Goal: Task Accomplishment & Management: Manage account settings

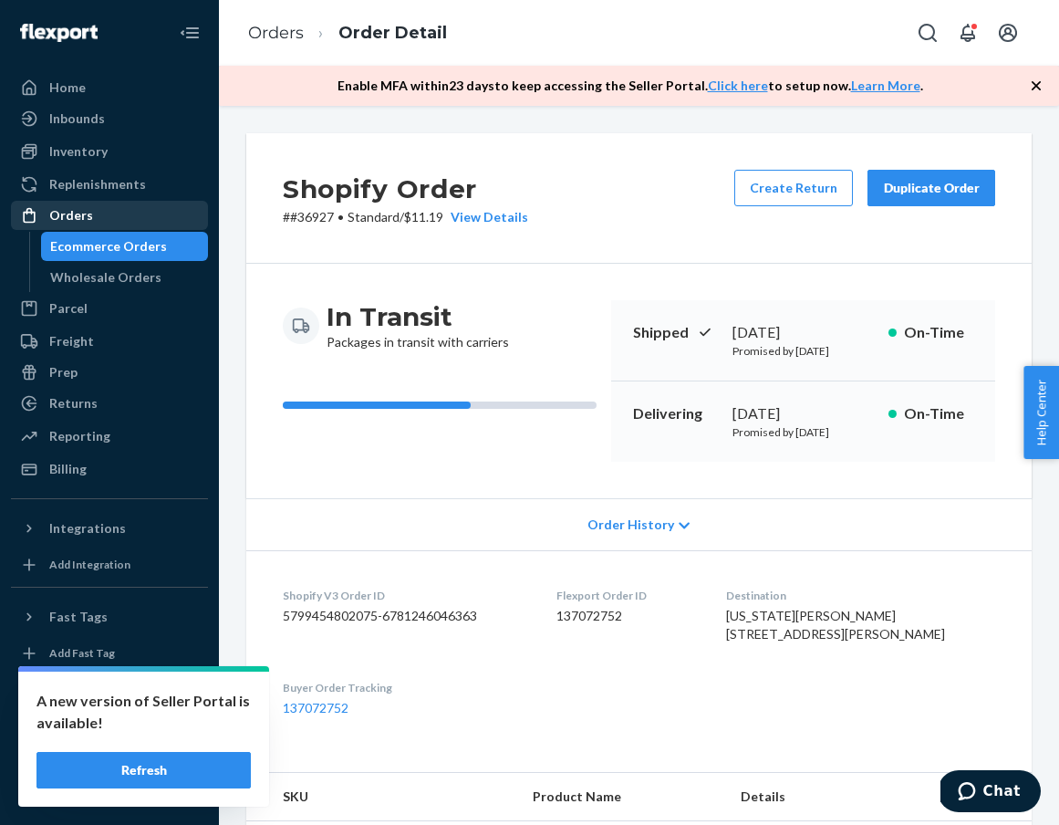
scroll to position [490, 0]
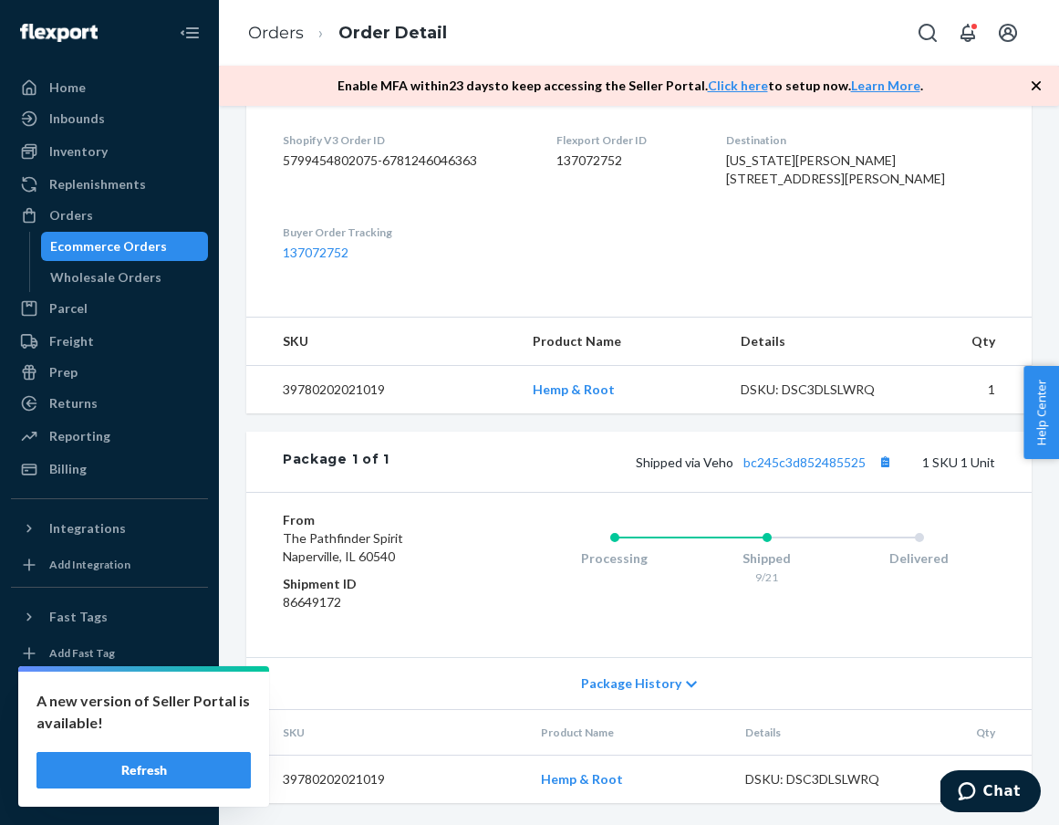
click at [134, 241] on div "Ecommerce Orders" at bounding box center [108, 246] width 117 height 18
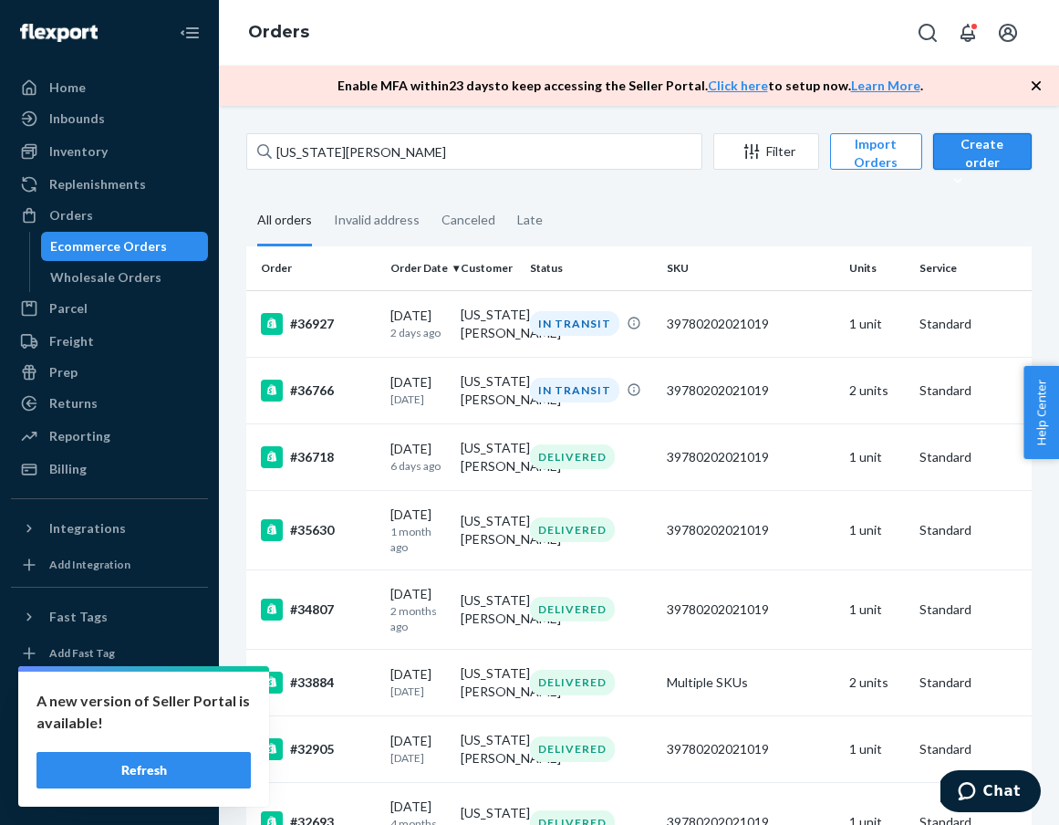
click at [997, 150] on div "Create order" at bounding box center [982, 162] width 71 height 55
click at [991, 180] on span "Ecommerce order" at bounding box center [996, 173] width 100 height 13
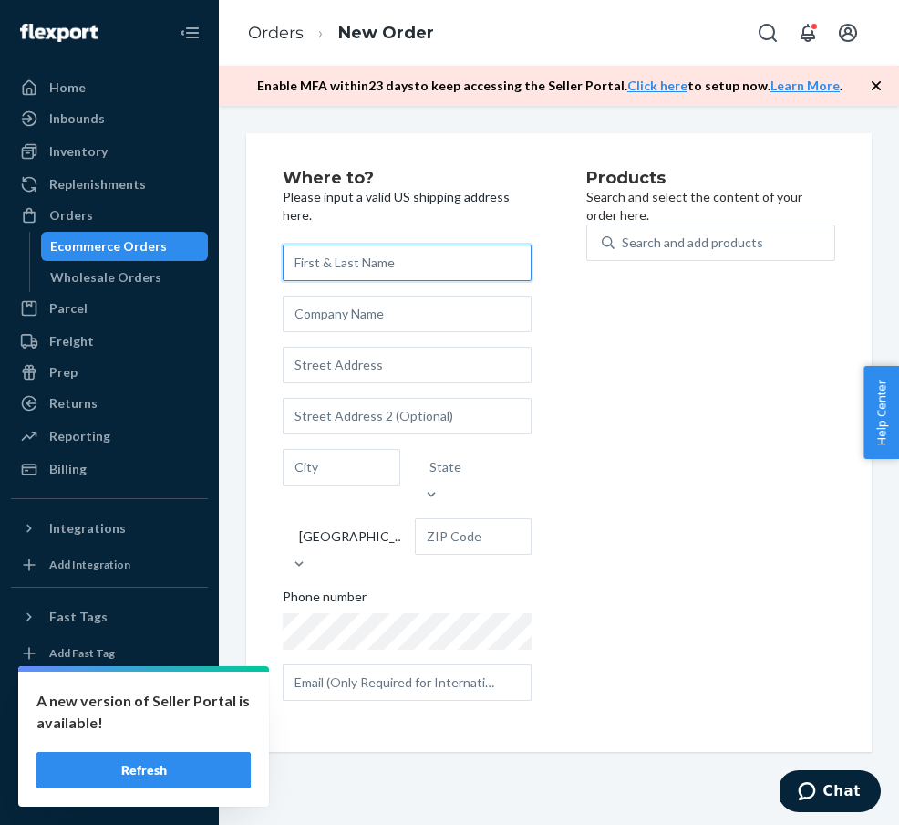
click at [338, 267] on input "text" at bounding box center [407, 262] width 249 height 36
type input "[PERSON_NAME]"
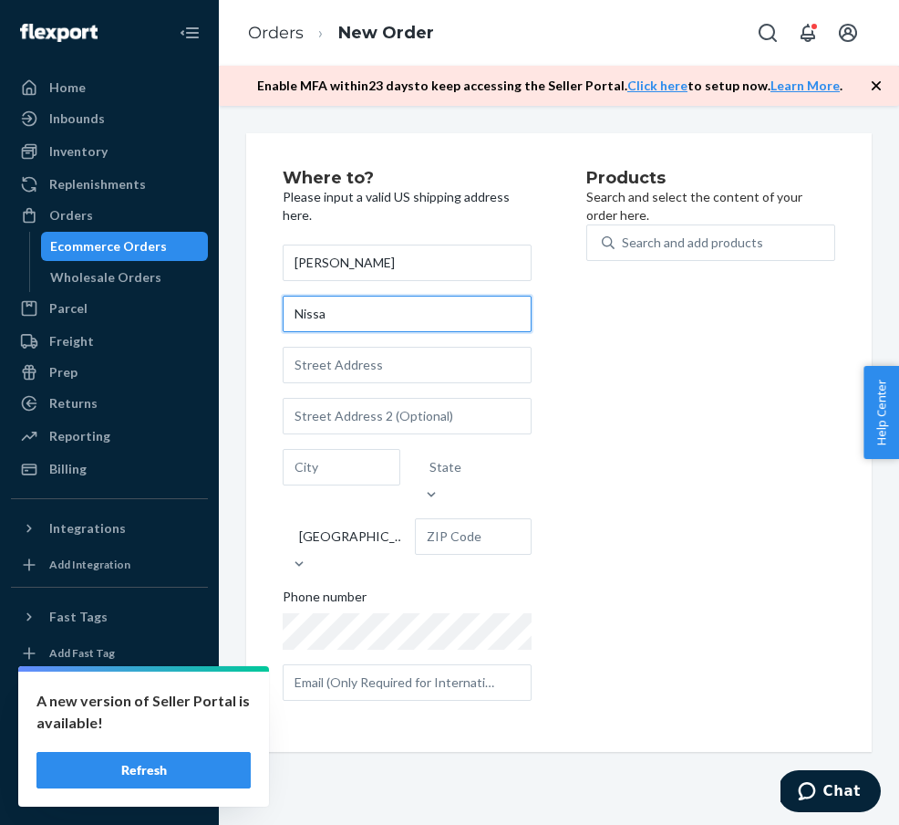
type input "Nissa"
type input "[STREET_ADDRESS][PERSON_NAME]"
type input "Bozeman"
type input "59718"
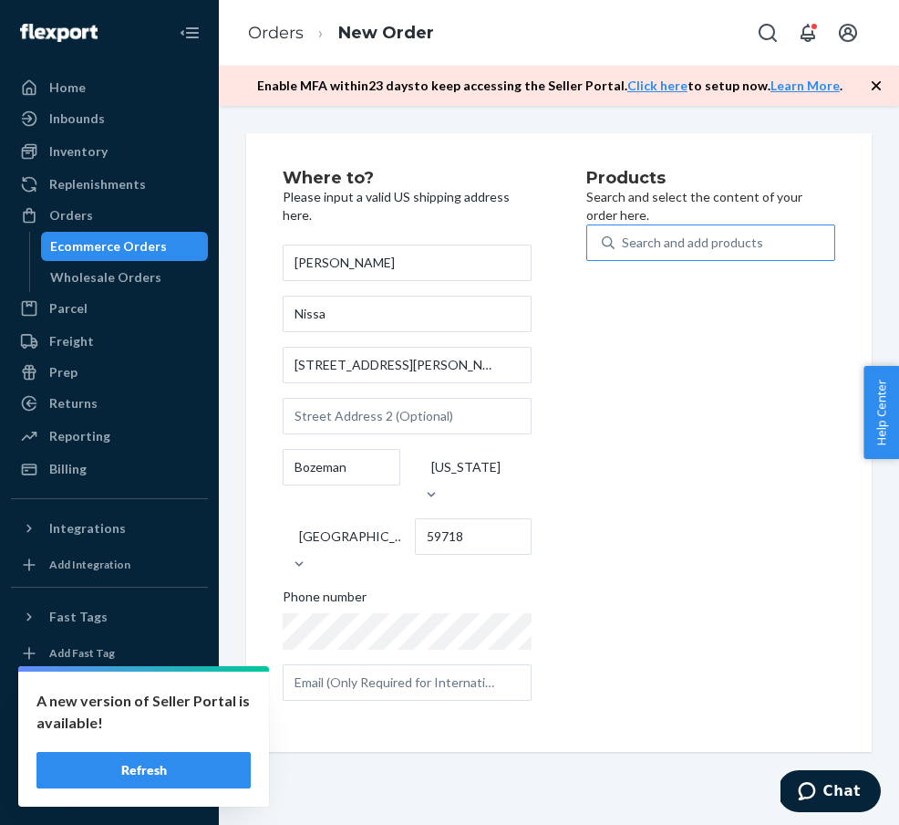
click at [701, 252] on div "Search and add products" at bounding box center [692, 242] width 141 height 18
click at [624, 252] on input "Search and add products" at bounding box center [623, 242] width 2 height 18
type input "n"
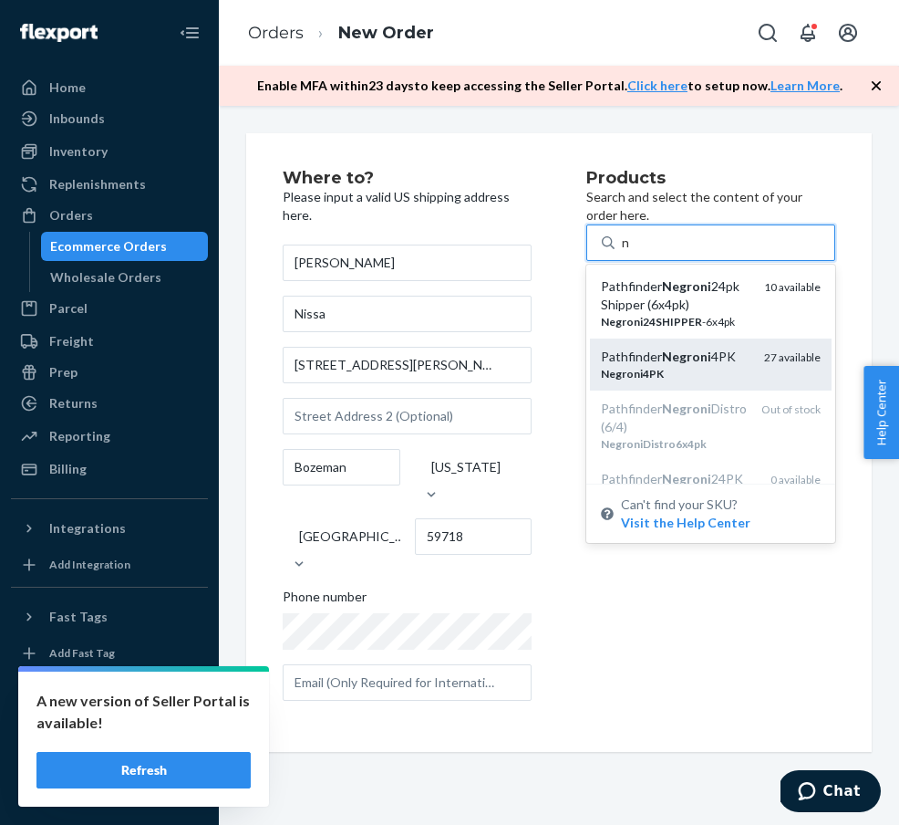
click at [705, 364] on em "Negroni" at bounding box center [686, 356] width 49 height 16
click at [631, 252] on input "n" at bounding box center [626, 242] width 9 height 18
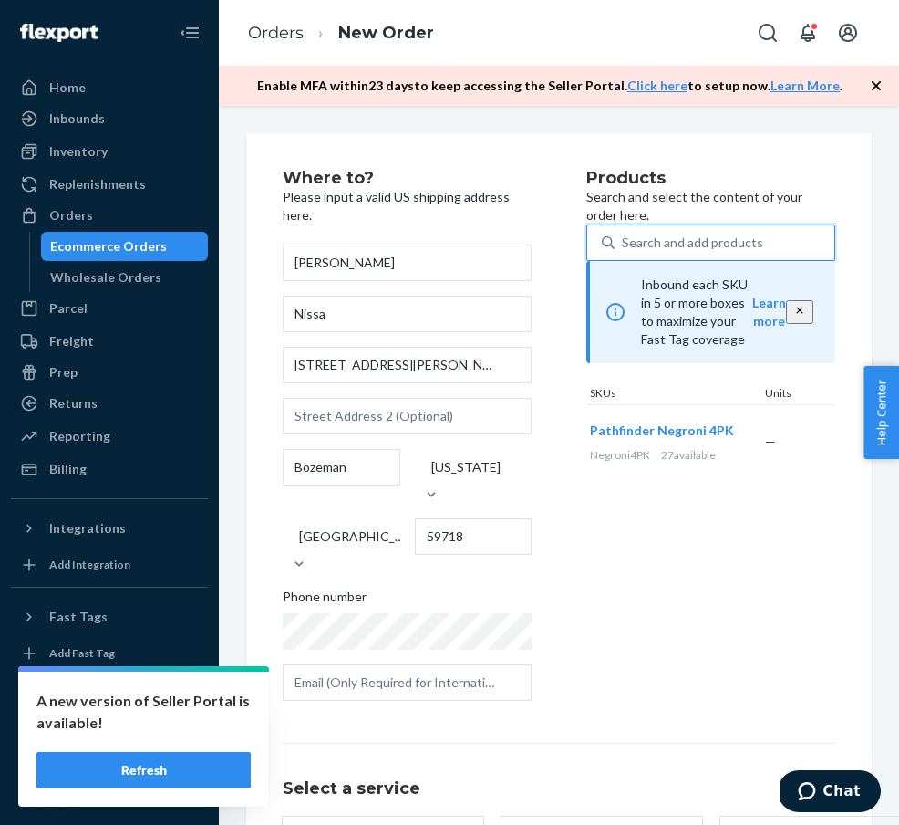
click at [700, 252] on div "Search and add products" at bounding box center [692, 242] width 141 height 18
click at [624, 252] on input "0 results available. Select is focused ,type to refine list, press Down to open…" at bounding box center [623, 242] width 2 height 18
type input "h"
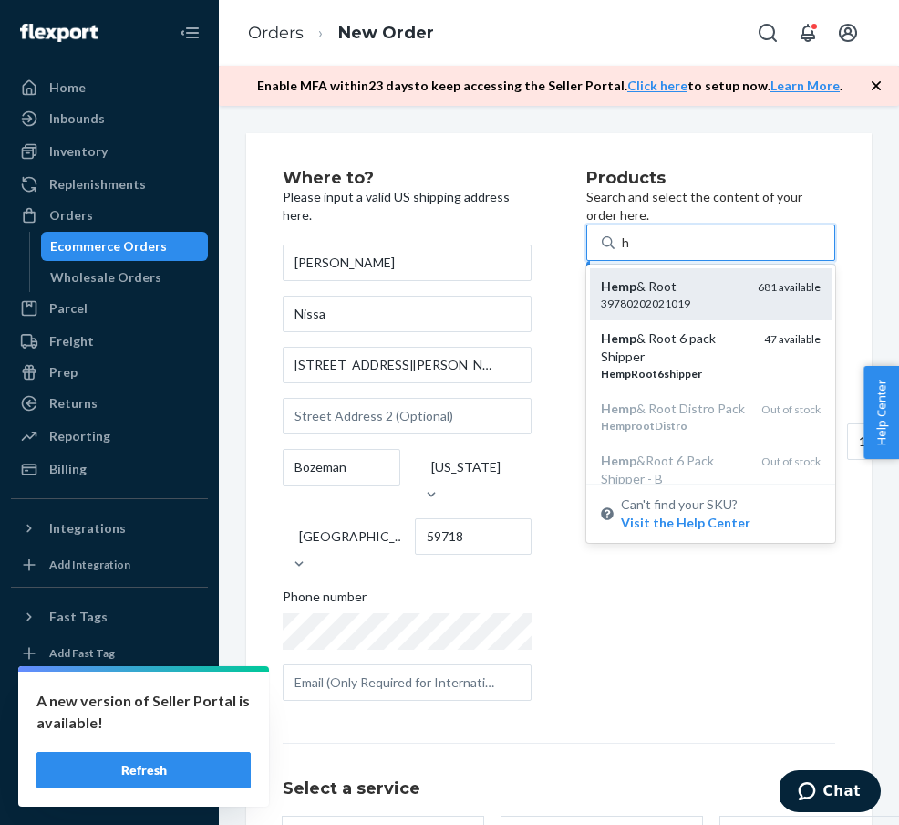
click at [693, 320] on div "Hemp & Root 39780202021019 681 available" at bounding box center [711, 294] width 242 height 52
click at [631, 252] on input "h" at bounding box center [626, 242] width 9 height 18
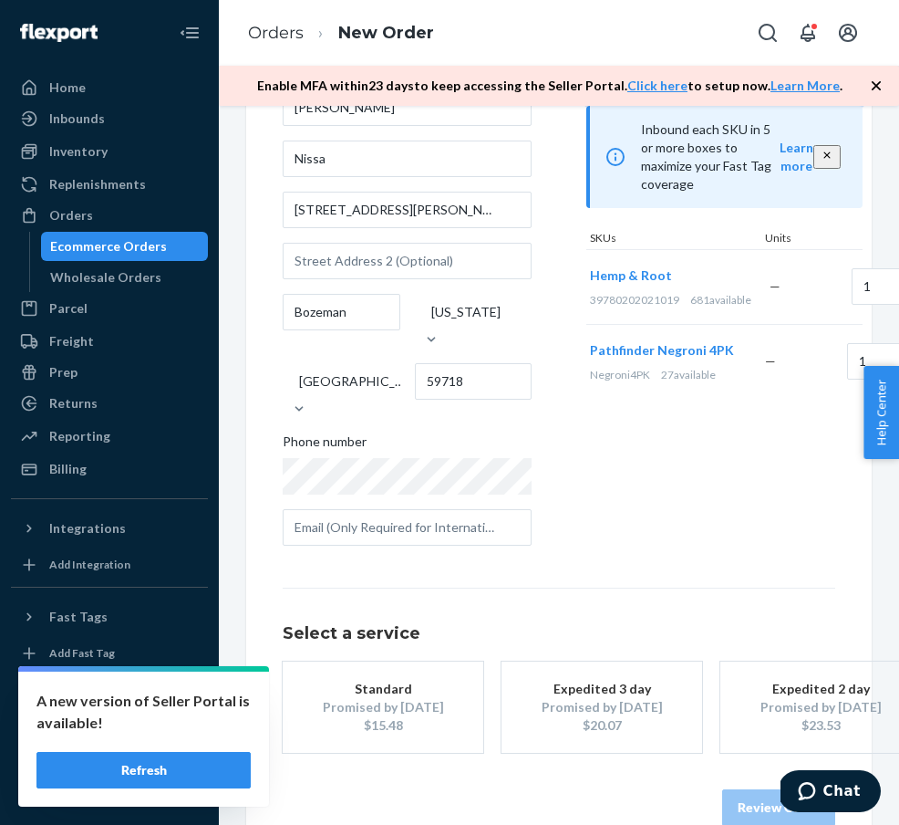
scroll to position [154, 0]
click at [459, 671] on button "Standard Promised by [DATE] $15.48" at bounding box center [383, 707] width 201 height 91
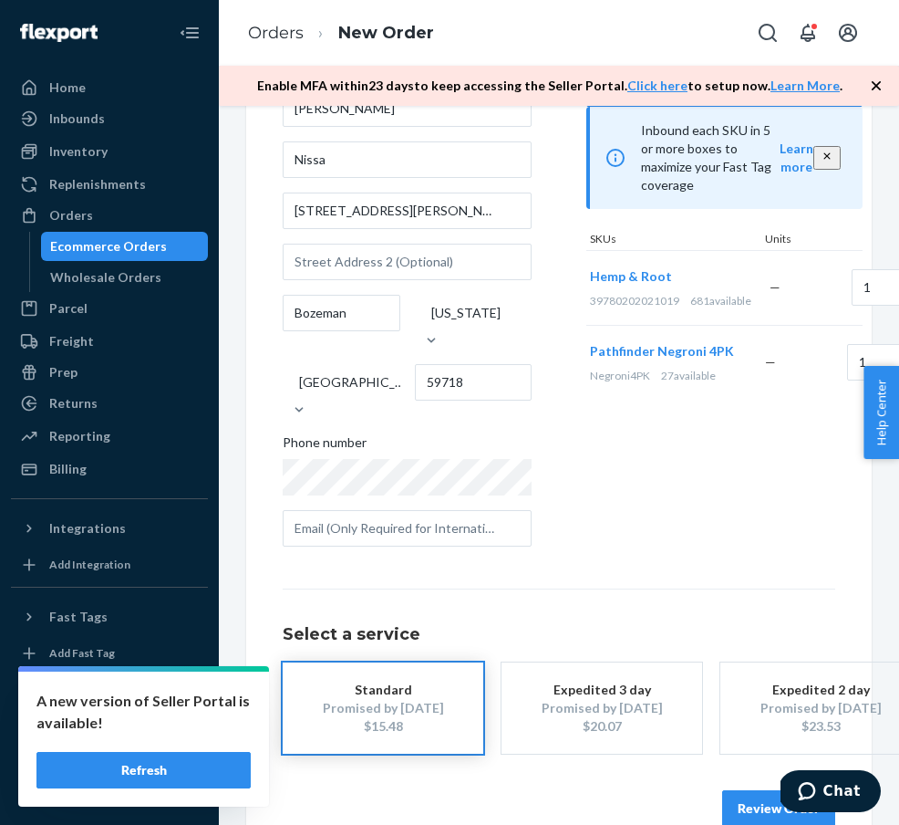
click at [767, 790] on button "Review Order" at bounding box center [778, 808] width 113 height 36
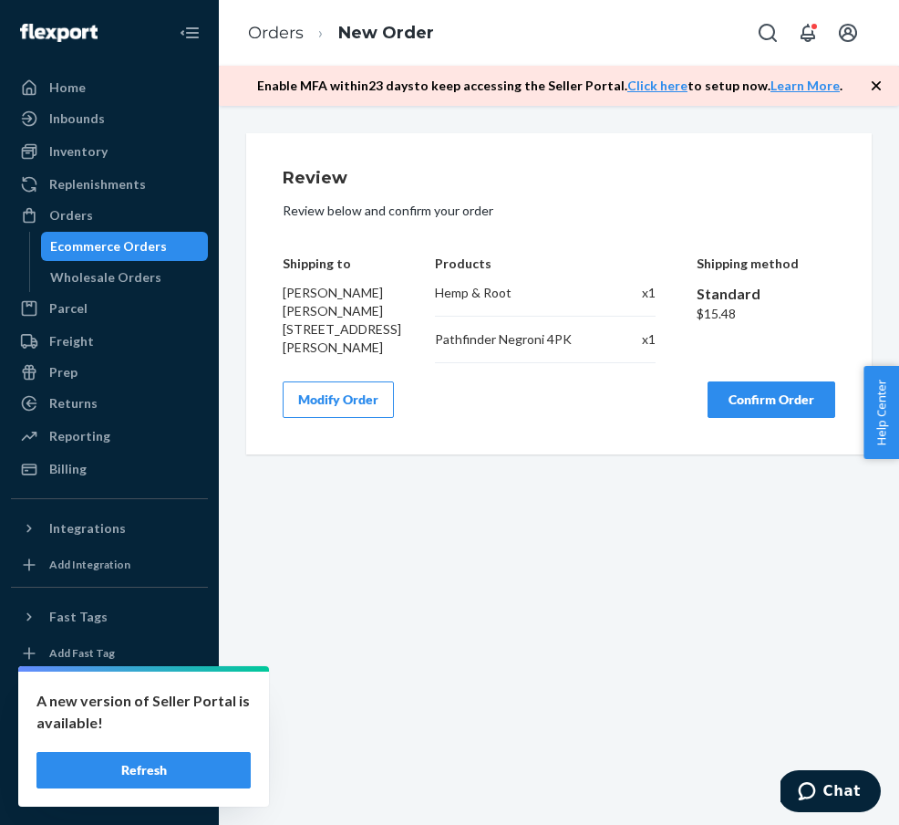
scroll to position [0, 0]
click at [792, 418] on button "Confirm Order" at bounding box center [772, 399] width 128 height 36
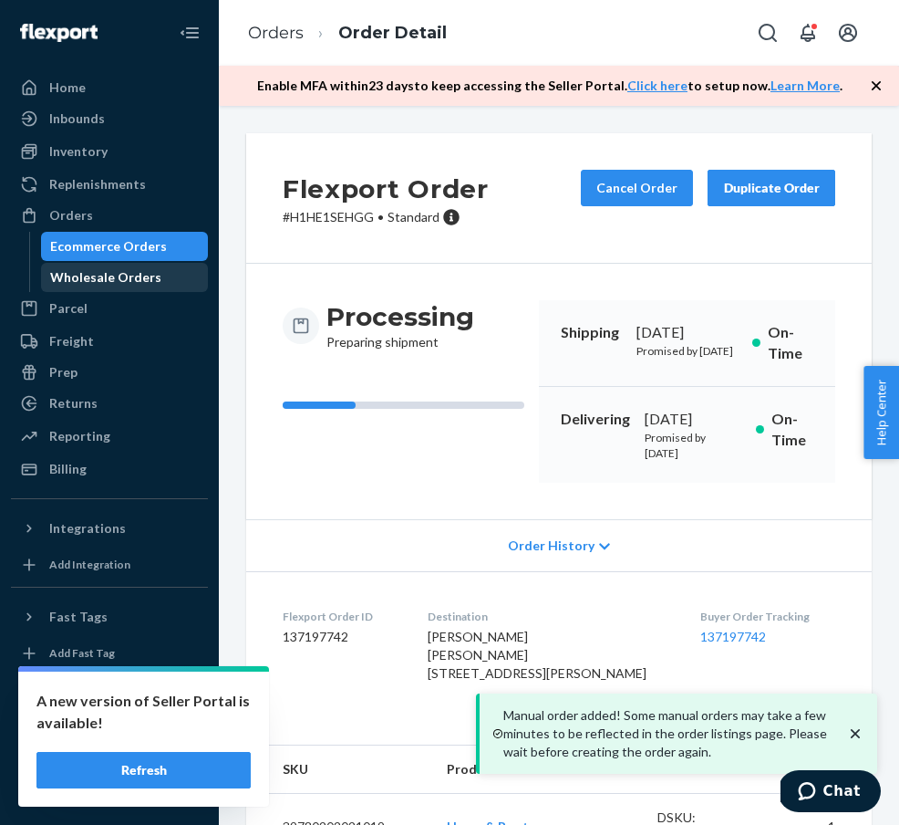
click at [161, 267] on div "Wholesale Orders" at bounding box center [125, 278] width 164 height 26
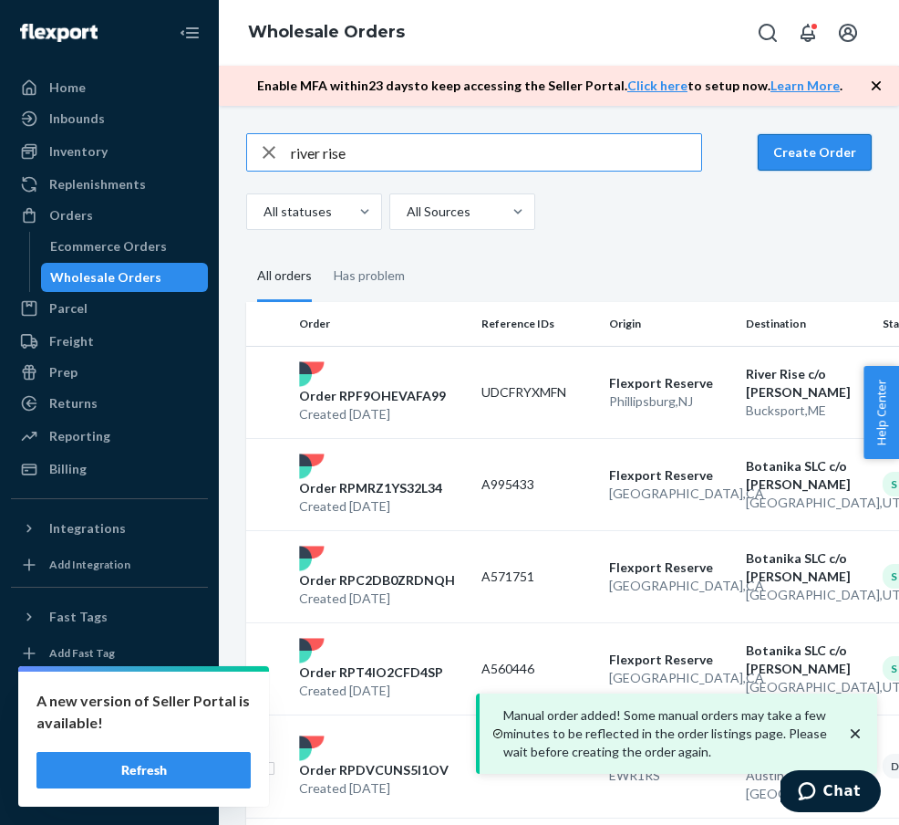
click at [831, 150] on button "Create Order" at bounding box center [815, 152] width 114 height 36
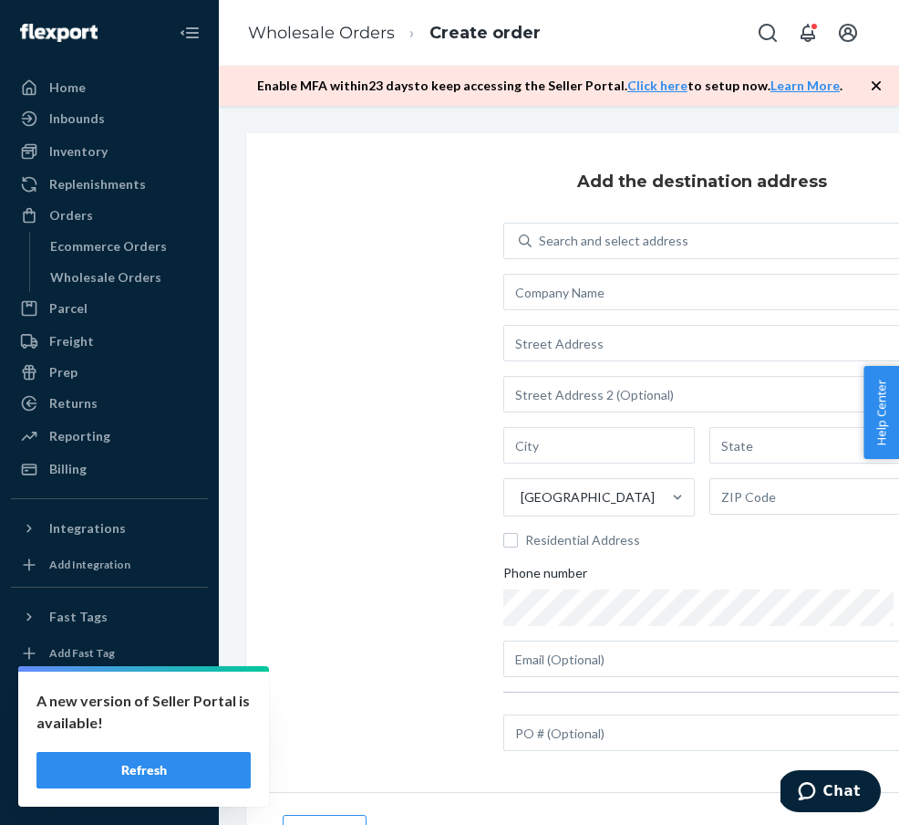
click at [577, 261] on div "Search and select address United States Residential Address Phone number" at bounding box center [702, 450] width 398 height 454
click at [577, 256] on div "Search and select address" at bounding box center [716, 240] width 368 height 33
click at [541, 250] on input "Search and select address" at bounding box center [540, 241] width 2 height 18
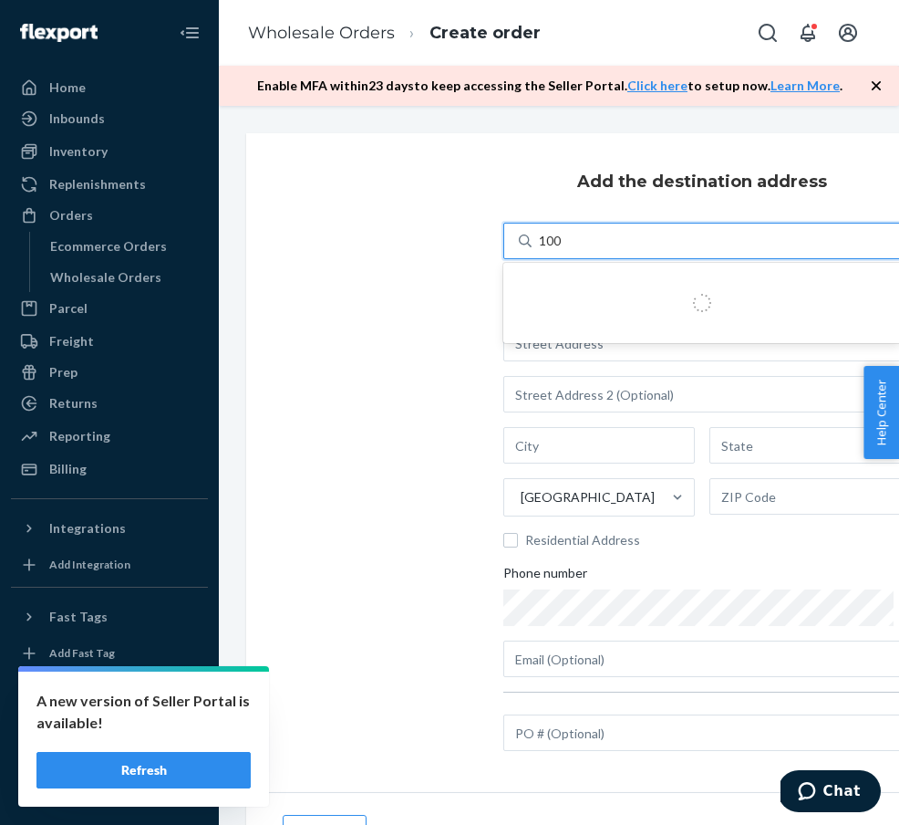
type input "1006"
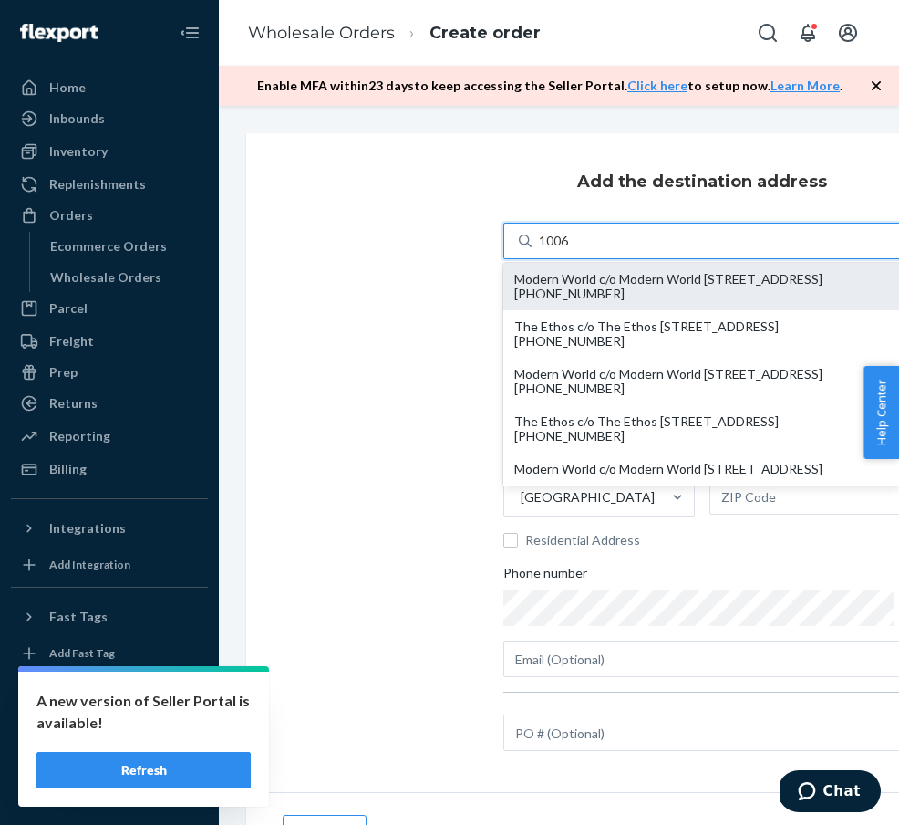
click at [647, 289] on div "Modern World c/o Modern World [STREET_ADDRESS] [PHONE_NUMBER]" at bounding box center [702, 286] width 376 height 29
click at [570, 250] on input "1006" at bounding box center [554, 241] width 31 height 18
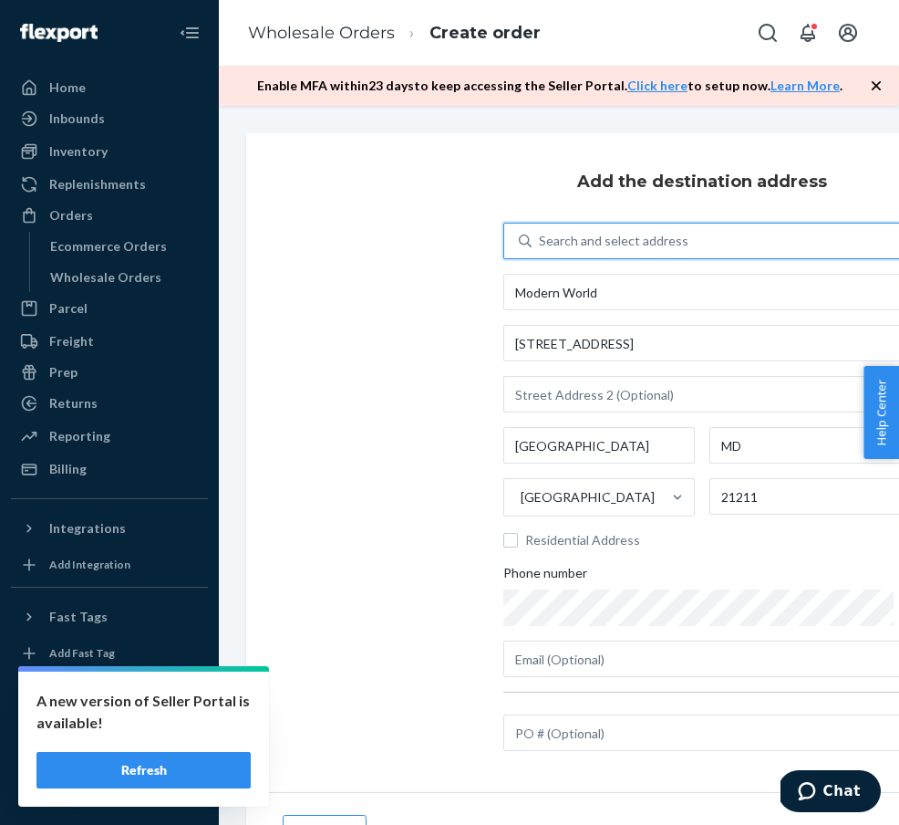
type input "Modern World"
type input "[STREET_ADDRESS]"
type input "[GEOGRAPHIC_DATA]"
type input "MD"
type input "21211"
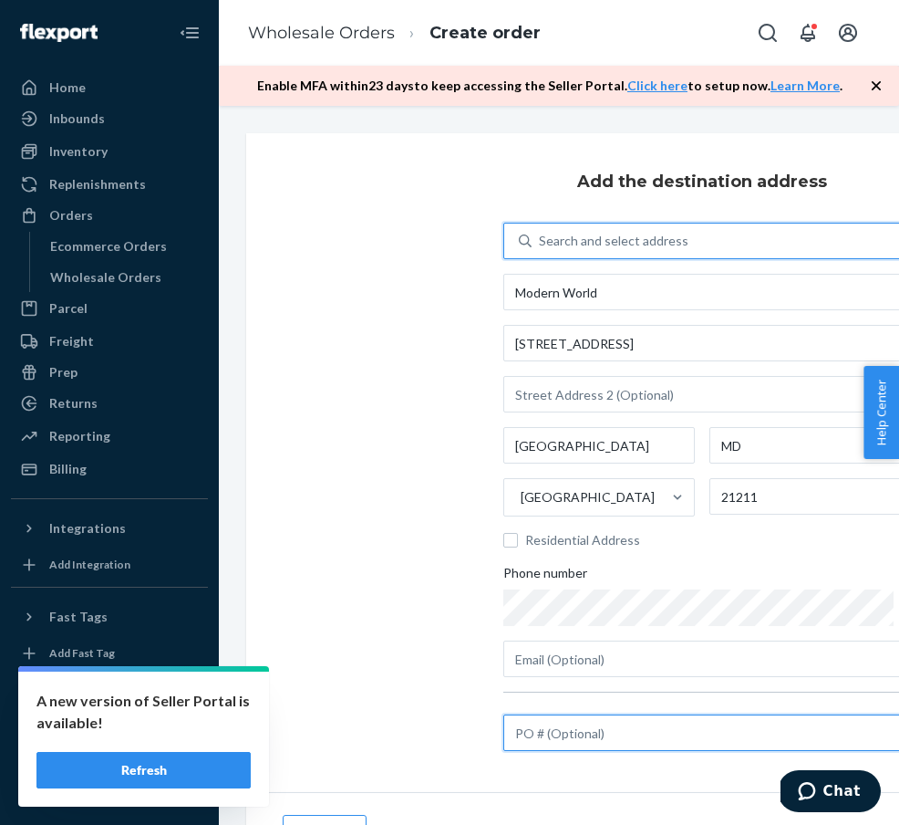
click at [619, 723] on input "text" at bounding box center [702, 732] width 398 height 36
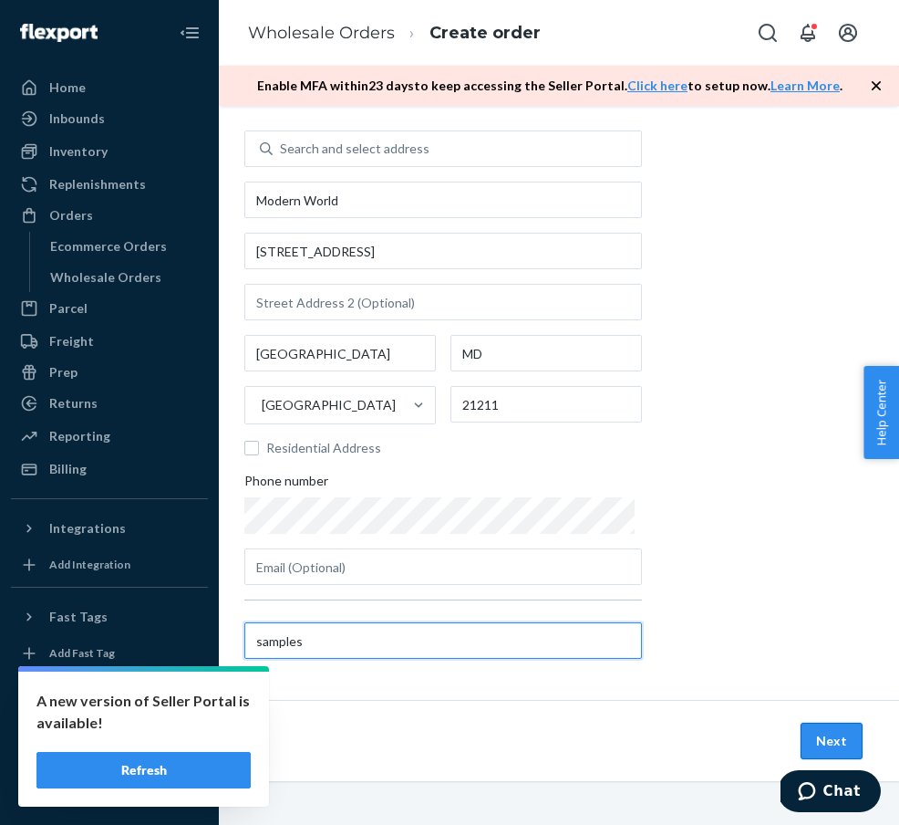
scroll to position [92, 259]
type input "samples"
click at [824, 733] on button "Next" at bounding box center [832, 740] width 62 height 36
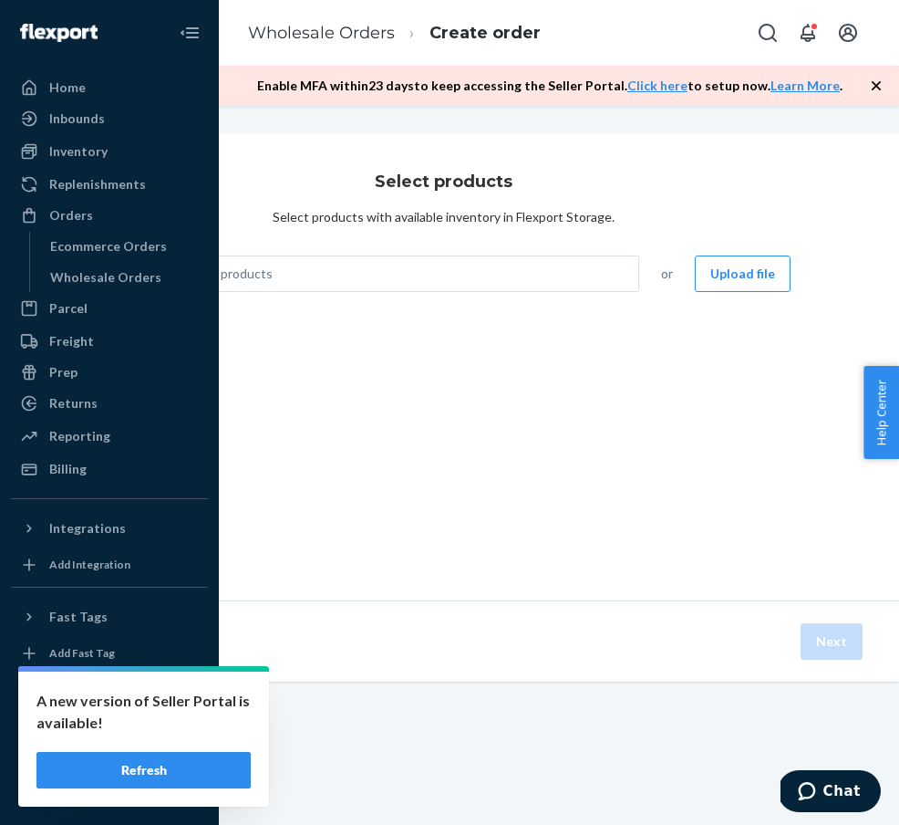
scroll to position [0, 259]
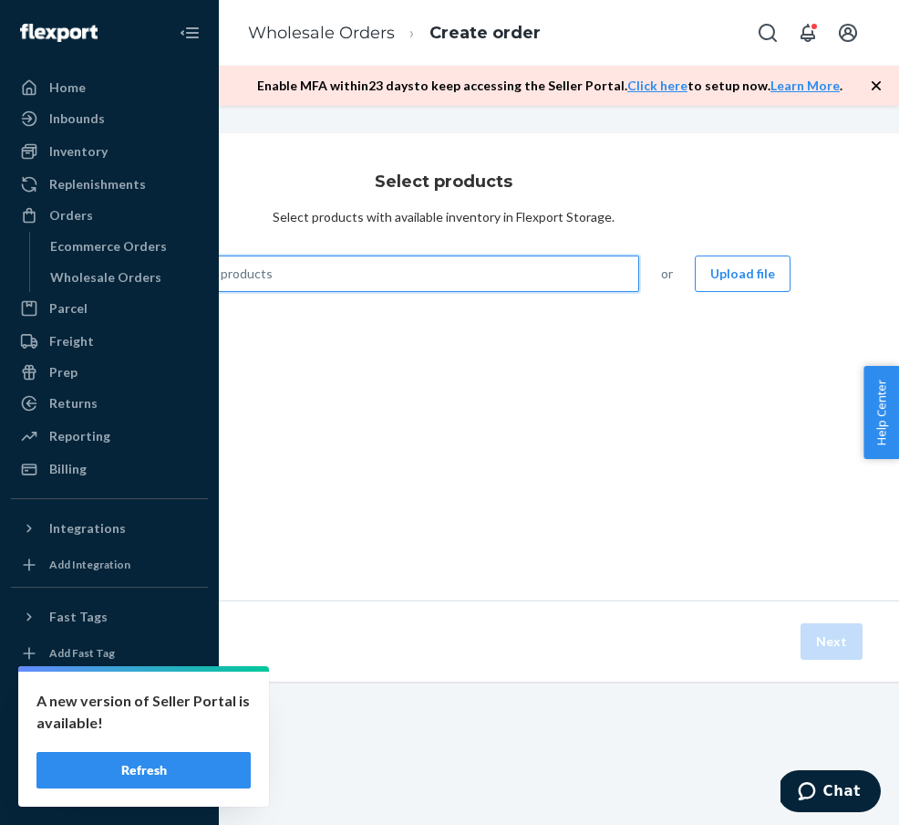
click at [463, 271] on div "Search and add products" at bounding box center [381, 273] width 514 height 33
click at [133, 271] on input "0 results available. Use Up and Down to choose options, press Enter to select t…" at bounding box center [132, 274] width 2 height 18
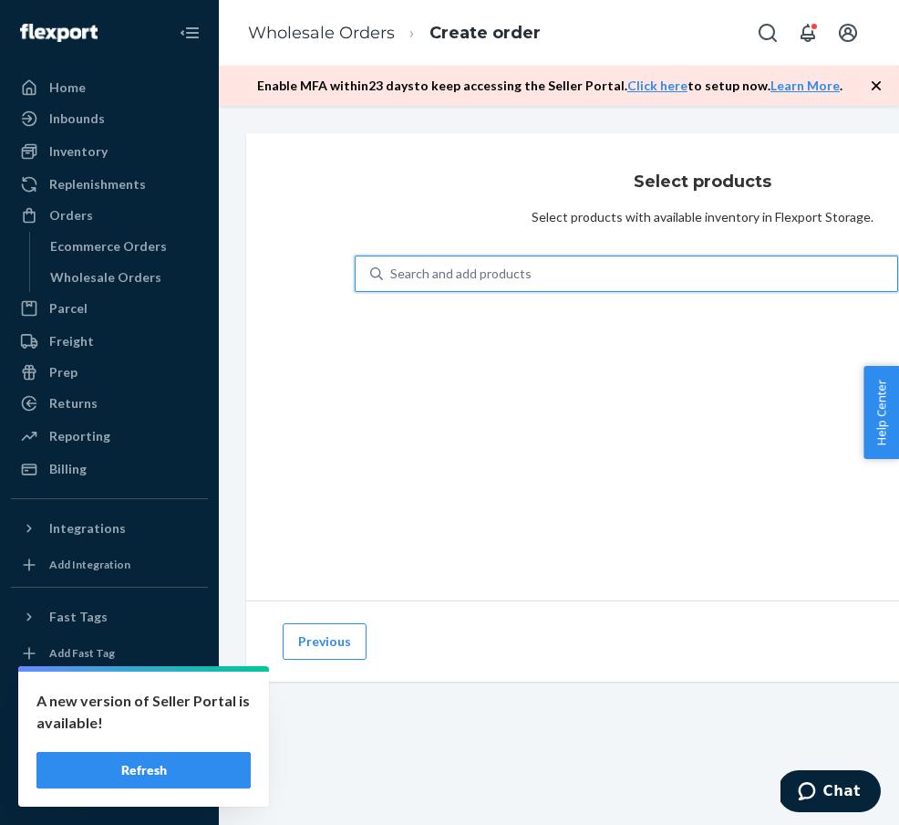
type input "n"
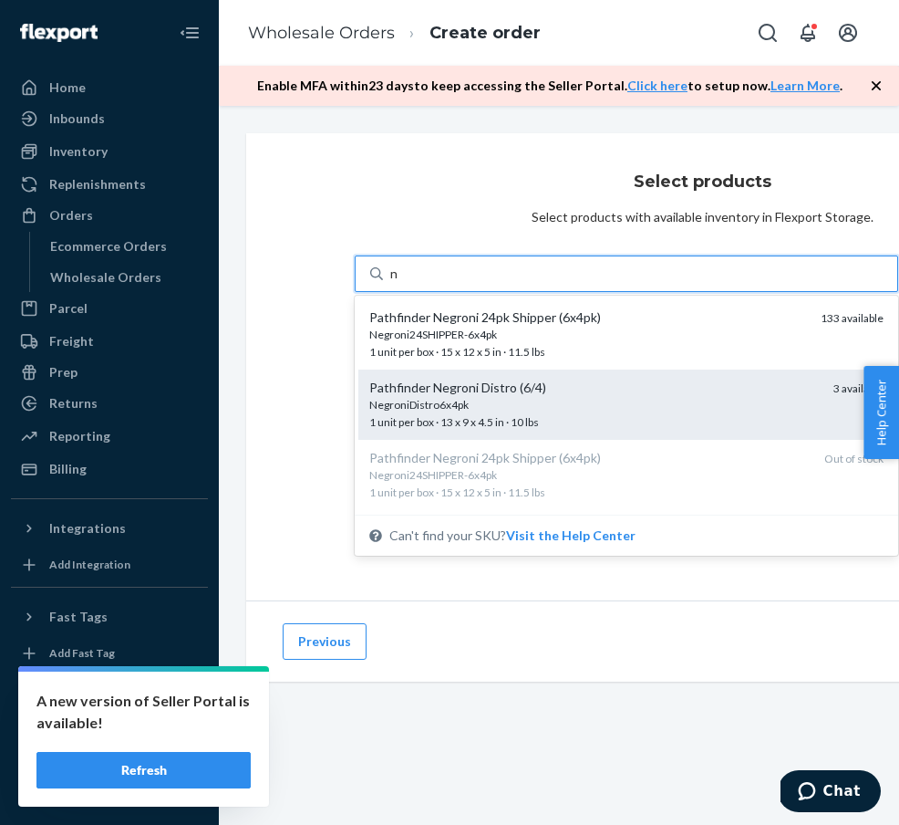
click at [458, 404] on div "NegroniDistro6x4pk" at bounding box center [594, 405] width 450 height 16
click at [400, 283] on input "n" at bounding box center [394, 274] width 9 height 18
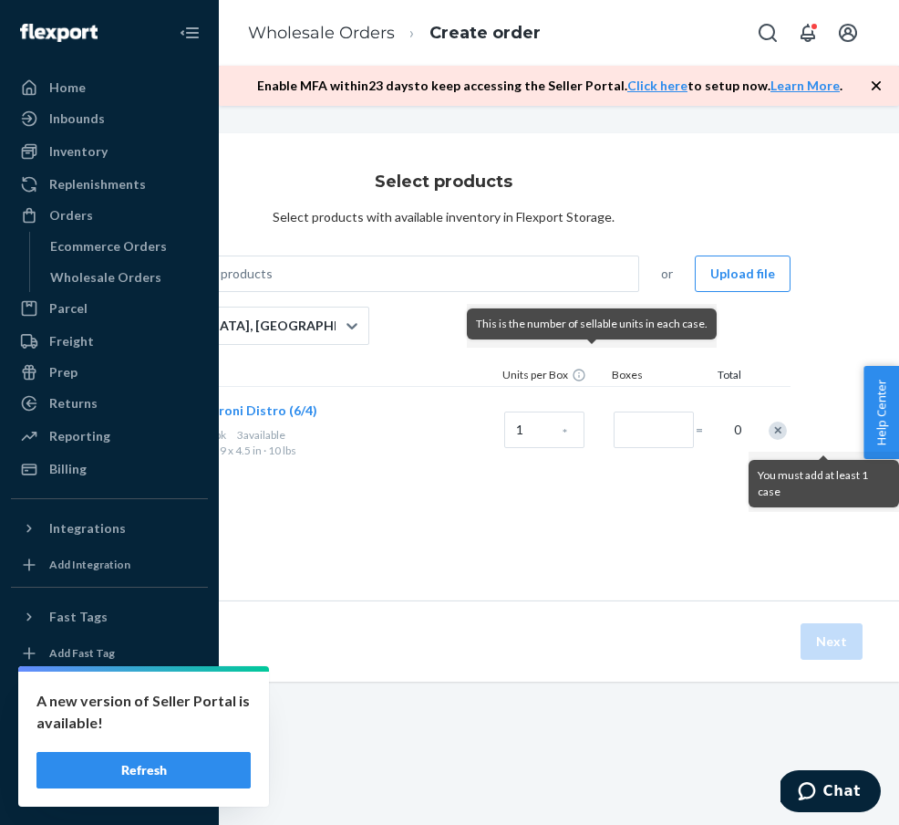
click at [778, 428] on div "Remove Item" at bounding box center [778, 430] width 18 height 18
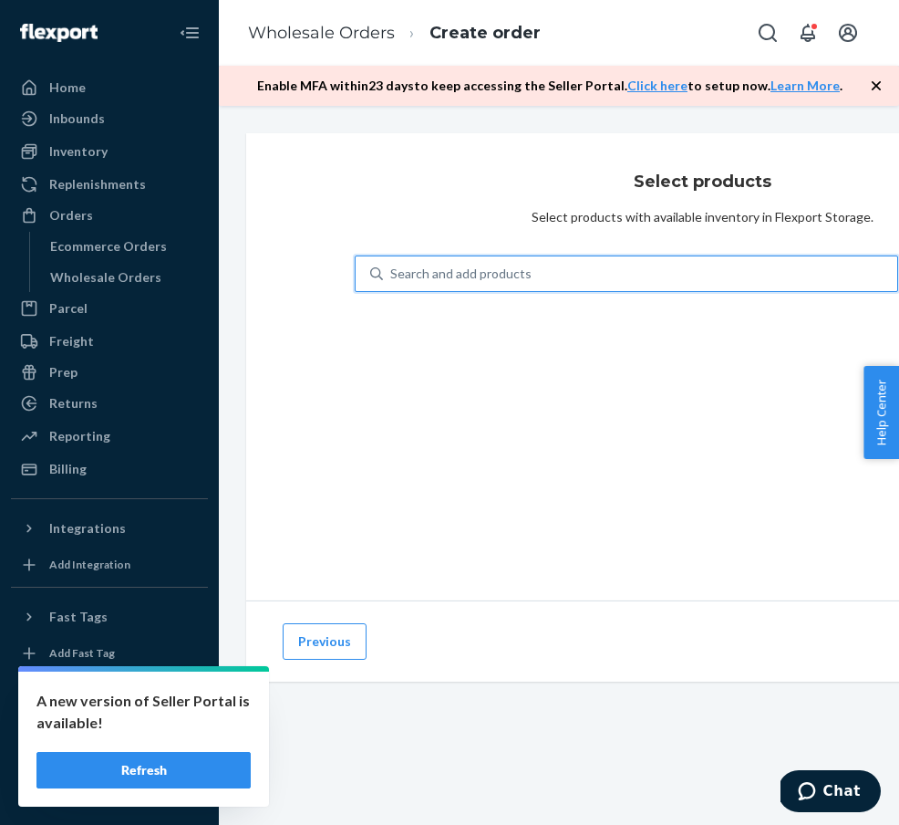
click at [404, 256] on div "Search and add products" at bounding box center [627, 273] width 544 height 36
click at [392, 265] on input "0 results available. Use Up and Down to choose options, press Enter to select t…" at bounding box center [391, 274] width 2 height 18
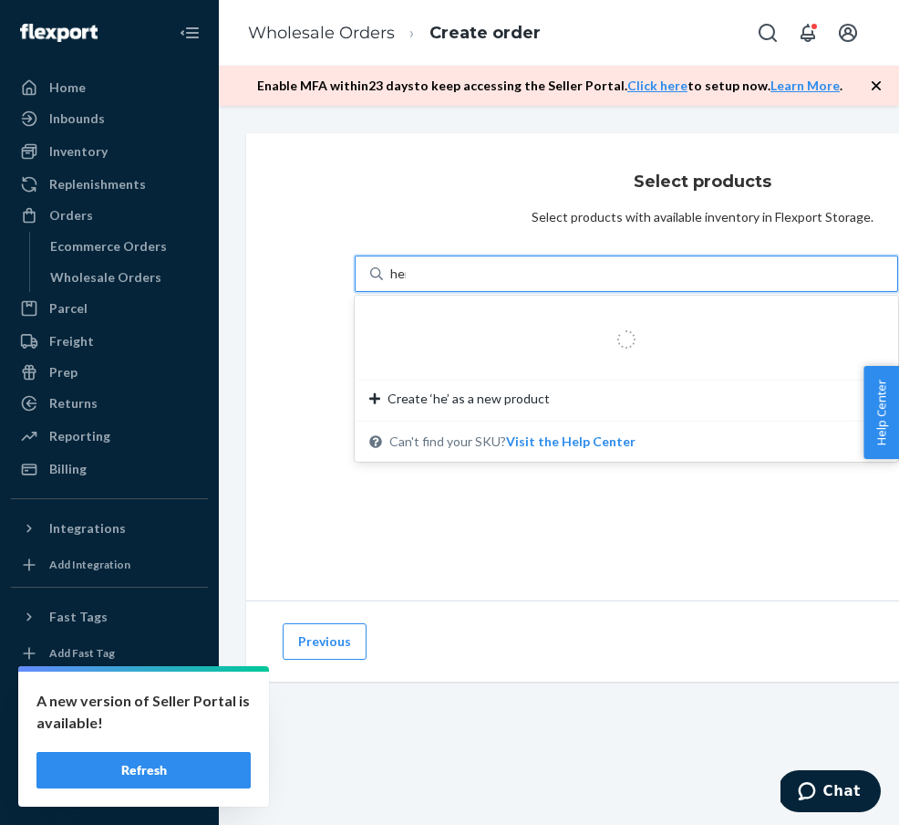
type input "hemp"
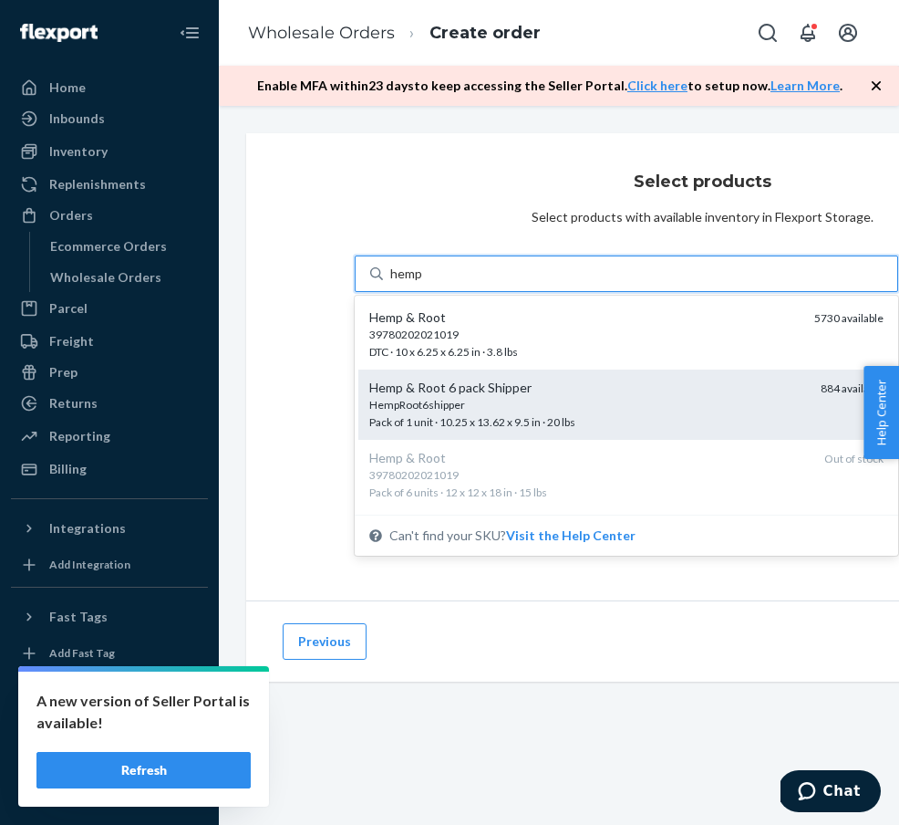
click at [510, 392] on div "Hemp & Root 6 pack Shipper" at bounding box center [587, 388] width 437 height 18
click at [423, 283] on input "hemp" at bounding box center [406, 274] width 33 height 18
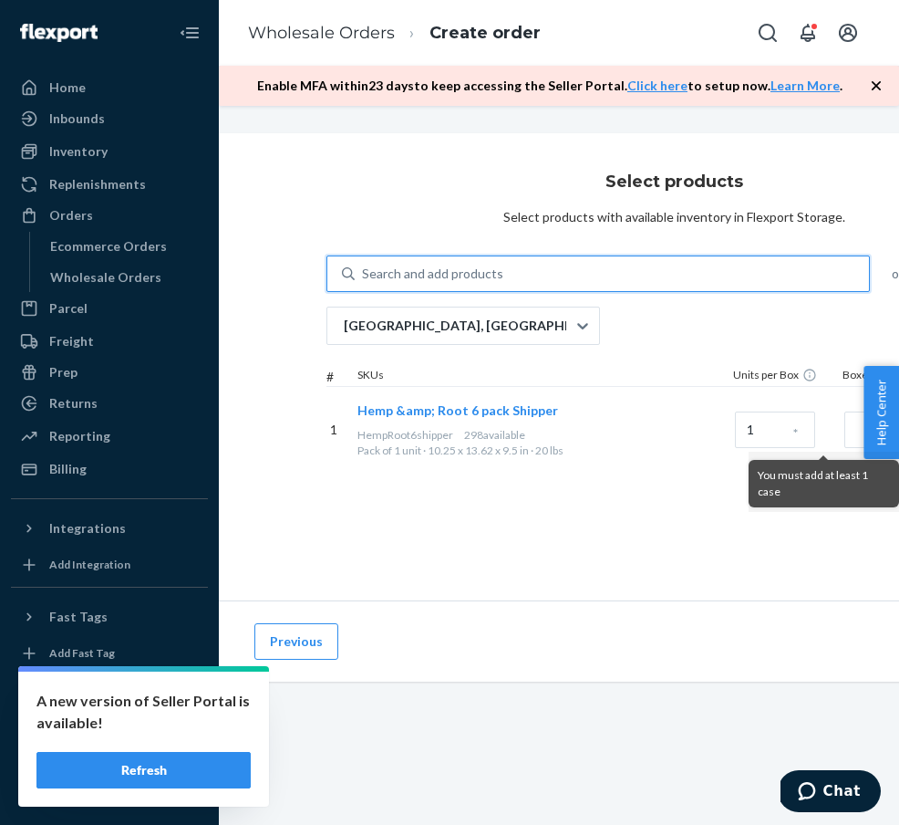
scroll to position [0, 34]
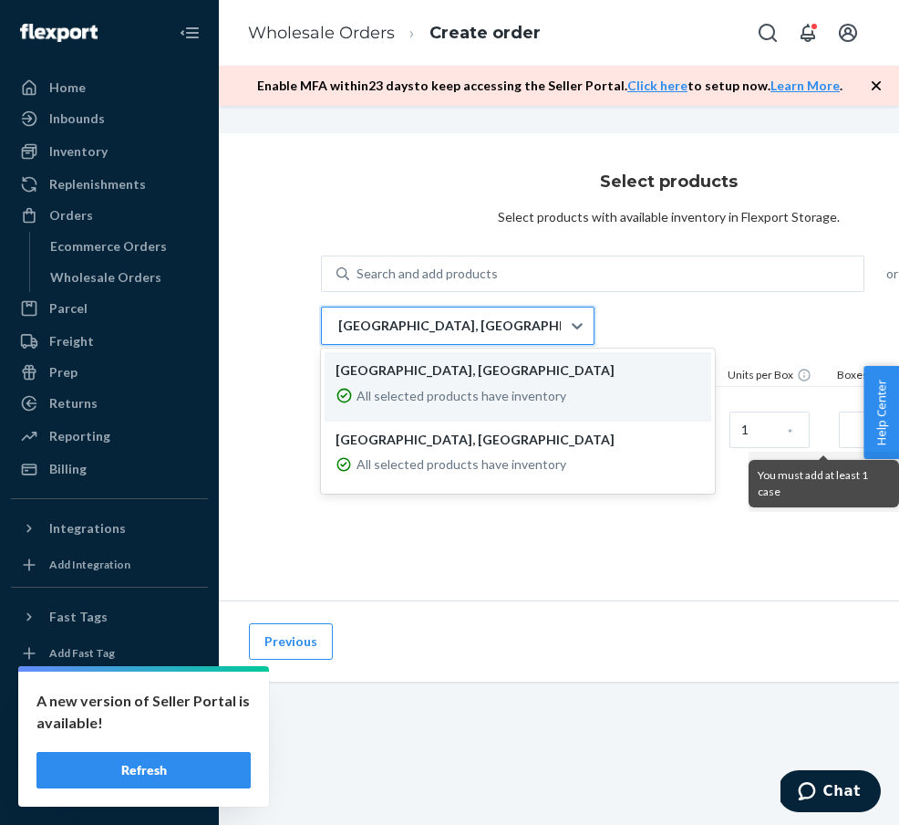
drag, startPoint x: 462, startPoint y: 337, endPoint x: 459, endPoint y: 349, distance: 13.1
click at [462, 337] on div "[GEOGRAPHIC_DATA], [GEOGRAPHIC_DATA]" at bounding box center [441, 325] width 239 height 36
click at [338, 335] on input "option LAX1RS focused, 1 of 2. 2 results available. Use Up and Down to choose o…" at bounding box center [338, 326] width 2 height 18
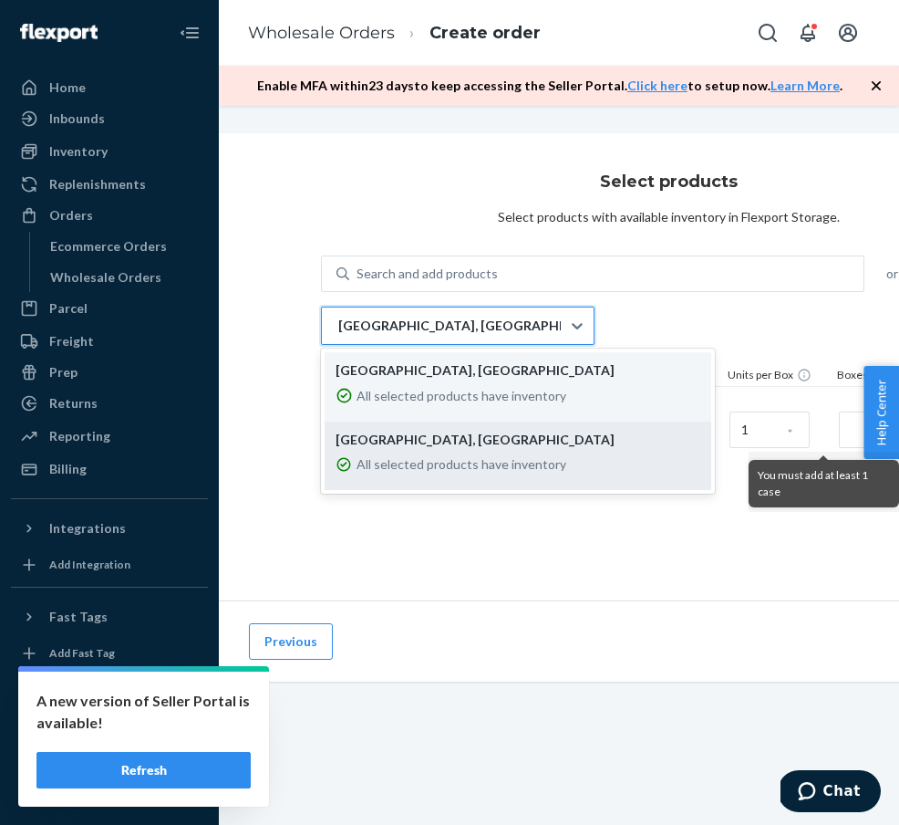
click at [441, 446] on p "[GEOGRAPHIC_DATA], [GEOGRAPHIC_DATA]" at bounding box center [518, 440] width 365 height 18
click at [338, 335] on input "option EWR1RS focused, 2 of 2. 2 results available. Use Up and Down to choose o…" at bounding box center [338, 326] width 2 height 18
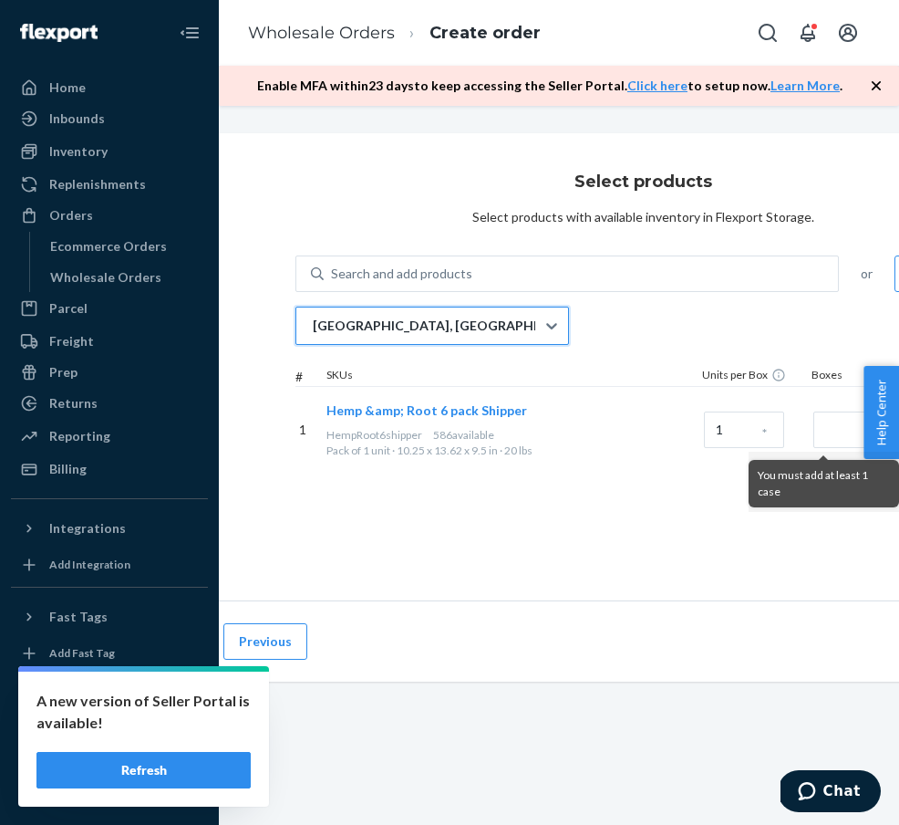
scroll to position [0, 76]
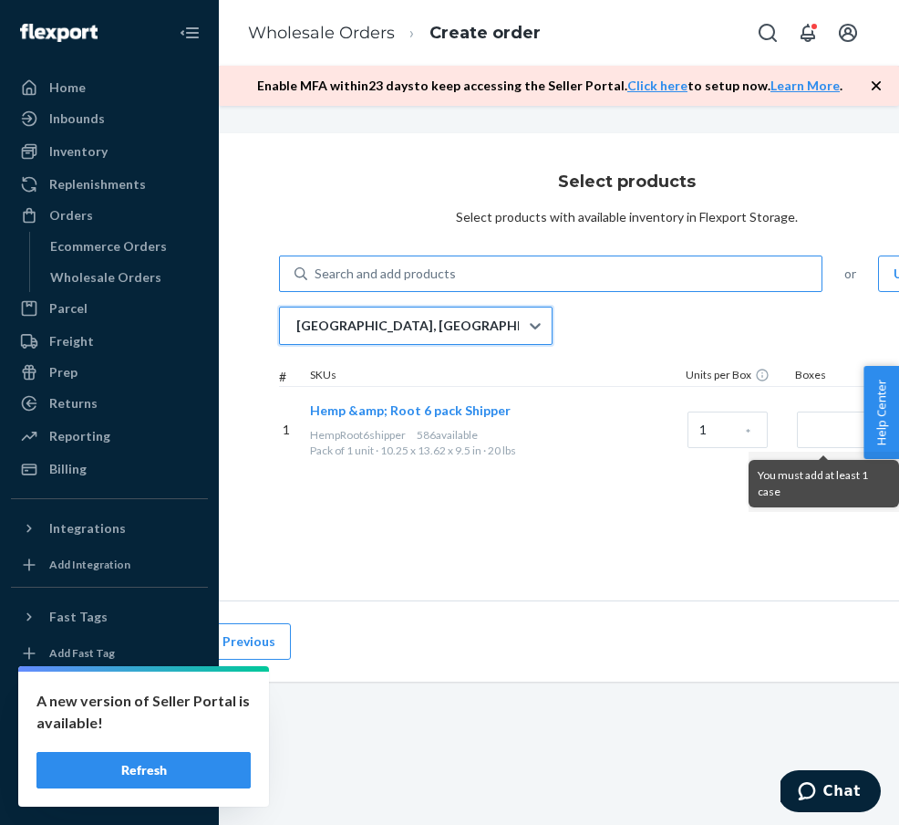
click at [472, 287] on div "Search and add products" at bounding box center [564, 273] width 514 height 33
click at [317, 283] on input "Search and add products" at bounding box center [316, 274] width 2 height 18
type input "n"
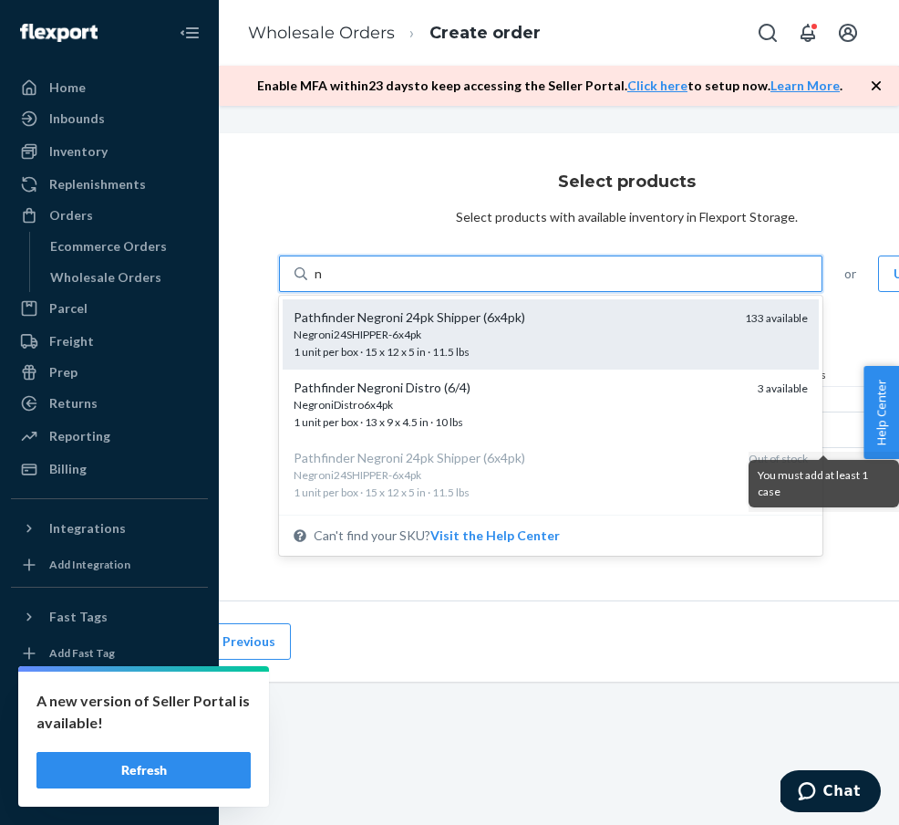
click at [464, 337] on div "Negroni24SHIPPER-6x4pk" at bounding box center [512, 335] width 437 height 16
click at [324, 283] on input "n" at bounding box center [319, 274] width 9 height 18
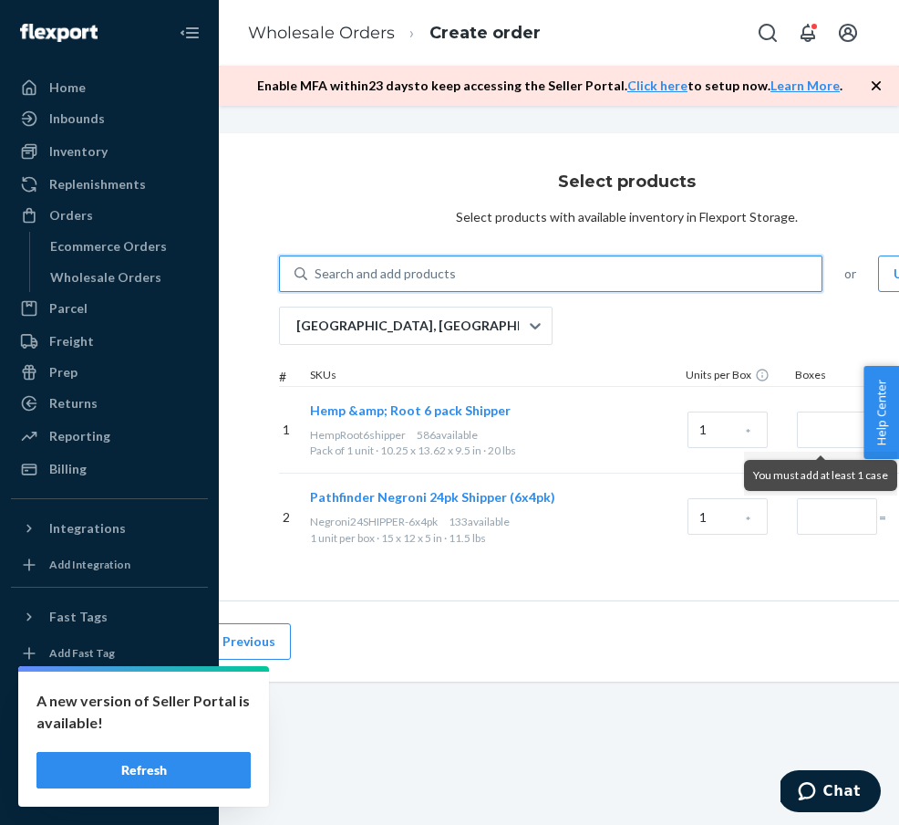
click at [417, 285] on div "Search and add products" at bounding box center [564, 273] width 514 height 33
click at [317, 283] on input "0 results available. Use Up and Down to choose options, press Enter to select t…" at bounding box center [316, 274] width 2 height 18
type input "sp"
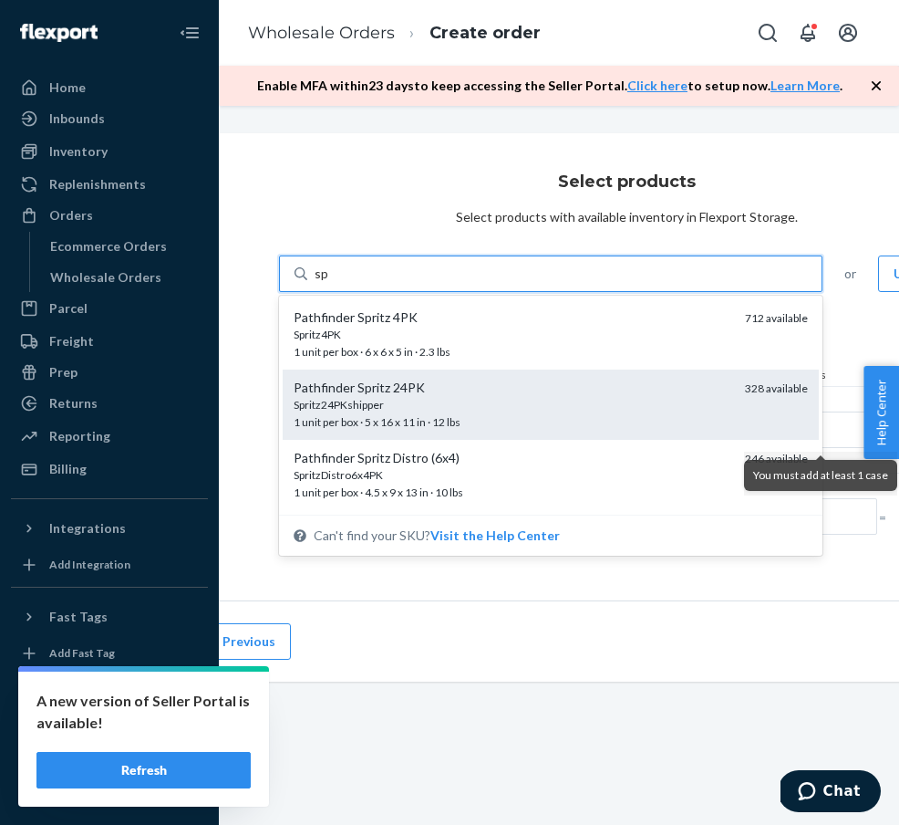
click at [412, 416] on span "Spritz24PKshipper 1 unit per box · 5 x 16 x 11 in · 12 lbs" at bounding box center [512, 413] width 437 height 32
click at [329, 283] on input "sp" at bounding box center [322, 274] width 15 height 18
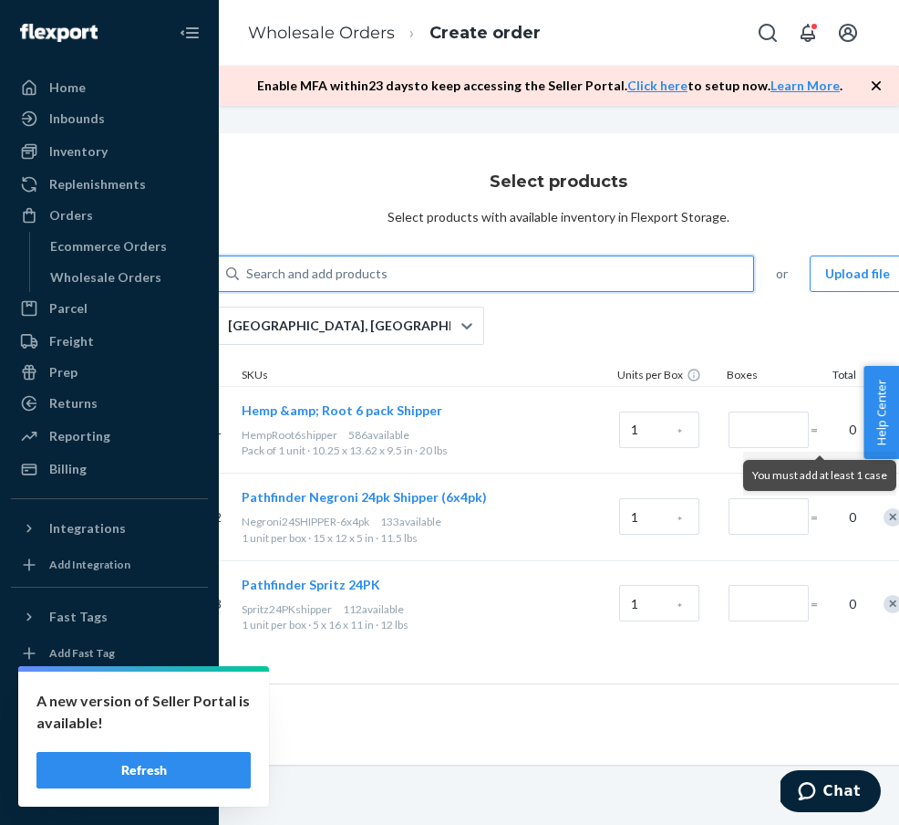
scroll to position [0, 148]
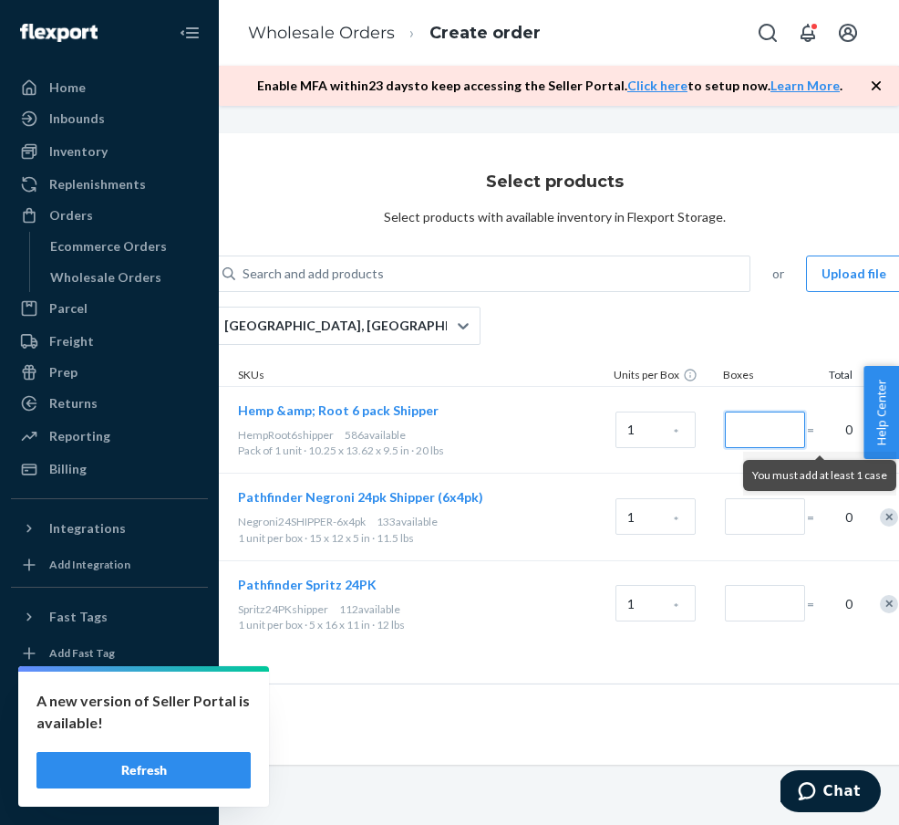
click at [763, 421] on input "Number of boxes" at bounding box center [765, 429] width 80 height 36
type input "2"
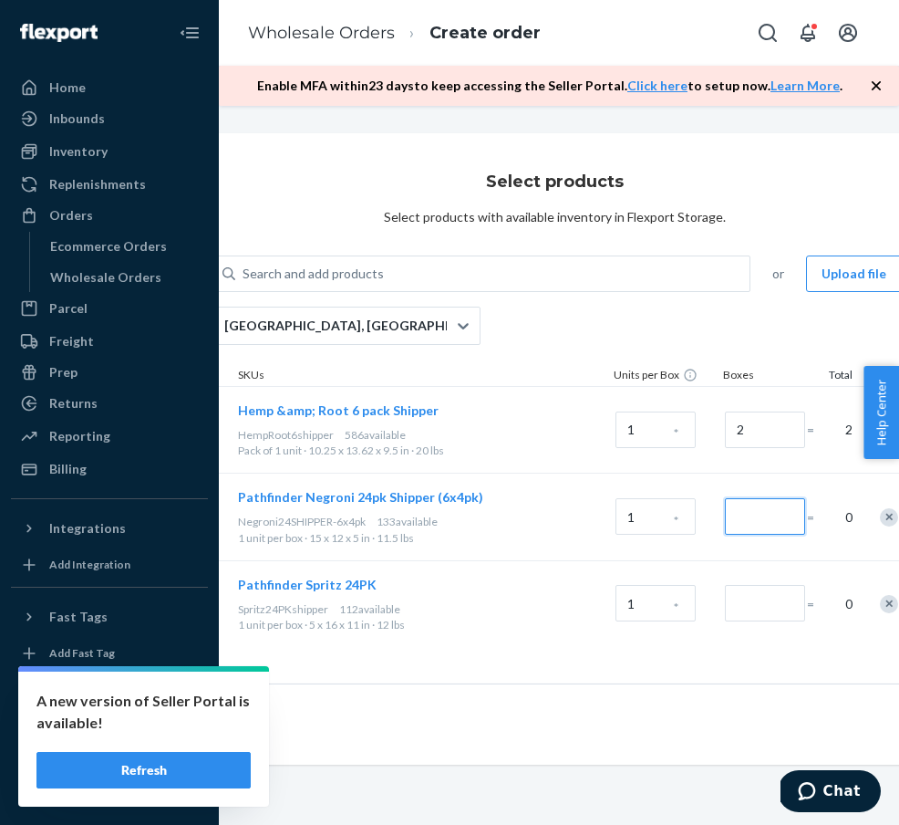
click at [789, 505] on input "Number of boxes" at bounding box center [765, 516] width 80 height 36
type input "1"
click at [765, 598] on input "Number of boxes" at bounding box center [765, 603] width 80 height 36
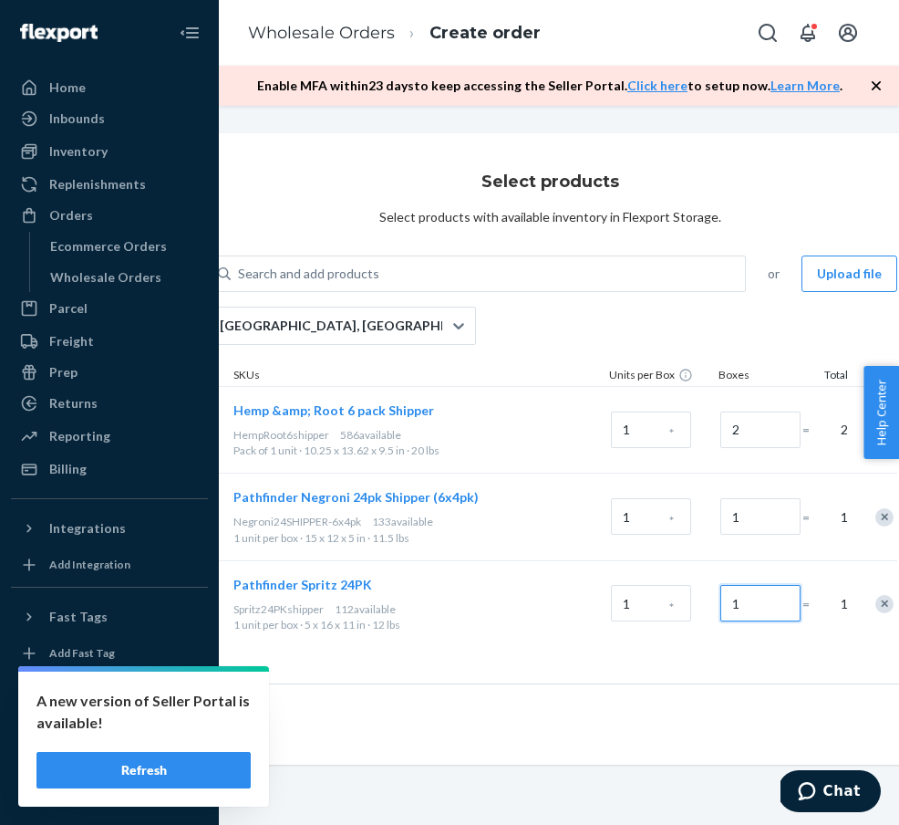
scroll to position [0, 155]
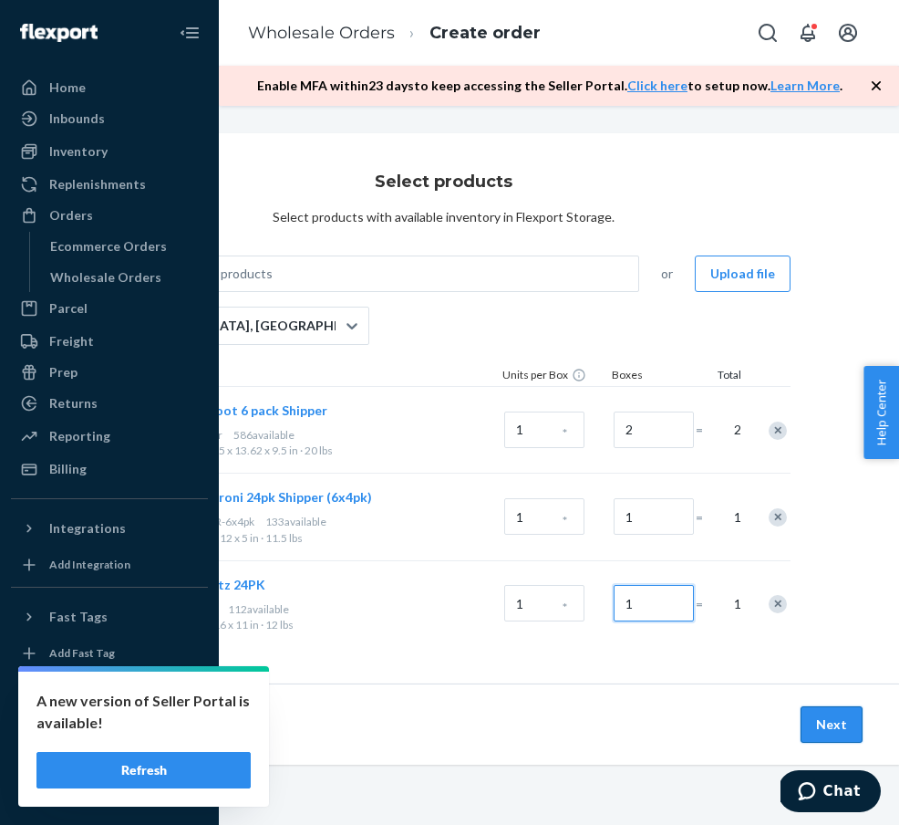
type input "1"
click at [812, 732] on button "Next" at bounding box center [832, 724] width 62 height 36
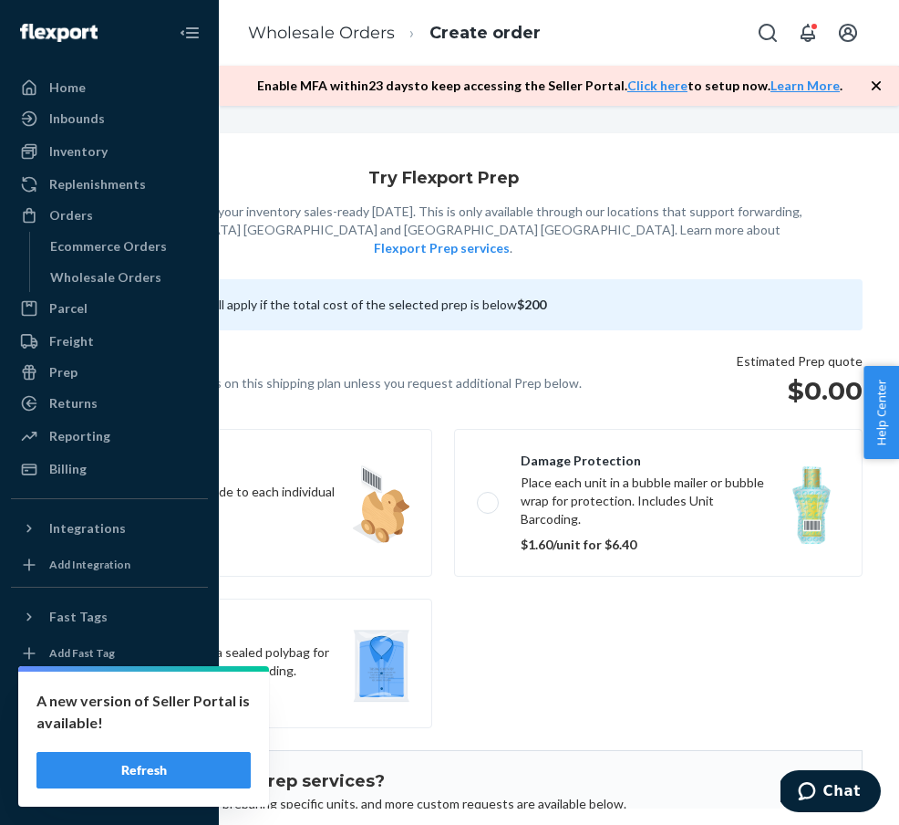
click at [675, 681] on fieldset "Unit barcoding Print and apply a barcode to each individual unit. $0.95/unit fo…" at bounding box center [443, 578] width 861 height 314
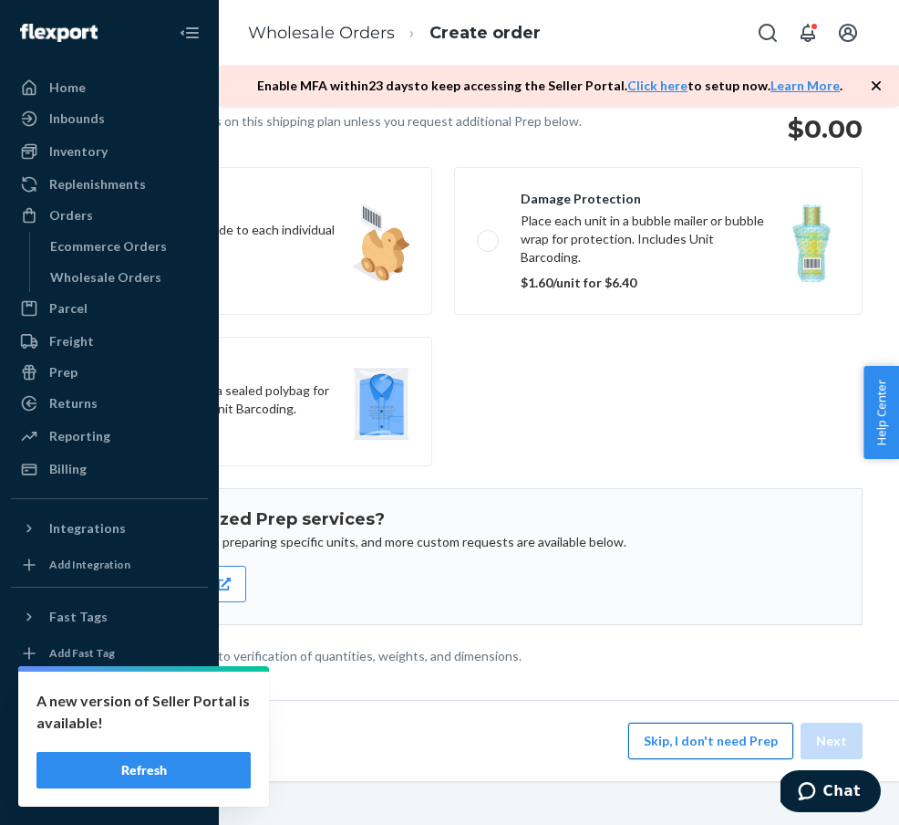
scroll to position [146, 259]
click at [713, 730] on button "Skip, I don't need Prep" at bounding box center [710, 740] width 165 height 36
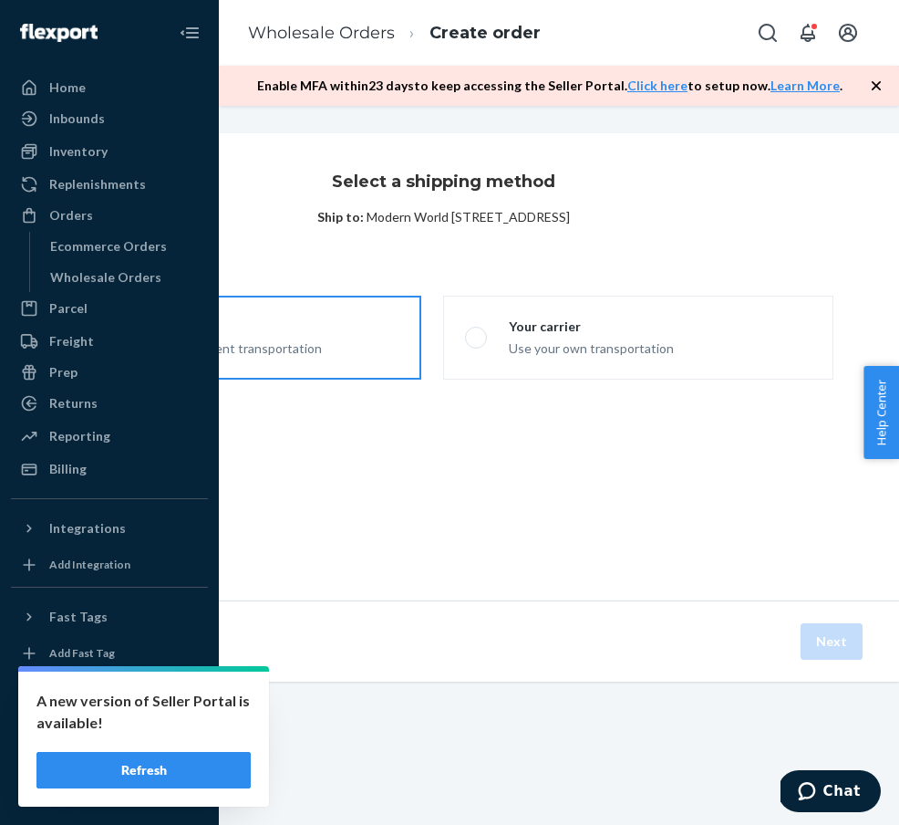
click at [330, 346] on label "Flexport Partner Hassle free, transparent transportation" at bounding box center [226, 338] width 390 height 84
click at [65, 344] on input "Flexport Partner Hassle free, transparent transportation" at bounding box center [59, 338] width 12 height 12
radio input "true"
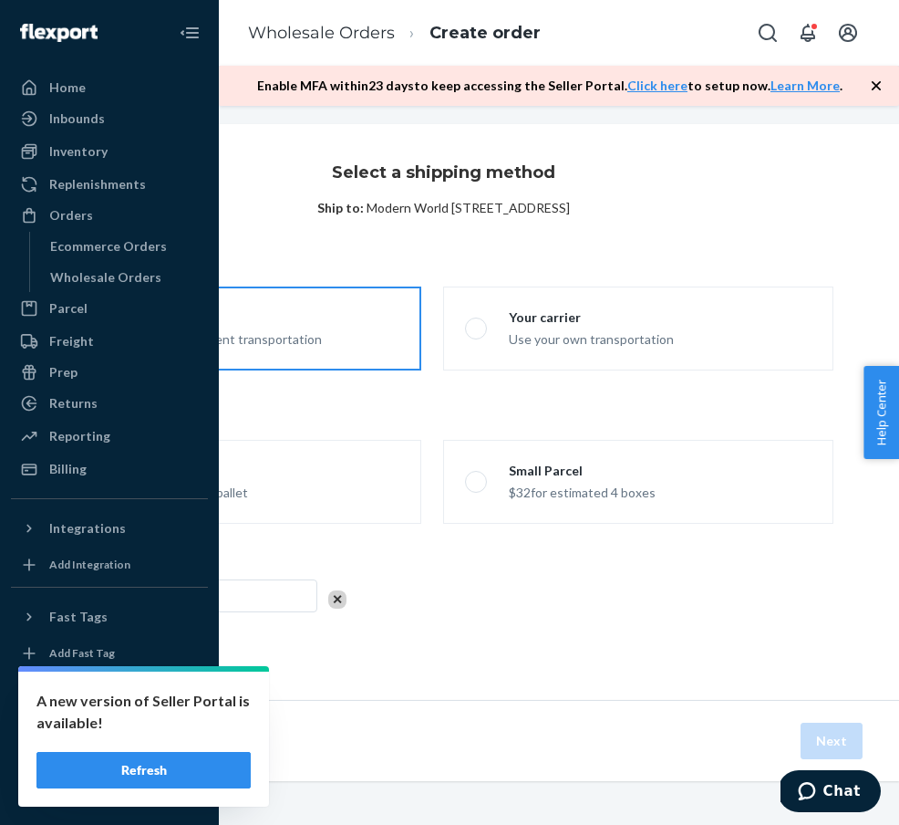
scroll to position [9, 259]
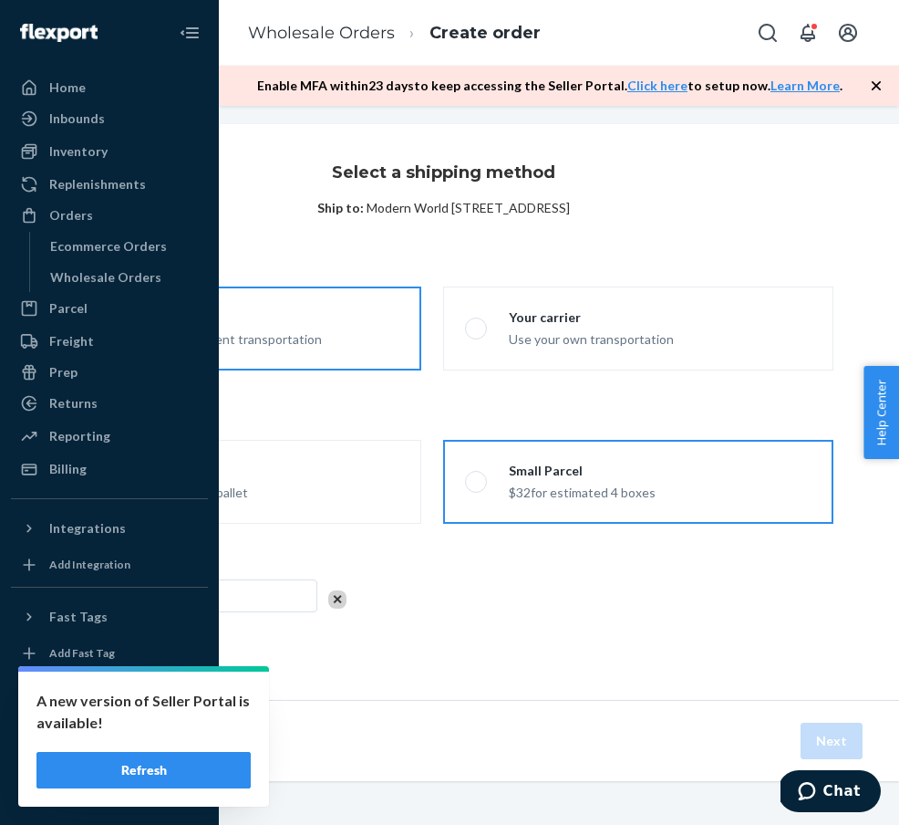
click at [531, 493] on div "$32 for estimated 4 boxes" at bounding box center [582, 491] width 147 height 22
click at [477, 488] on input "Small Parcel $32 for estimated 4 boxes" at bounding box center [471, 482] width 12 height 12
radio input "true"
click at [831, 723] on button "Next" at bounding box center [832, 740] width 62 height 36
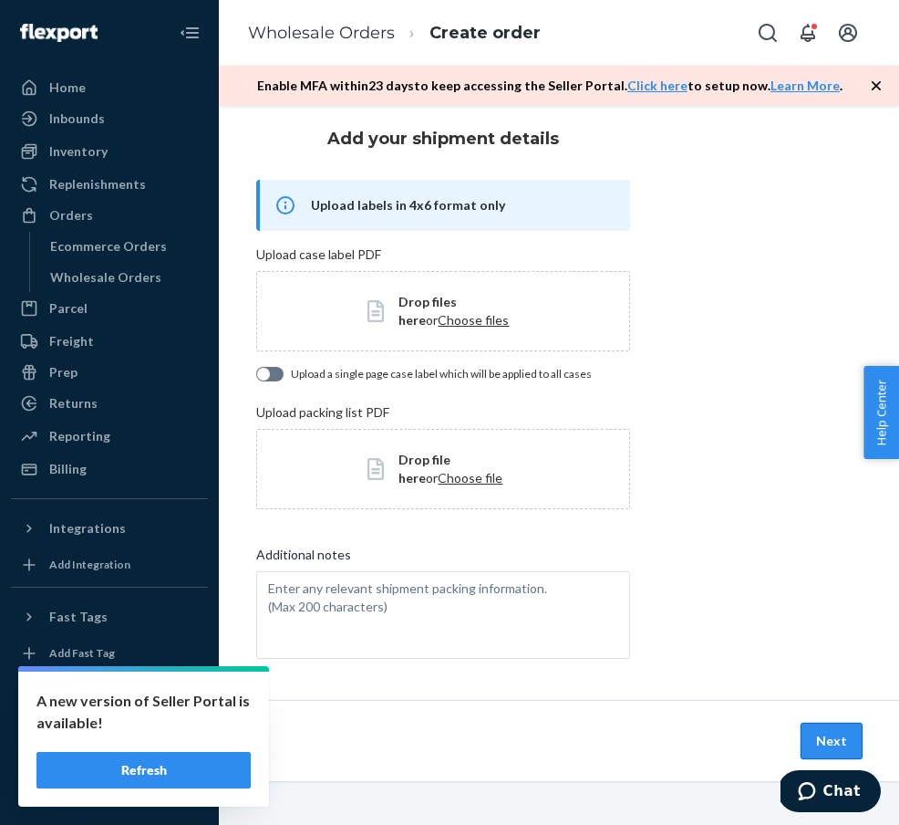
scroll to position [45, 259]
click at [819, 732] on button "Next" at bounding box center [832, 740] width 62 height 36
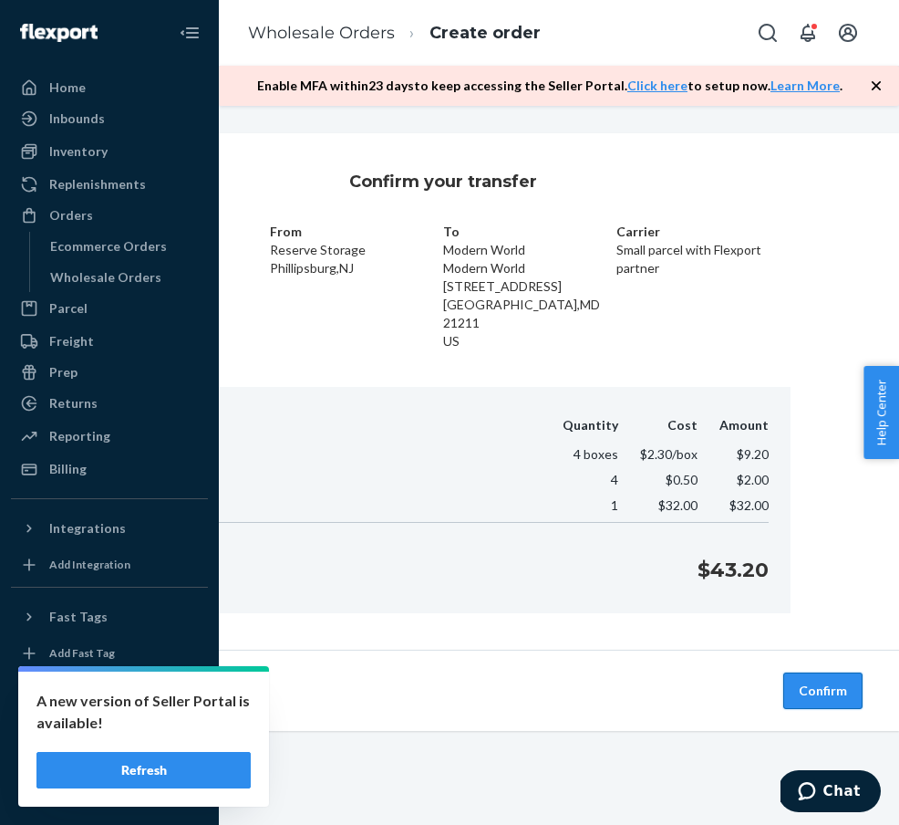
click at [817, 672] on button "Confirm" at bounding box center [822, 690] width 79 height 36
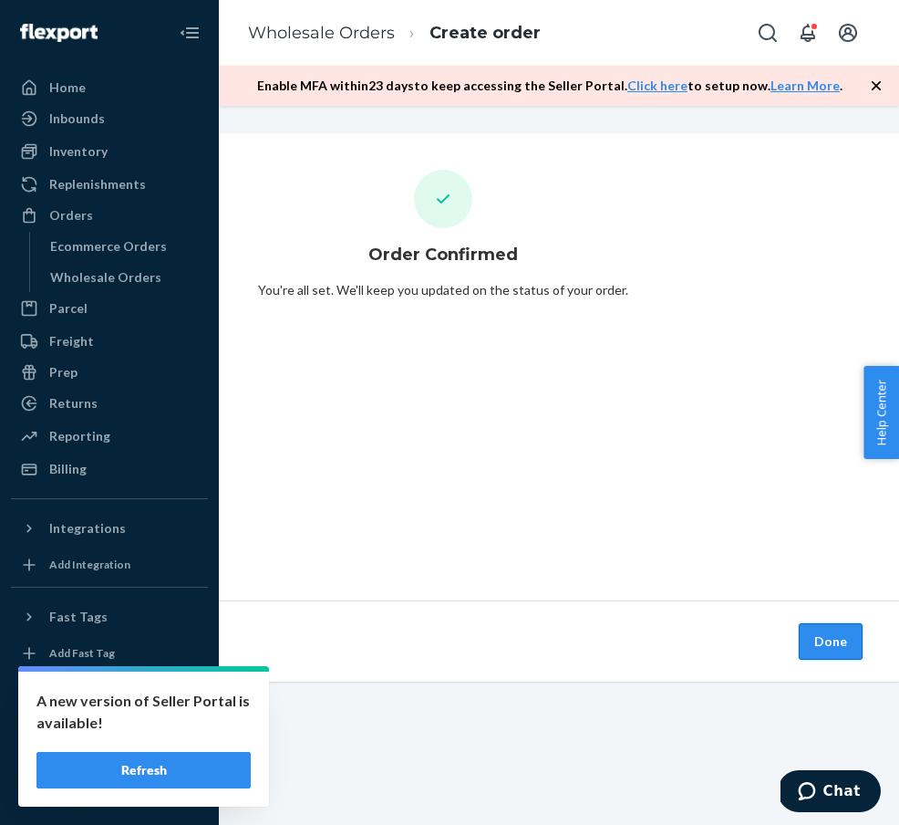
click at [821, 627] on button "Done" at bounding box center [831, 641] width 64 height 36
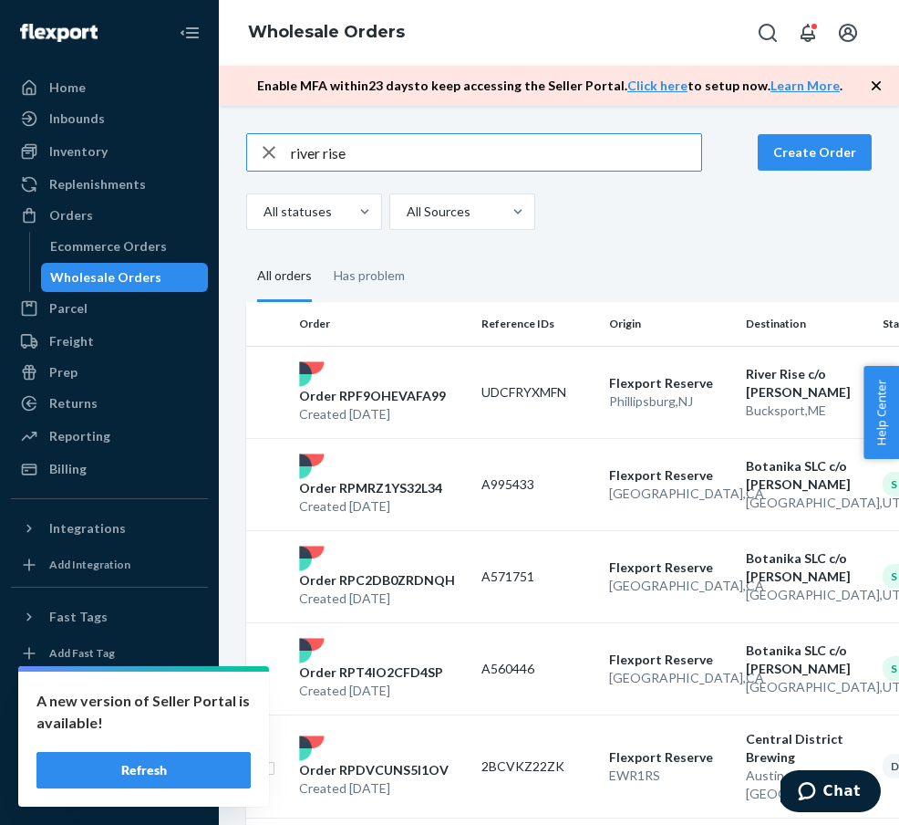
click at [463, 135] on input "river rise" at bounding box center [496, 152] width 410 height 36
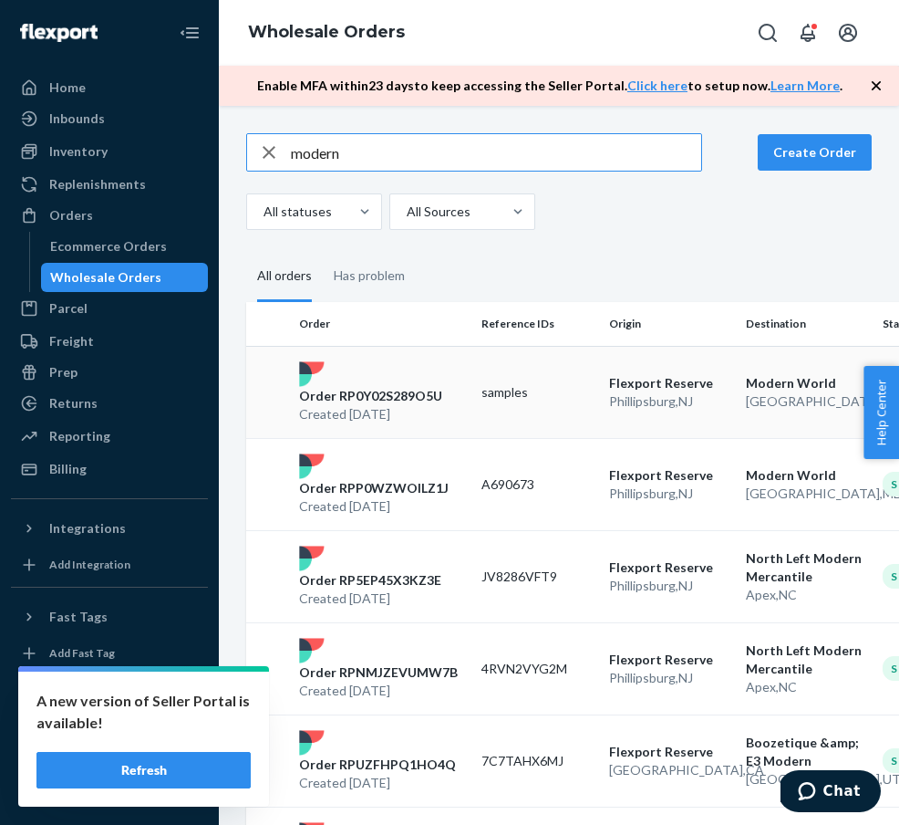
type input "modern"
click at [367, 398] on p "Order RP0Y02S289O5U" at bounding box center [370, 396] width 143 height 18
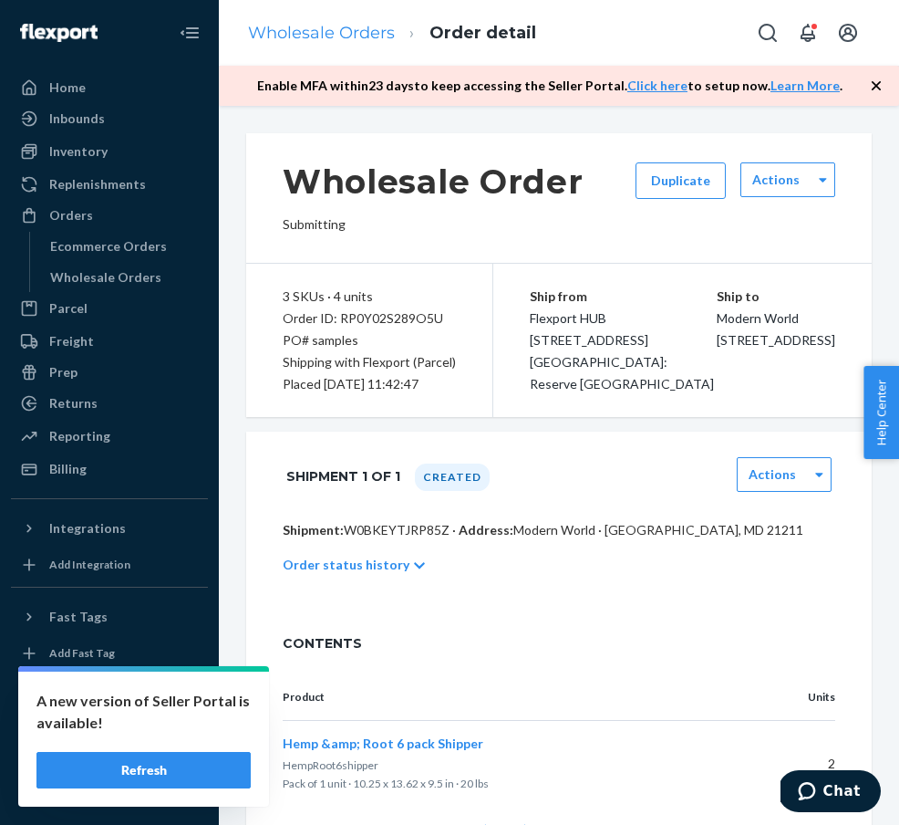
click at [325, 35] on link "Wholesale Orders" at bounding box center [321, 33] width 147 height 20
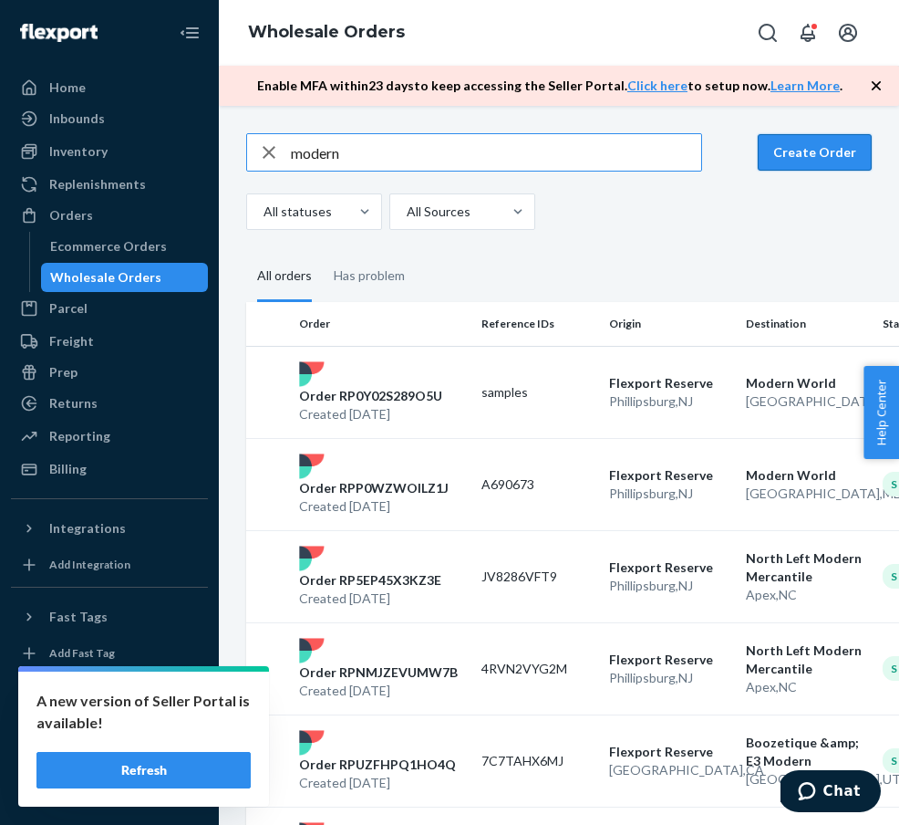
click at [817, 161] on button "Create Order" at bounding box center [815, 152] width 114 height 36
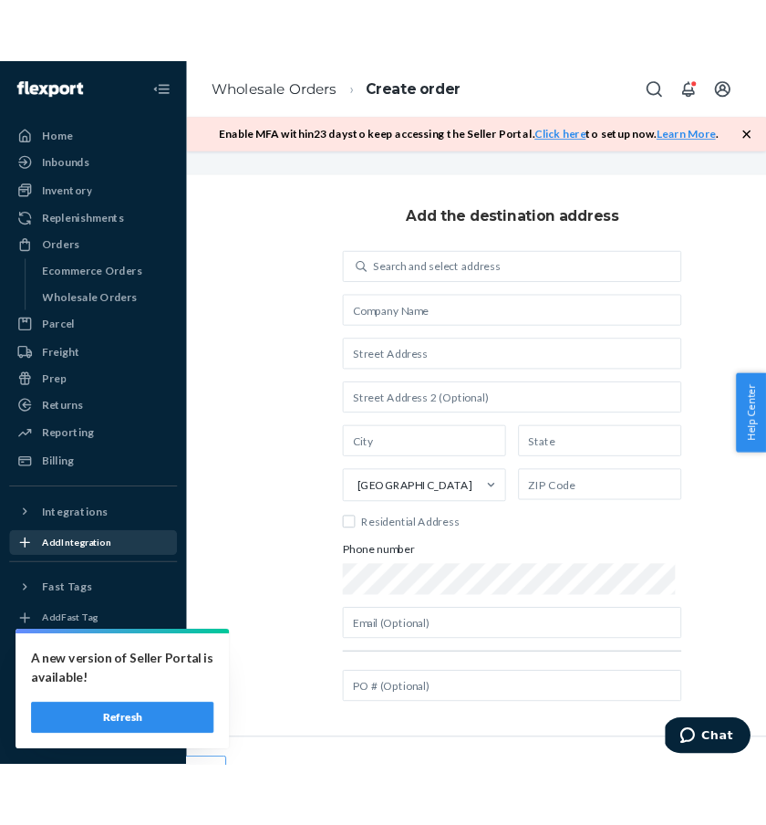
scroll to position [0, 111]
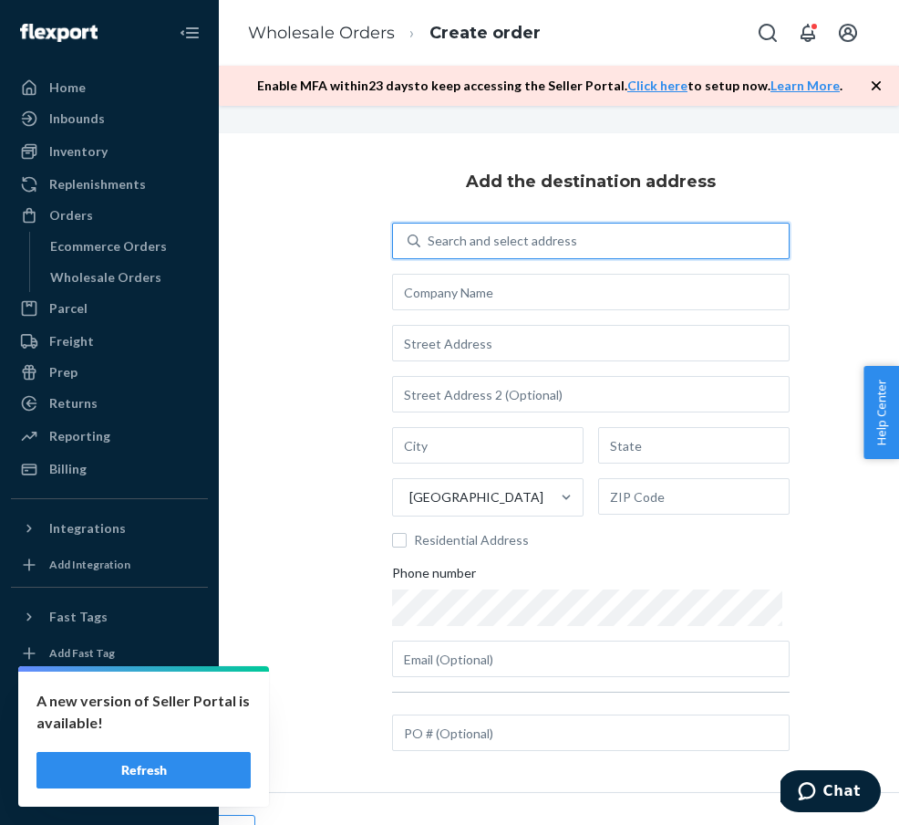
click at [523, 241] on div "Search and select address" at bounding box center [503, 241] width 150 height 18
click at [430, 241] on input "0 results available. Use Up and Down to choose options, press Enter to select t…" at bounding box center [429, 241] width 2 height 18
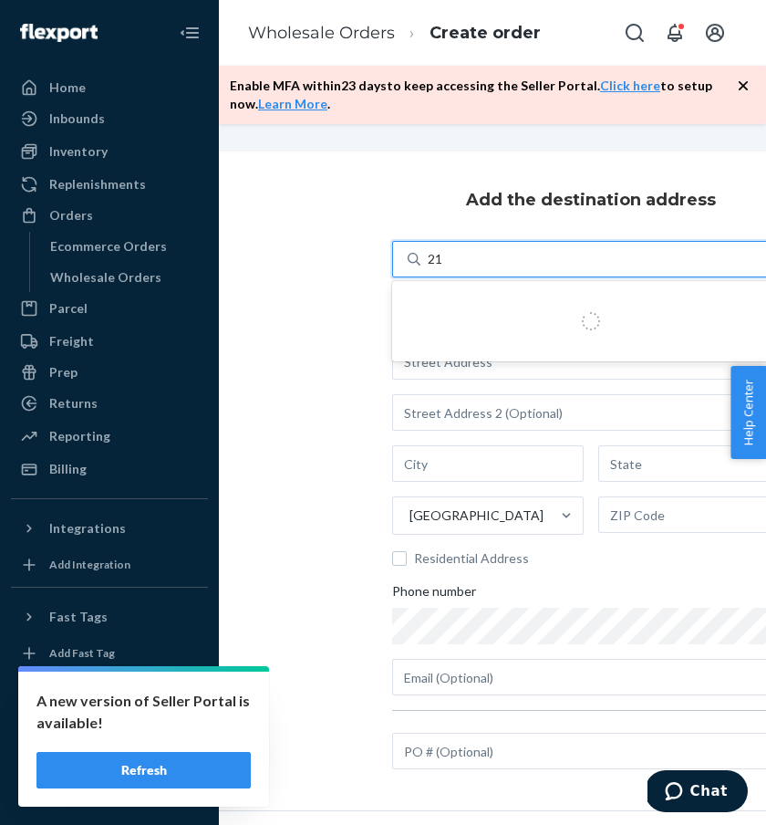
type input "2"
type input "[PERSON_NAME]"
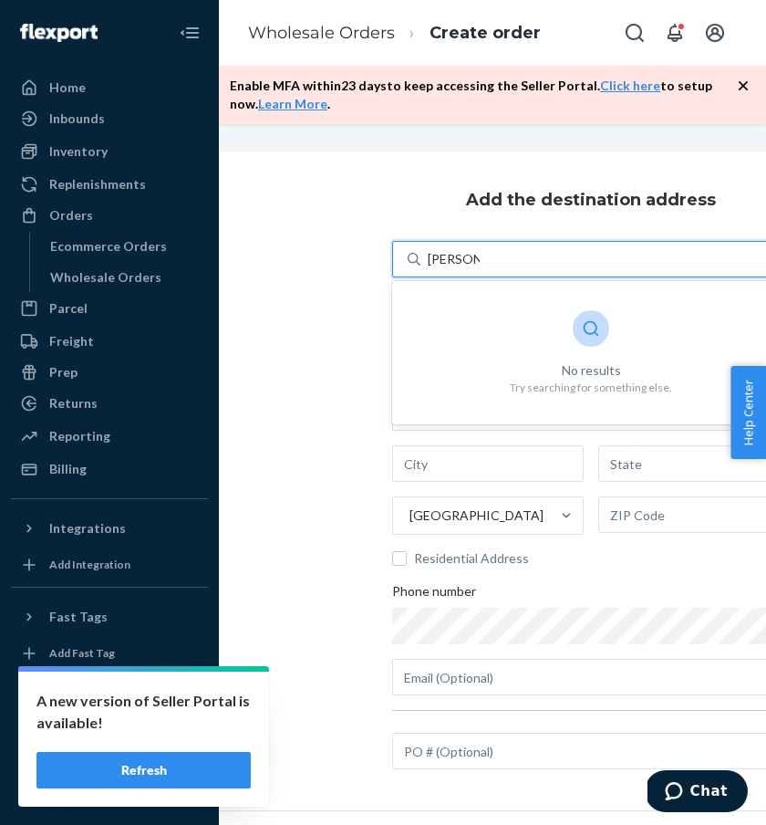
click at [458, 256] on input "[PERSON_NAME]" at bounding box center [454, 259] width 52 height 18
type input "zepei"
click at [296, 192] on div "Add the destination address 0 results available for search term zepei. Use Up a…" at bounding box center [591, 480] width 912 height 659
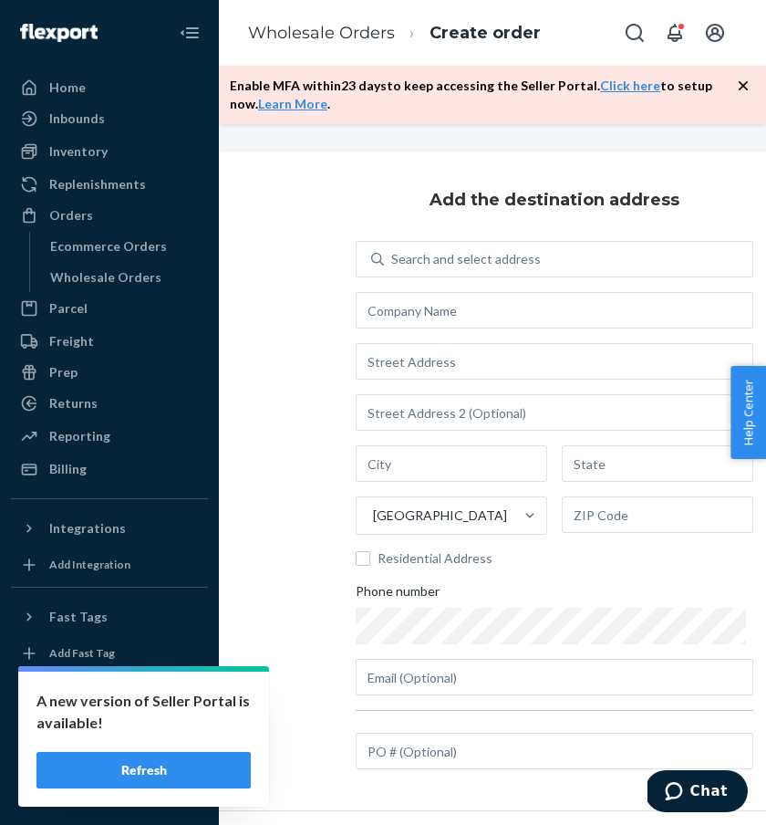
scroll to position [0, 160]
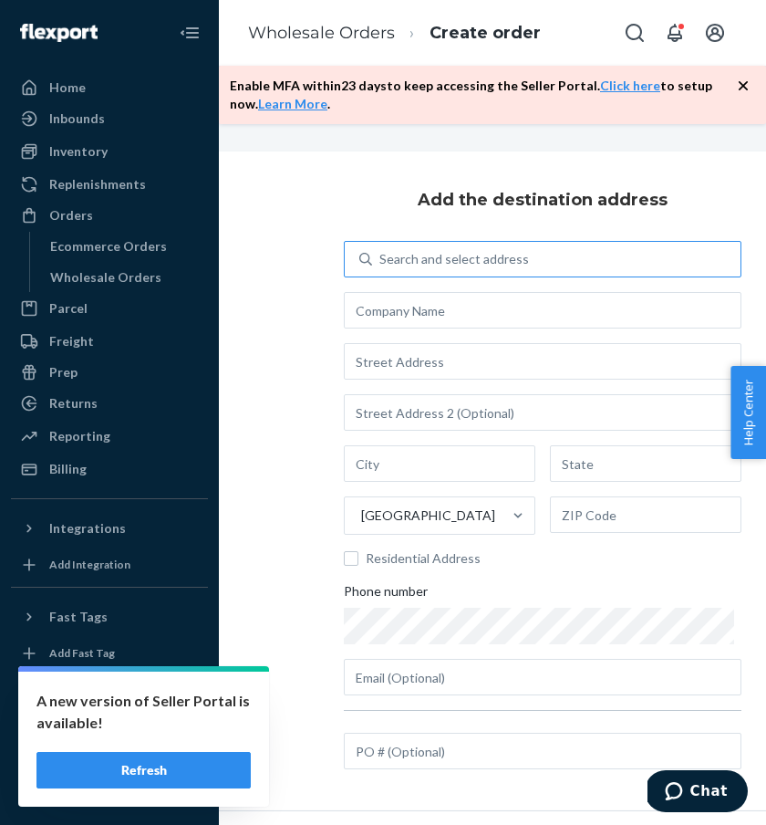
click at [520, 265] on div "Search and select address" at bounding box center [454, 259] width 150 height 18
click at [381, 265] on input "Search and select address" at bounding box center [380, 259] width 2 height 18
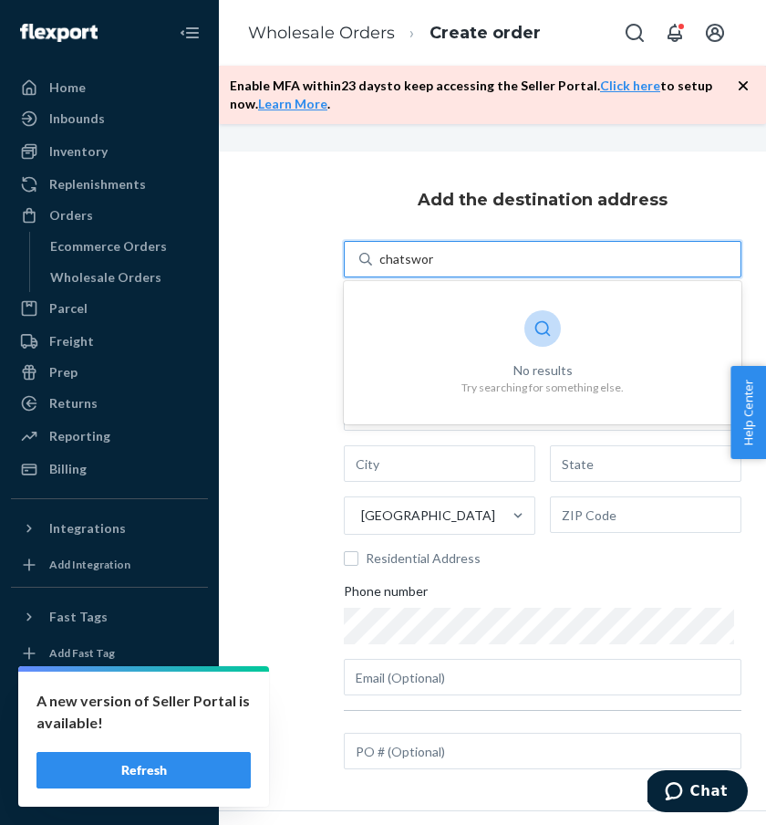
type input "chatsworth"
click at [455, 255] on div "chatsworth" at bounding box center [556, 259] width 368 height 33
click at [445, 255] on input "0 results available for search term chatsworth. Use Up and Down to choose optio…" at bounding box center [412, 259] width 66 height 18
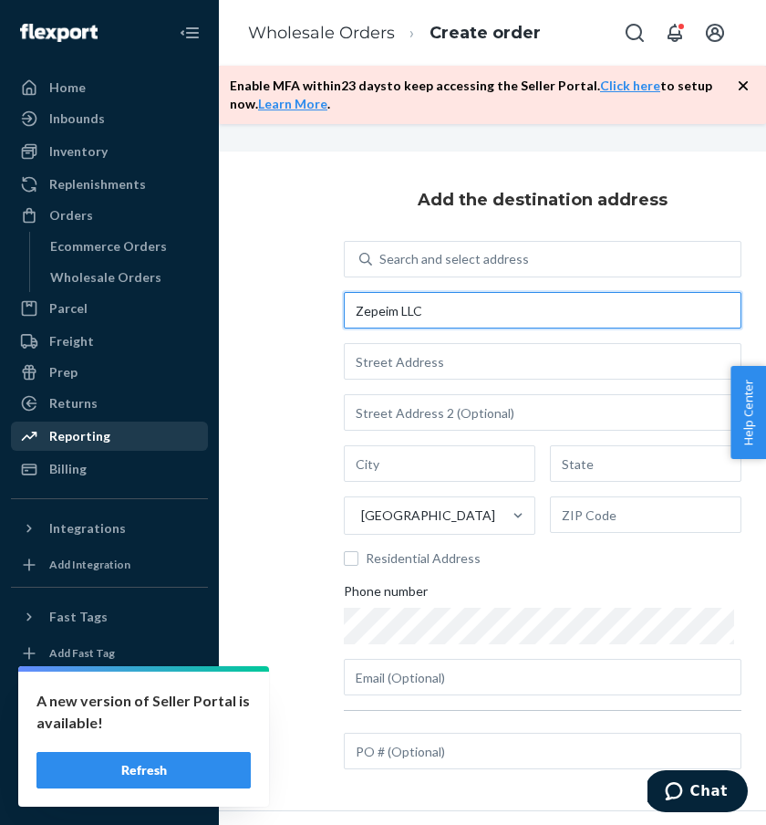
type input "Zepeim LLC"
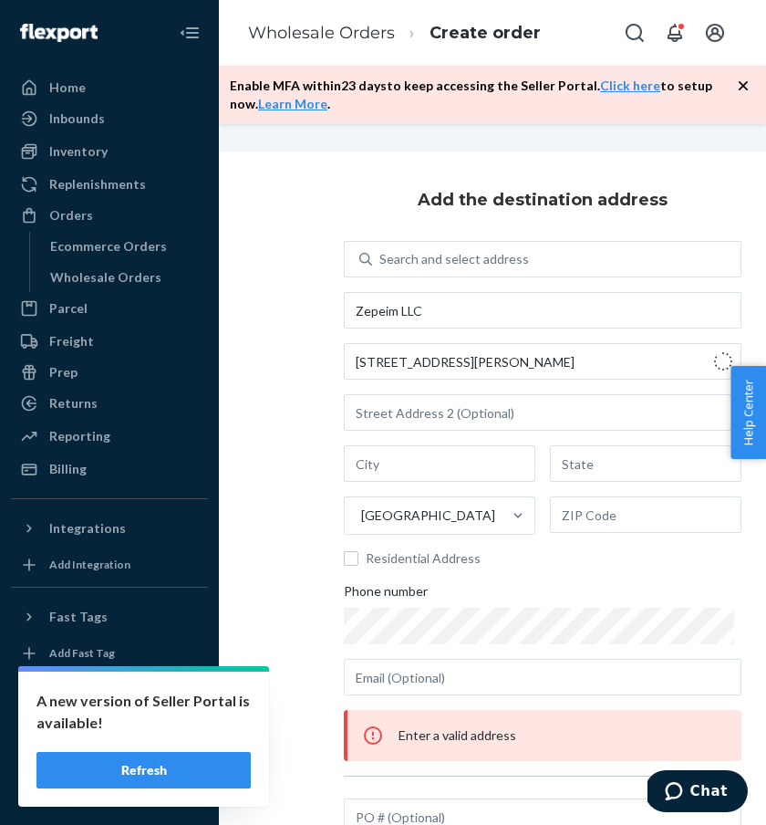
type input "21817 [PERSON_NAME] St"
type input "[GEOGRAPHIC_DATA]"
type input "CA"
type input "91311"
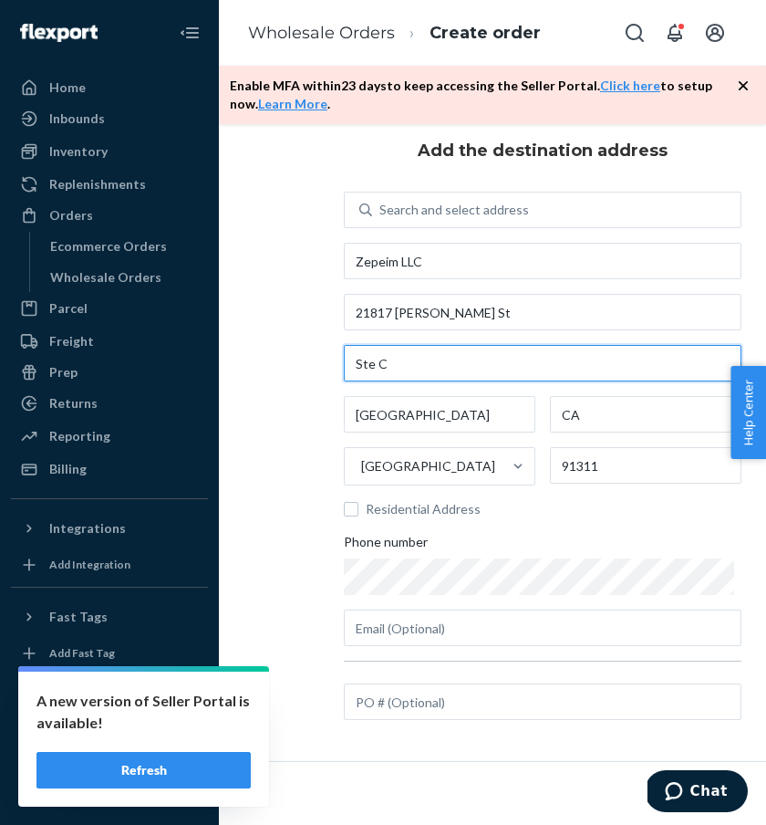
scroll to position [84, 160]
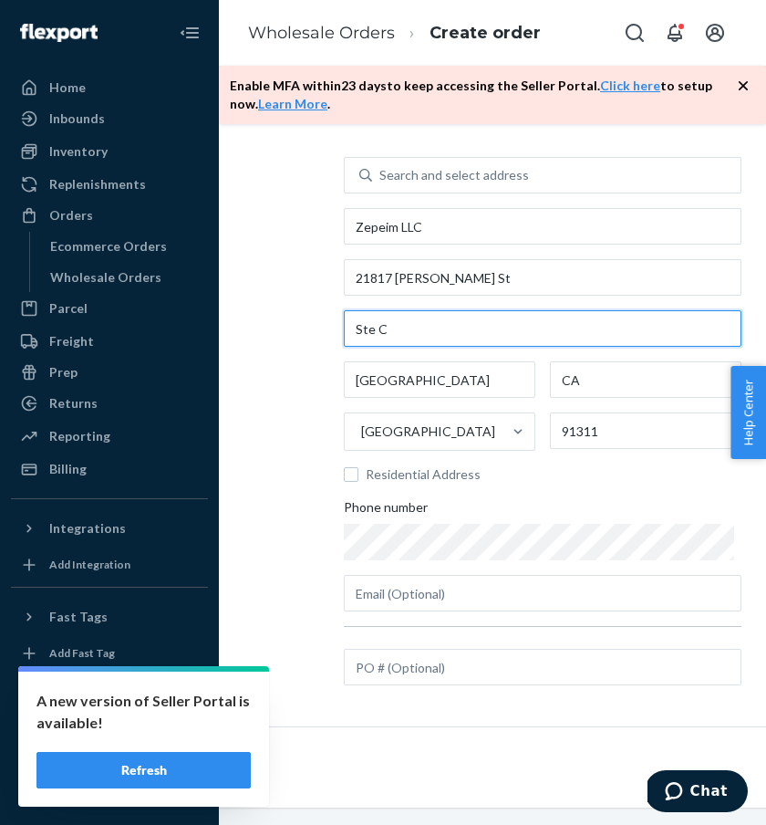
type input "Ste C"
click at [450, 685] on div "Search and select address Zepeim LLC [STREET_ADDRESS][PERSON_NAME] Residential …" at bounding box center [543, 423] width 398 height 533
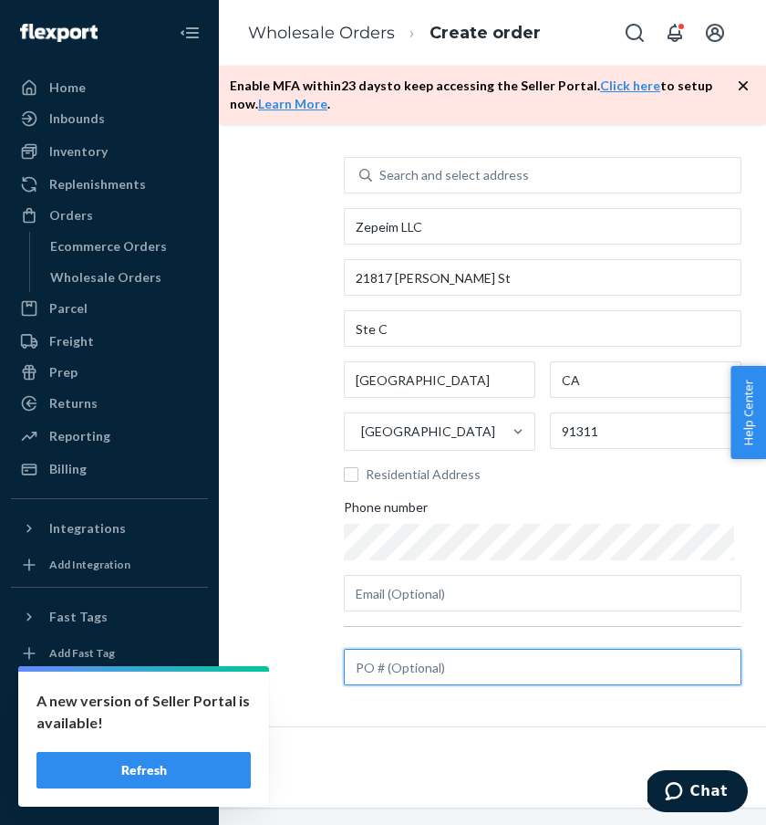
click at [430, 669] on input "text" at bounding box center [543, 667] width 398 height 36
paste input "A139224"
type input "A139224"
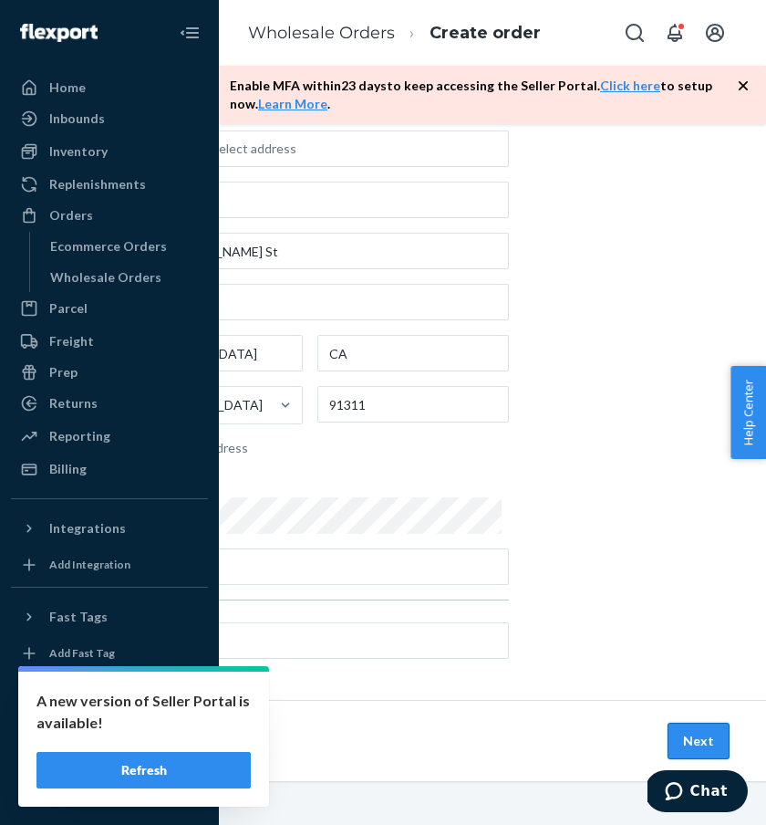
scroll to position [110, 392]
click at [689, 746] on button "Next" at bounding box center [699, 740] width 62 height 36
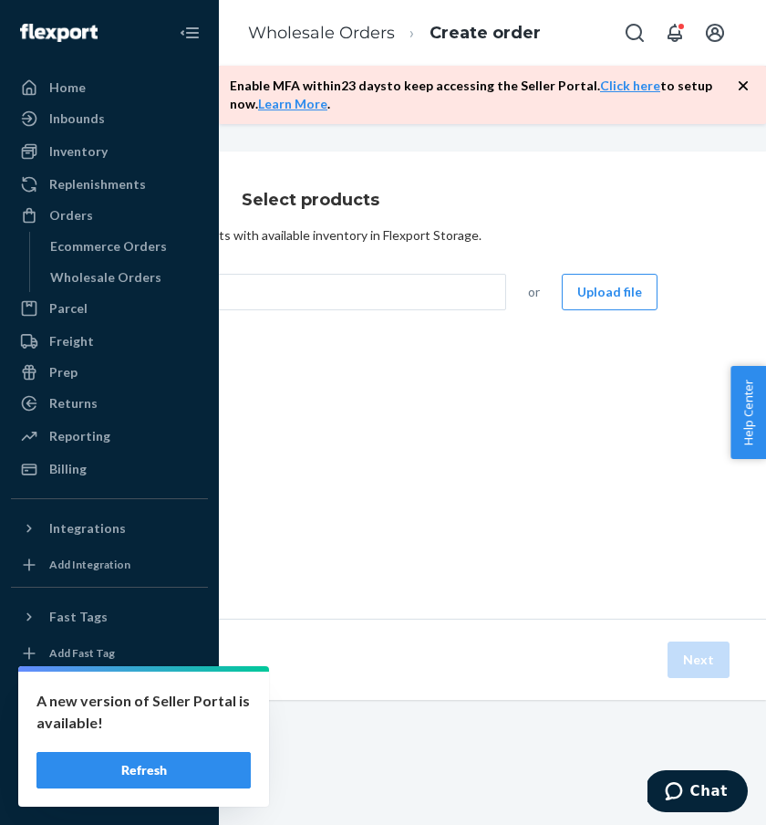
click at [288, 312] on div "Search and add products or Upload file" at bounding box center [310, 303] width 695 height 58
click at [288, 297] on div "Select products Select products with available inventory in Flexport Storage. S…" at bounding box center [310, 384] width 912 height 467
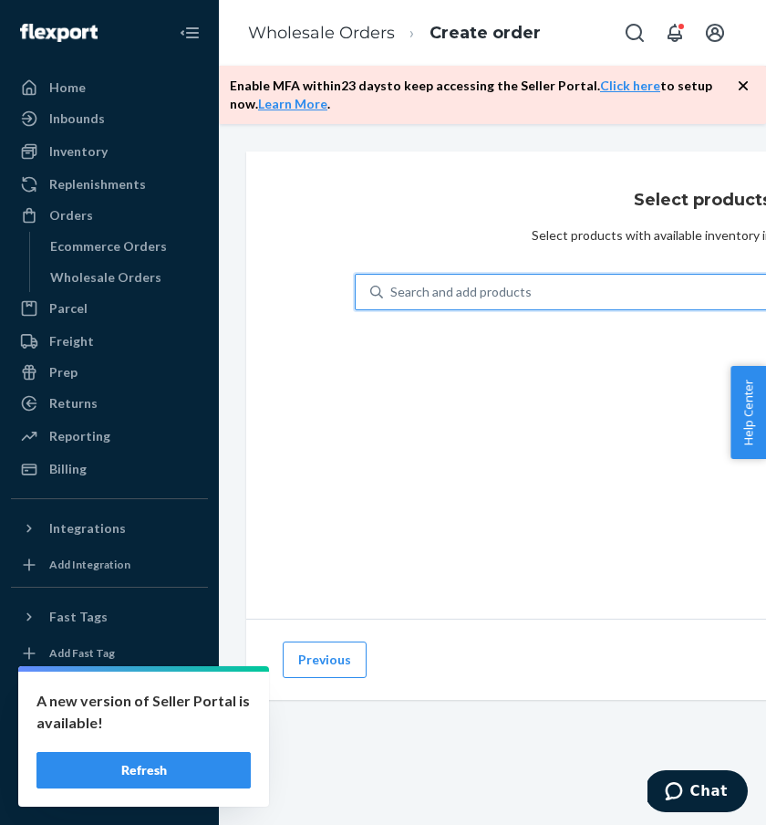
scroll to position [0, 0]
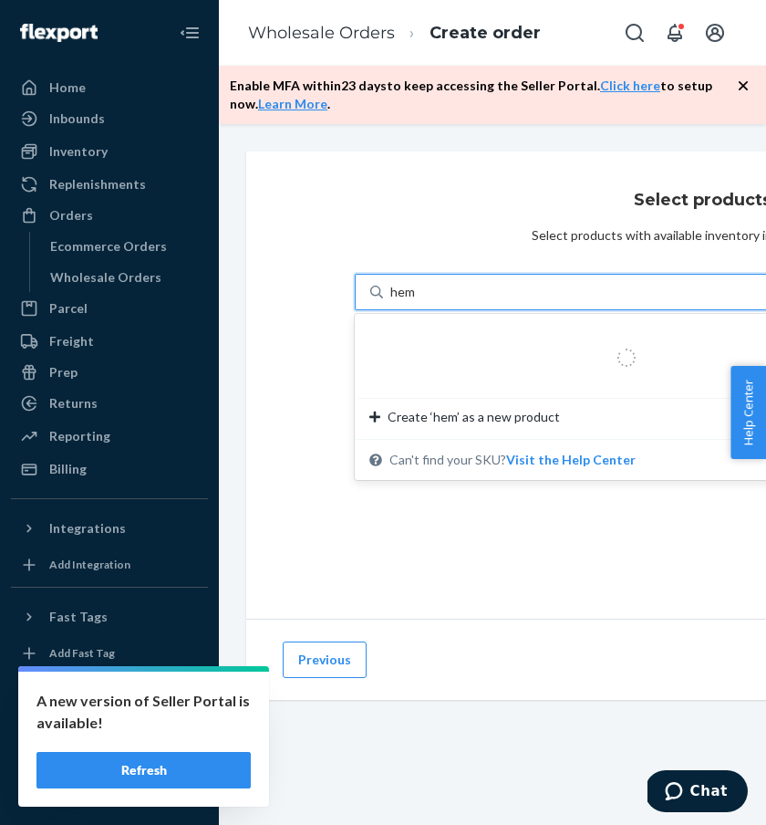
type input "hemp"
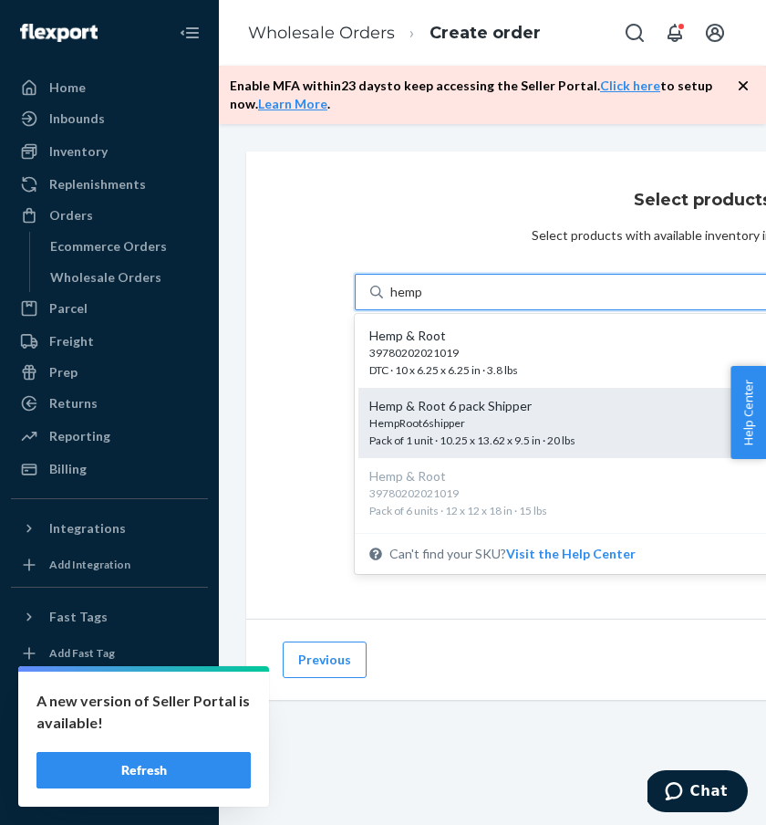
click at [465, 412] on div "Hemp & Root 6 pack Shipper" at bounding box center [587, 406] width 437 height 18
click at [423, 301] on input "hemp" at bounding box center [406, 292] width 33 height 18
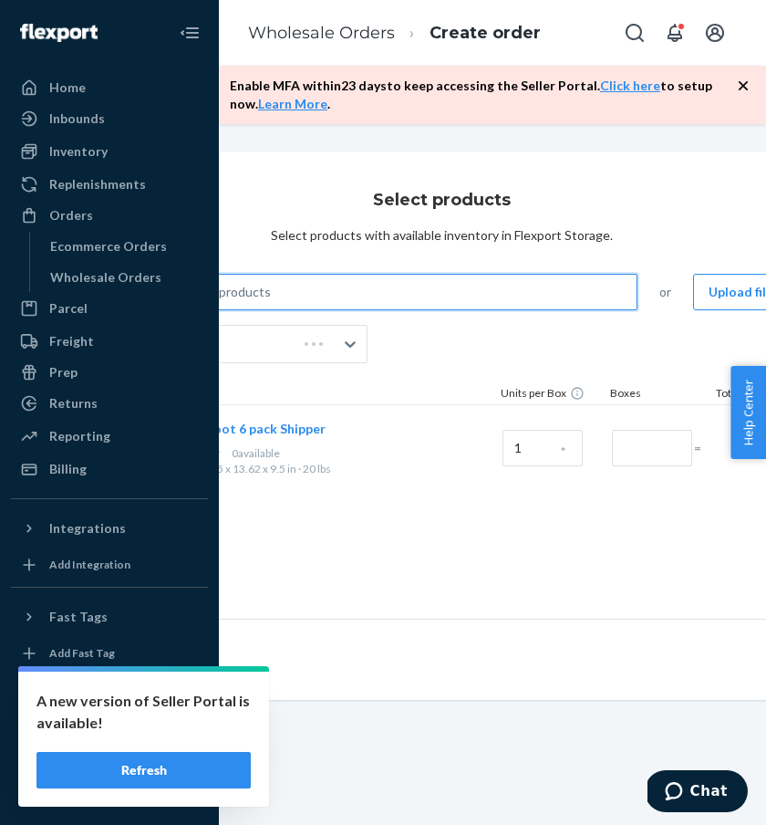
scroll to position [0, 367]
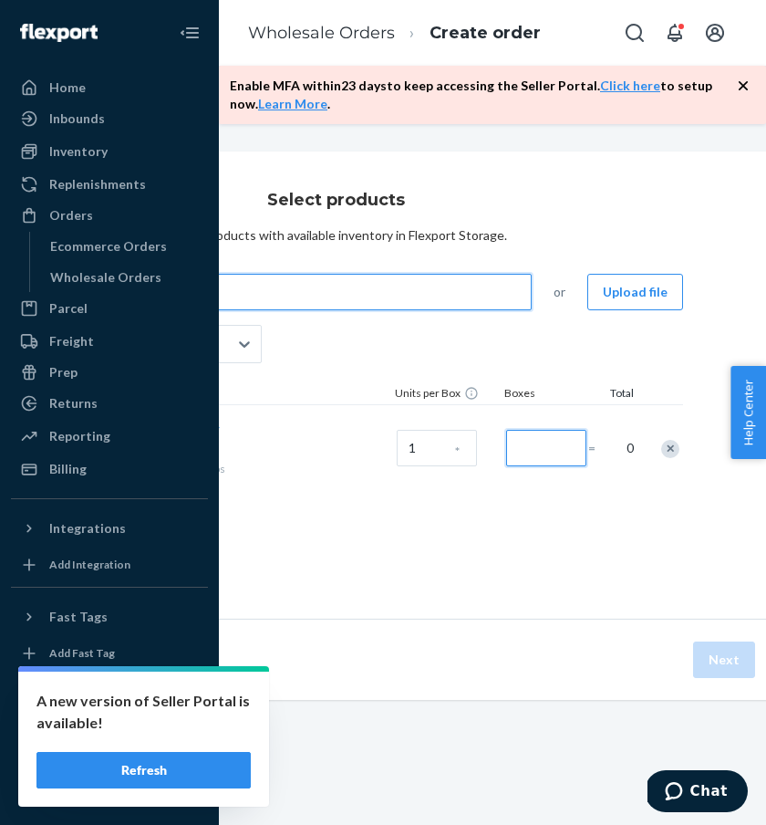
click at [546, 437] on input "Number of boxes" at bounding box center [546, 448] width 80 height 36
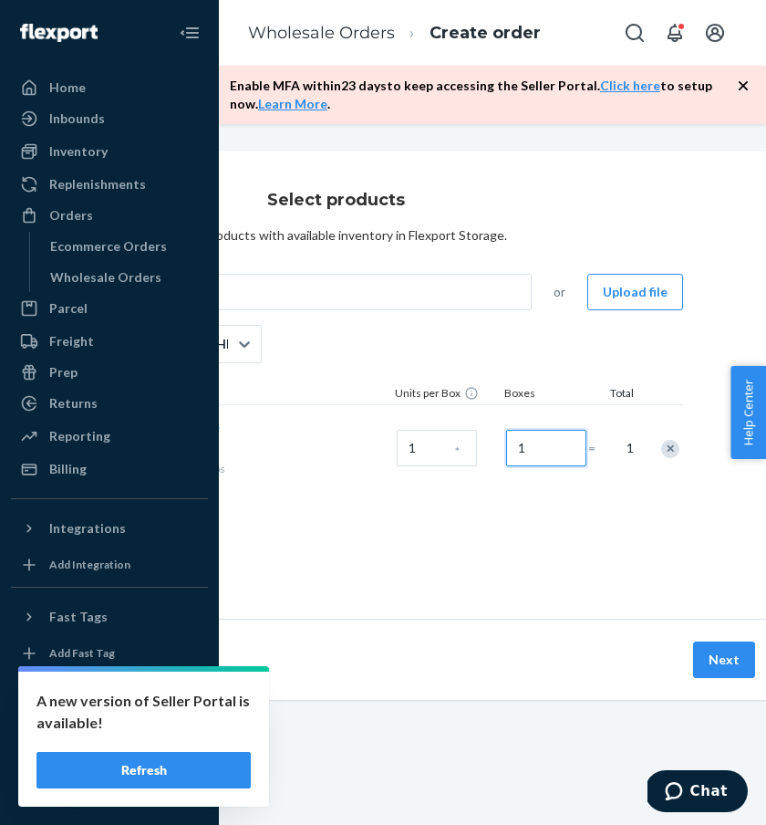
type input "1"
click at [465, 551] on div "Select products Select products with available inventory in Flexport Storage. S…" at bounding box center [336, 384] width 912 height 467
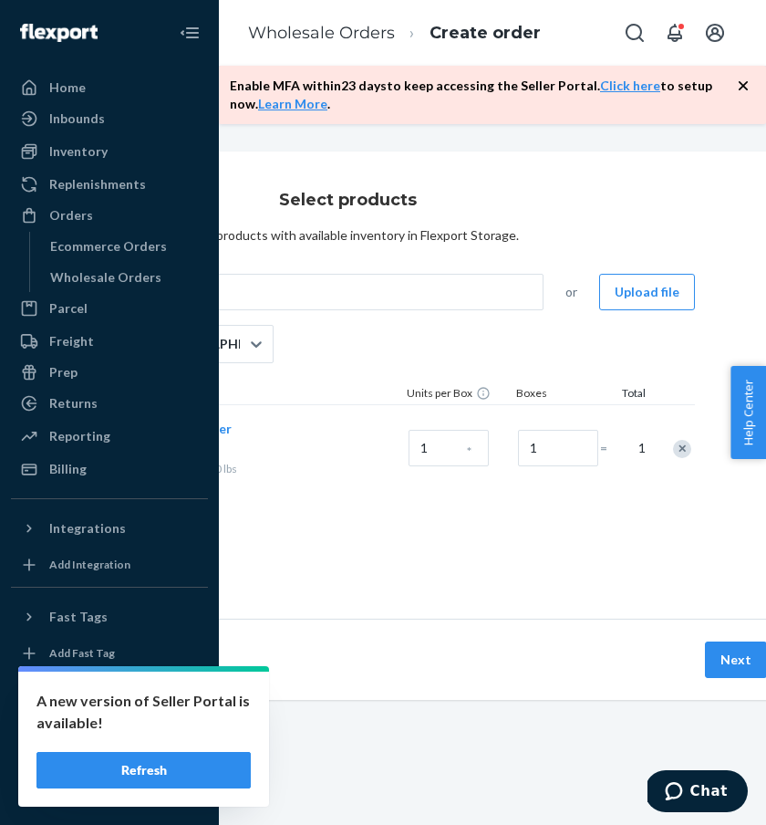
scroll to position [0, 392]
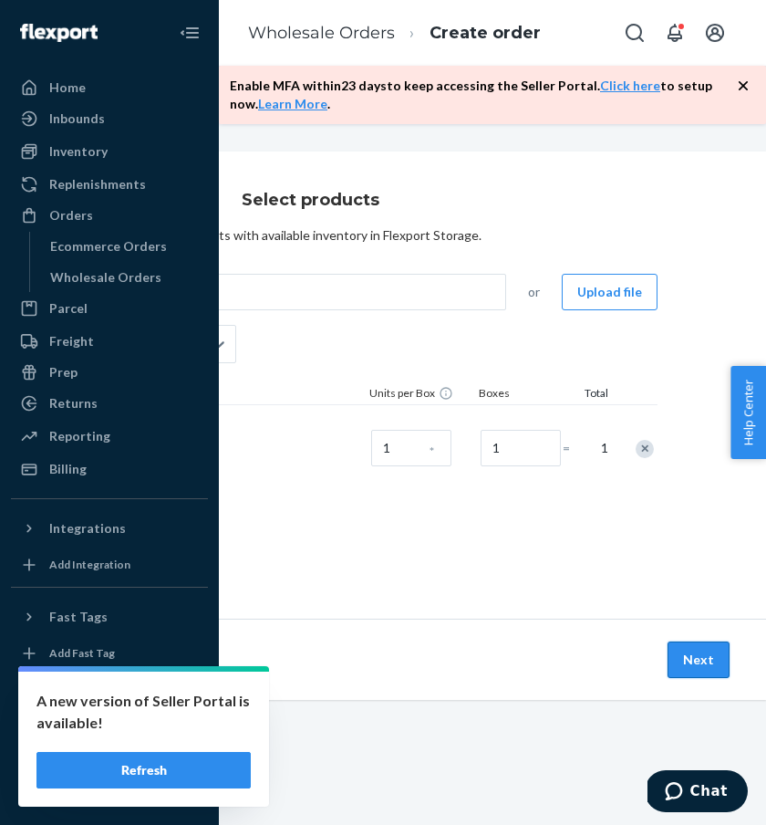
click at [685, 668] on button "Next" at bounding box center [699, 659] width 62 height 36
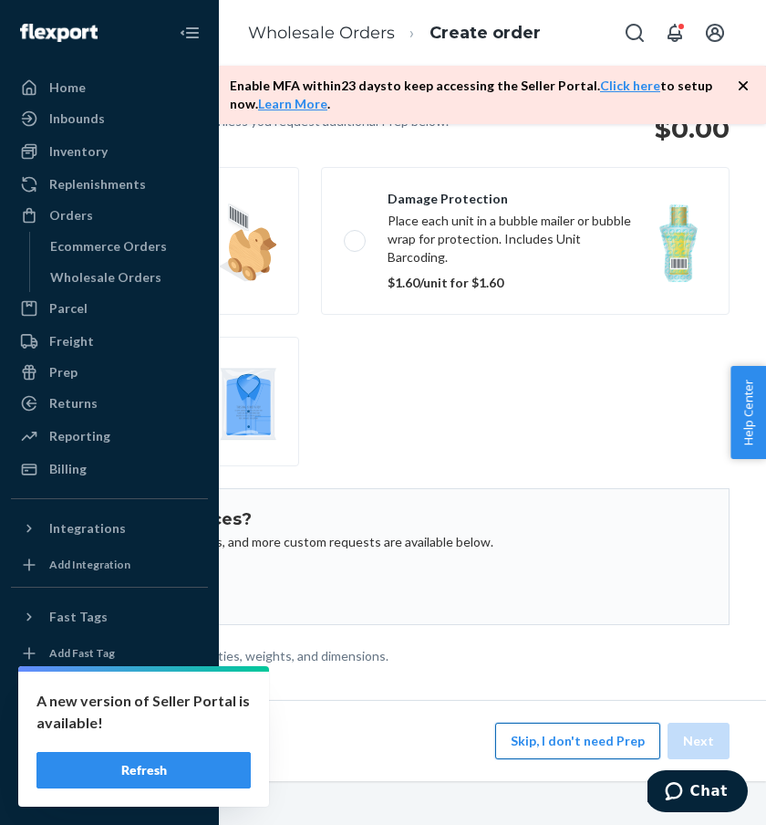
scroll to position [164, 392]
click at [609, 735] on button "Skip, I don't need Prep" at bounding box center [577, 740] width 165 height 36
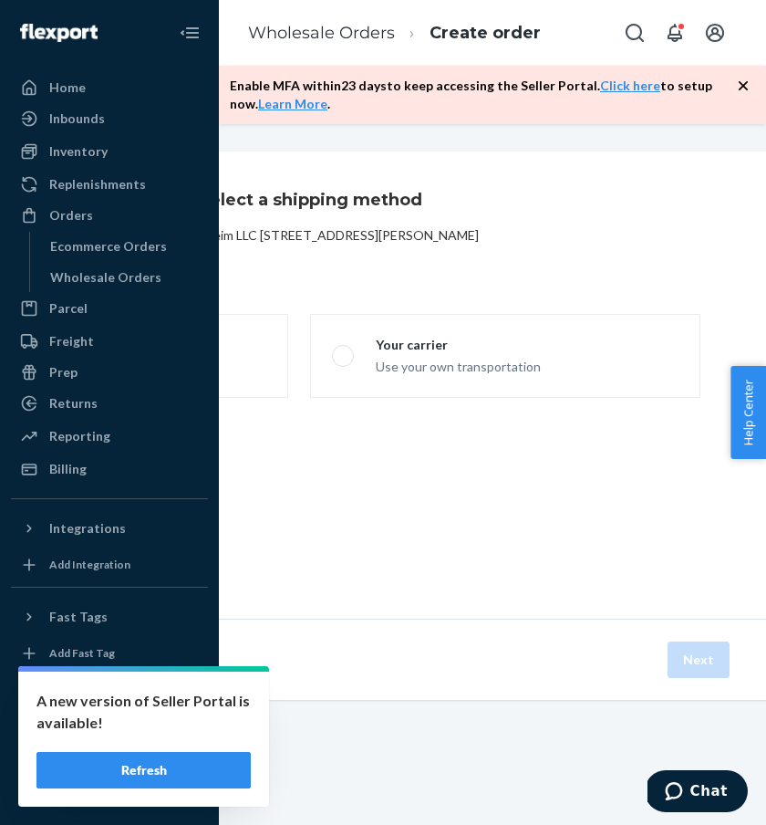
scroll to position [0, 392]
click at [288, 391] on fieldset "Flexport Partner Hassle free, transparent transportation Your carrier Use your …" at bounding box center [299, 355] width 825 height 99
click at [265, 380] on label "Flexport Partner Hassle free, transparent transportation" at bounding box center [93, 356] width 390 height 84
radio input "true"
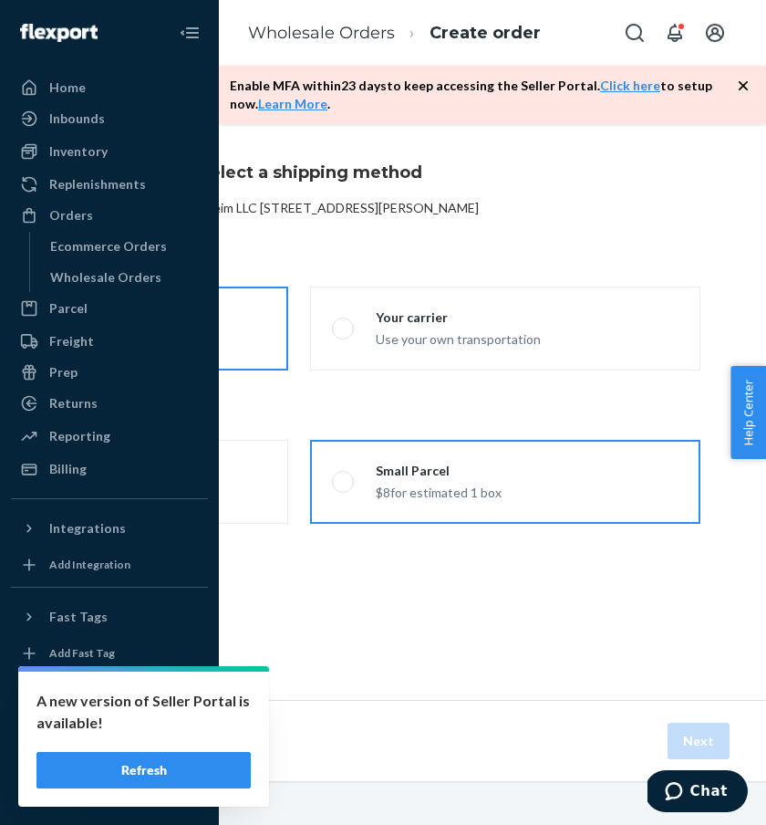
scroll to position [27, 392]
click at [497, 501] on label "Small Parcel $8 for estimated 1 box" at bounding box center [505, 482] width 390 height 84
click at [344, 488] on input "Small Parcel $8 for estimated 1 box" at bounding box center [338, 482] width 12 height 12
radio input "true"
click at [723, 732] on button "Next" at bounding box center [699, 740] width 62 height 36
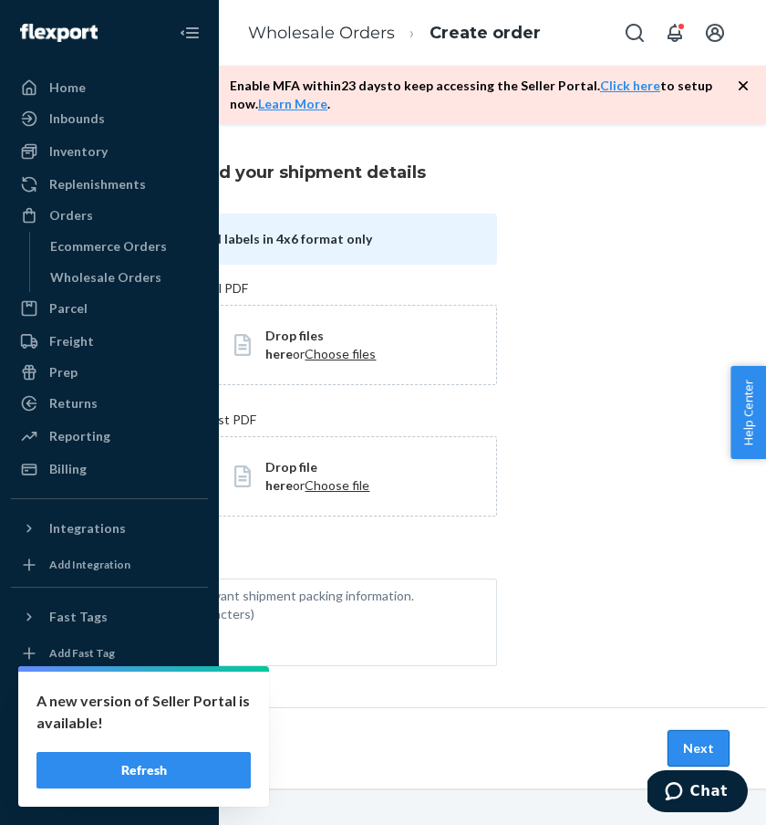
click at [717, 739] on button "Next" at bounding box center [699, 748] width 62 height 36
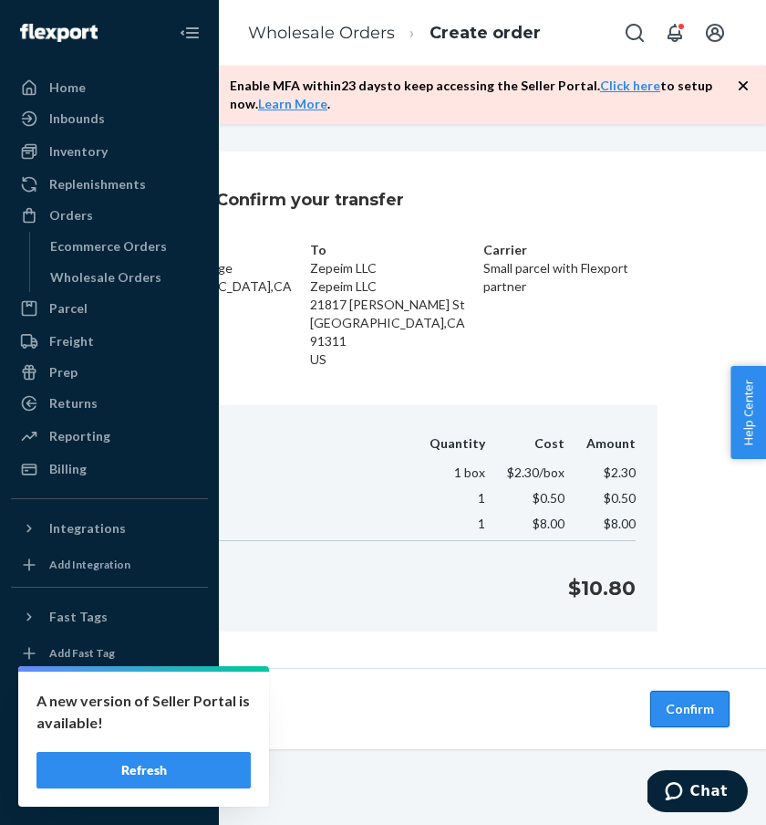
click at [690, 690] on button "Confirm" at bounding box center [689, 708] width 79 height 36
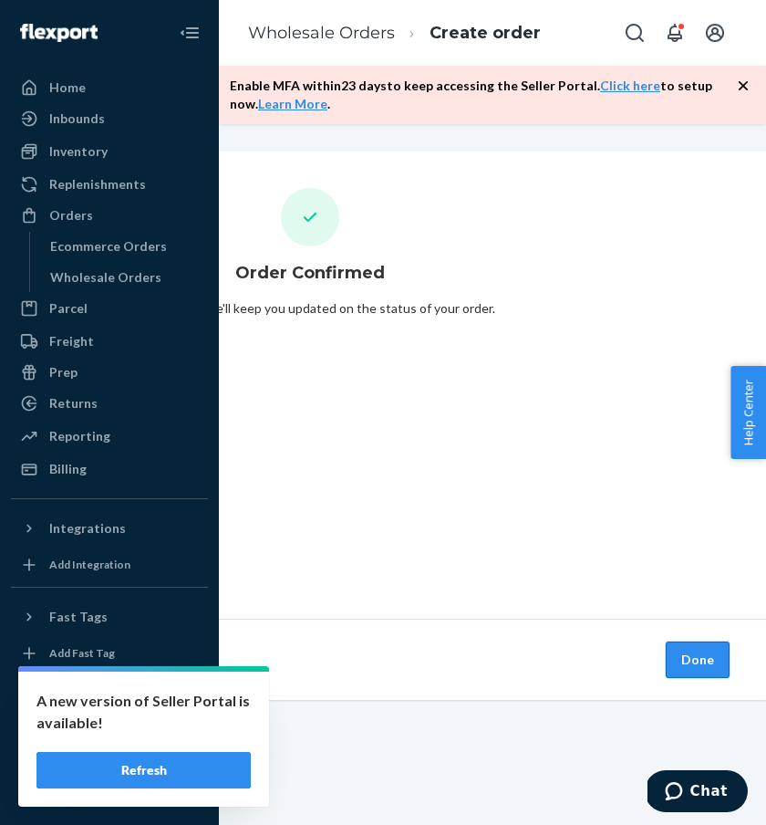
click at [676, 650] on button "Done" at bounding box center [698, 659] width 64 height 36
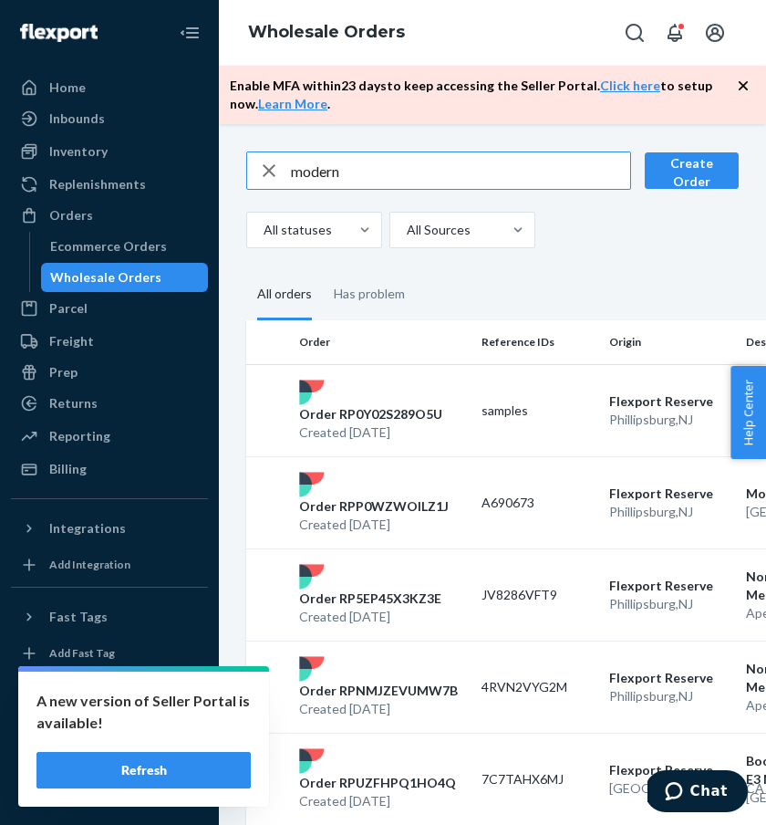
click at [375, 177] on input "modern" at bounding box center [460, 170] width 339 height 36
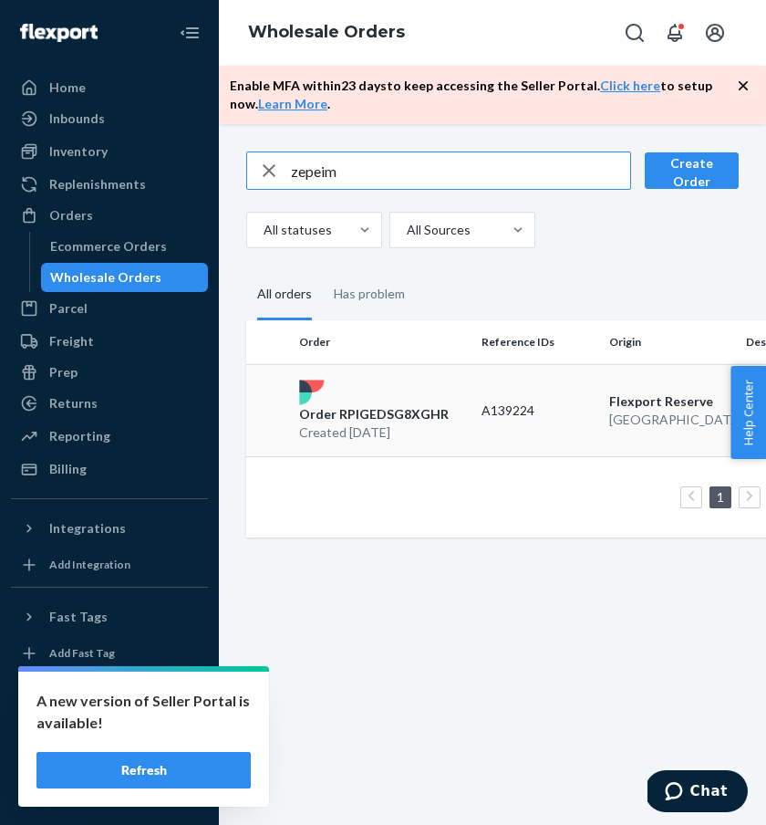
type input "zepeim"
click at [422, 413] on p "Order RPIGEDSG8XGHR" at bounding box center [374, 414] width 150 height 18
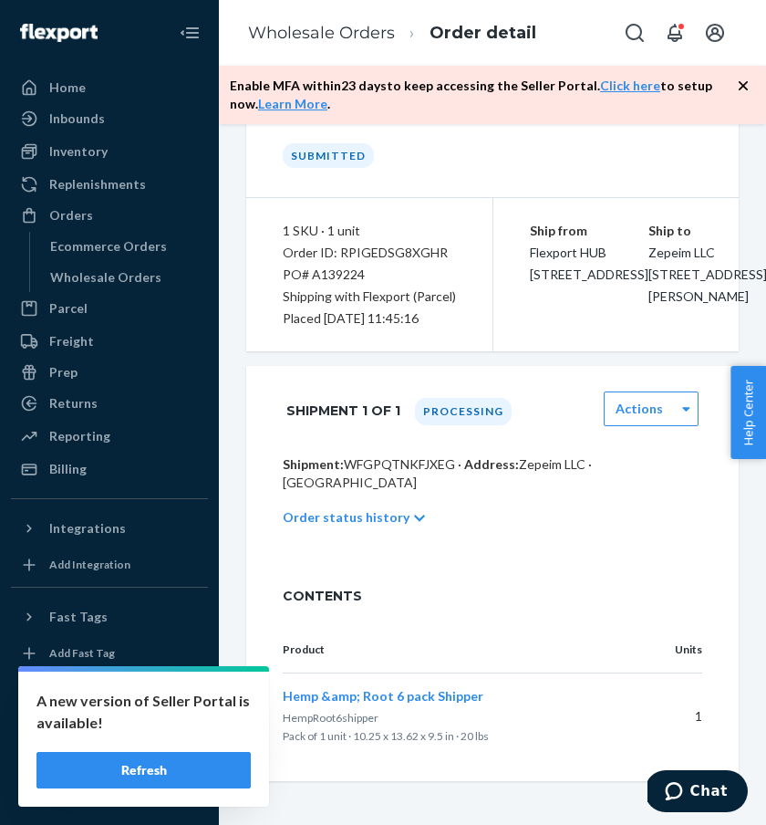
scroll to position [260, 0]
click at [308, 31] on link "Wholesale Orders" at bounding box center [321, 33] width 147 height 20
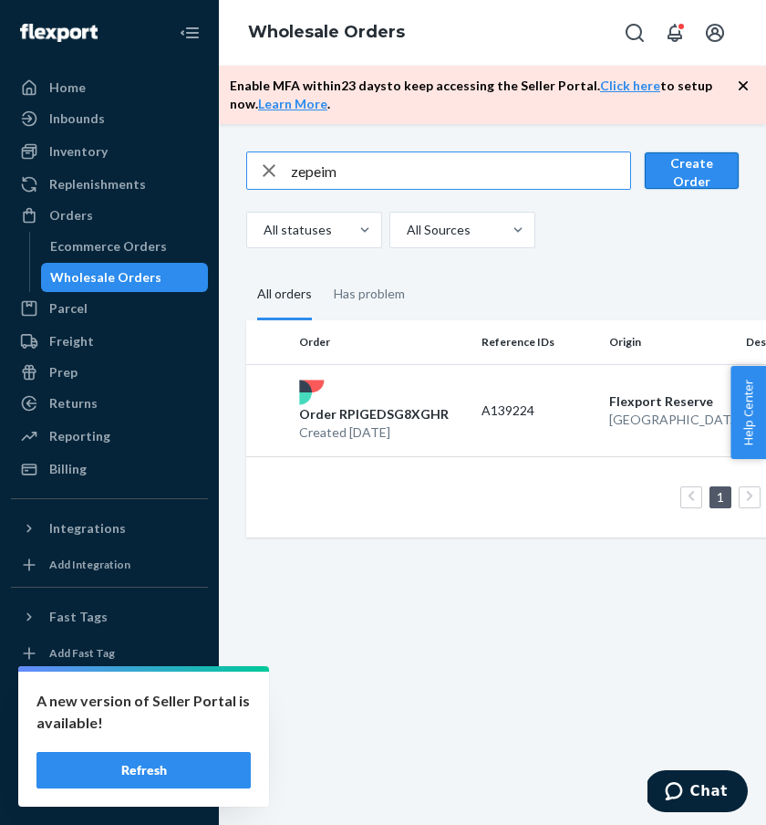
click at [700, 166] on button "Create Order" at bounding box center [692, 170] width 94 height 36
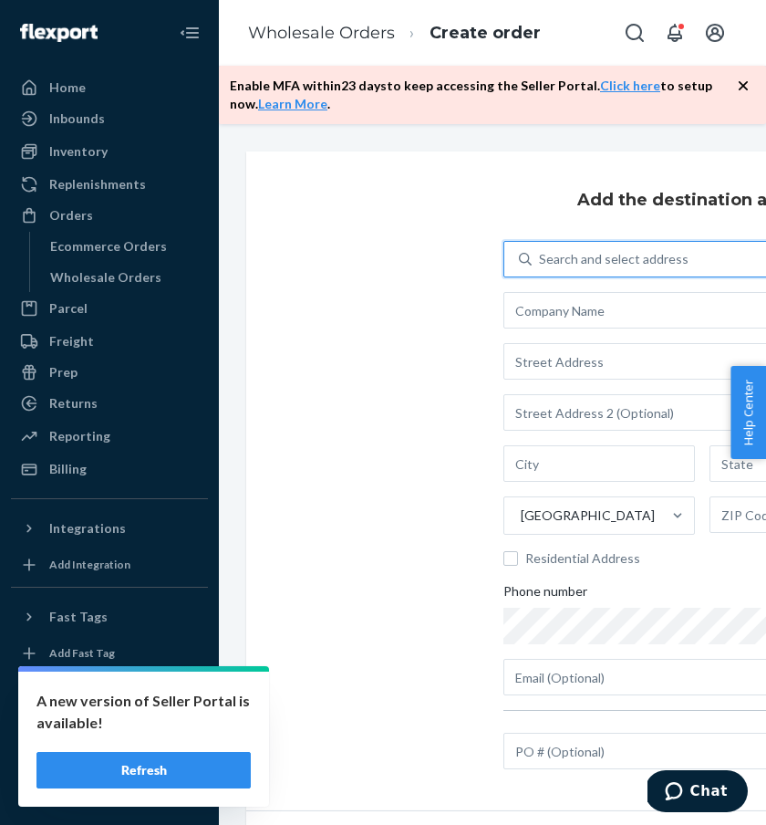
click at [616, 260] on div "Search and select address" at bounding box center [614, 259] width 150 height 18
click at [541, 260] on input "0 results available. Use Up and Down to choose options, press Enter to select t…" at bounding box center [540, 259] width 2 height 18
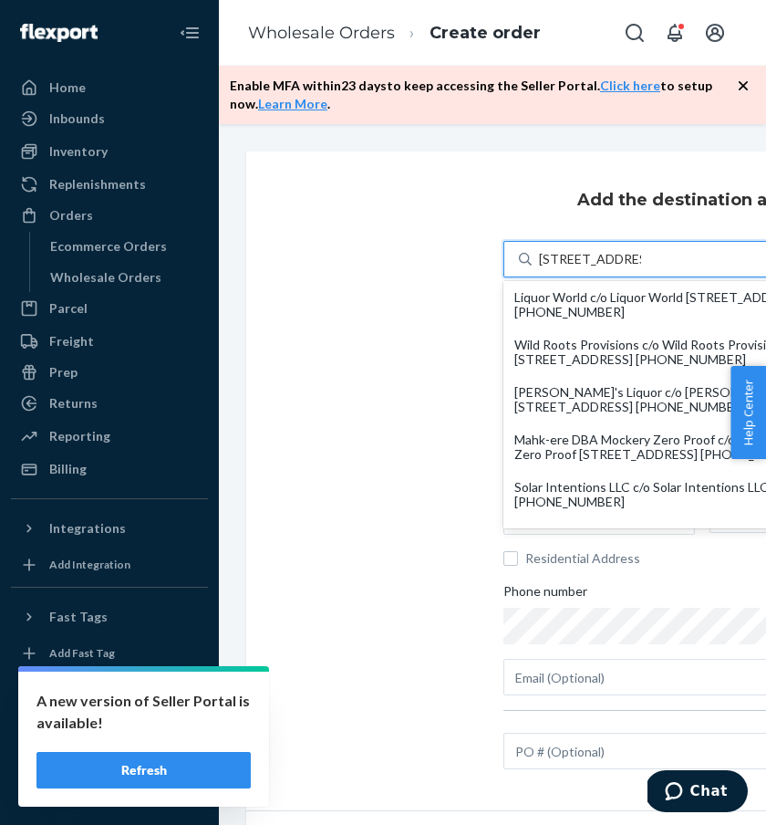
type input "[STREET_ADDRESS]"
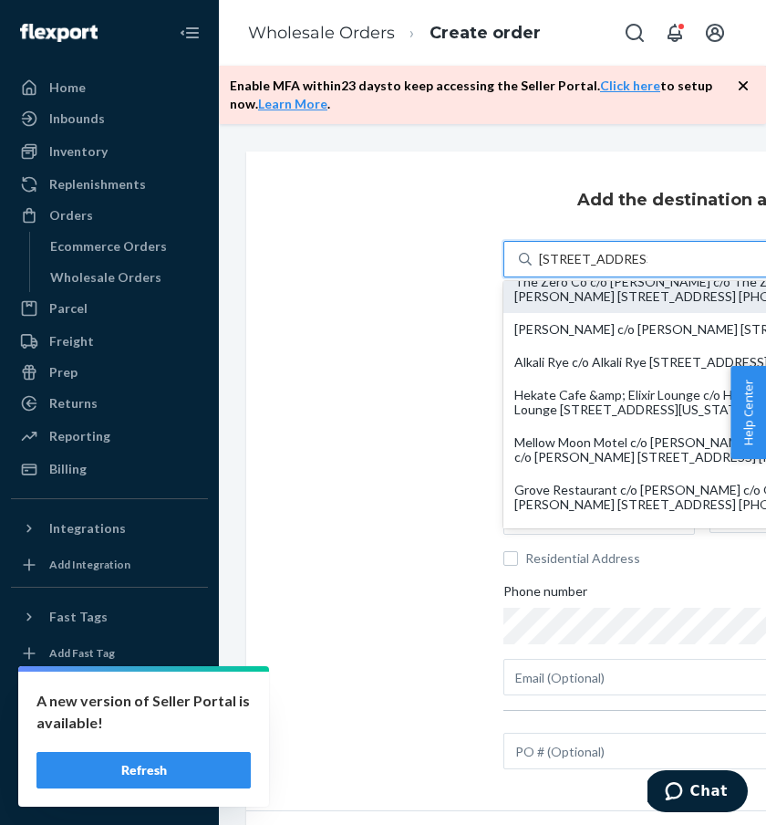
scroll to position [183, 0]
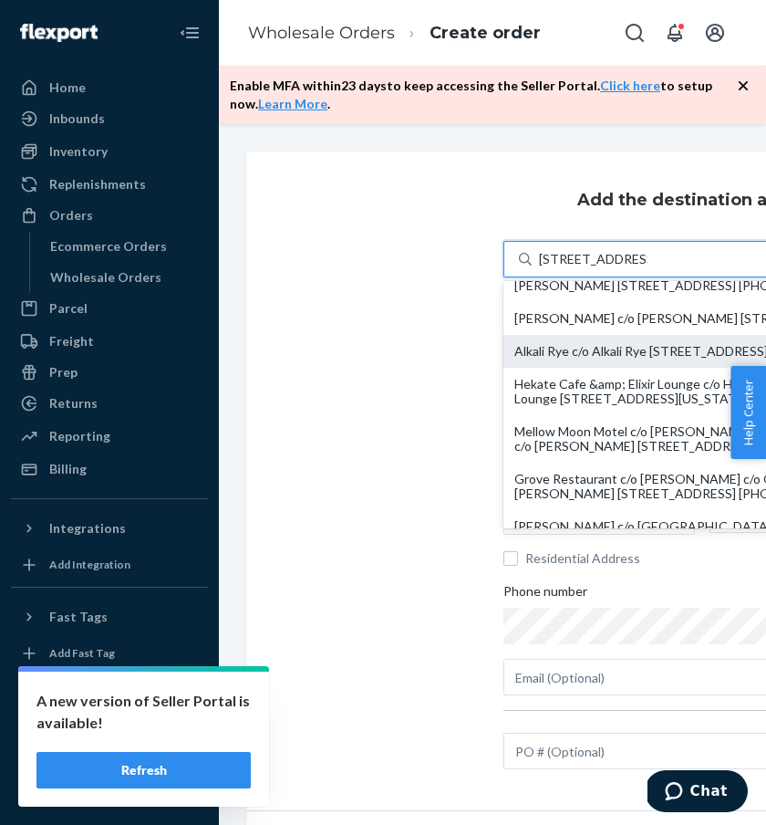
click at [649, 358] on div "Alkali Rye c/o Alkali Rye [STREET_ADDRESS] [PHONE_NUMBER]" at bounding box center [702, 351] width 376 height 15
click at [648, 268] on input "[STREET_ADDRESS]" at bounding box center [593, 259] width 109 height 18
type input "Alkali Rye"
type input "[STREET_ADDRESS]"
type input "[GEOGRAPHIC_DATA]"
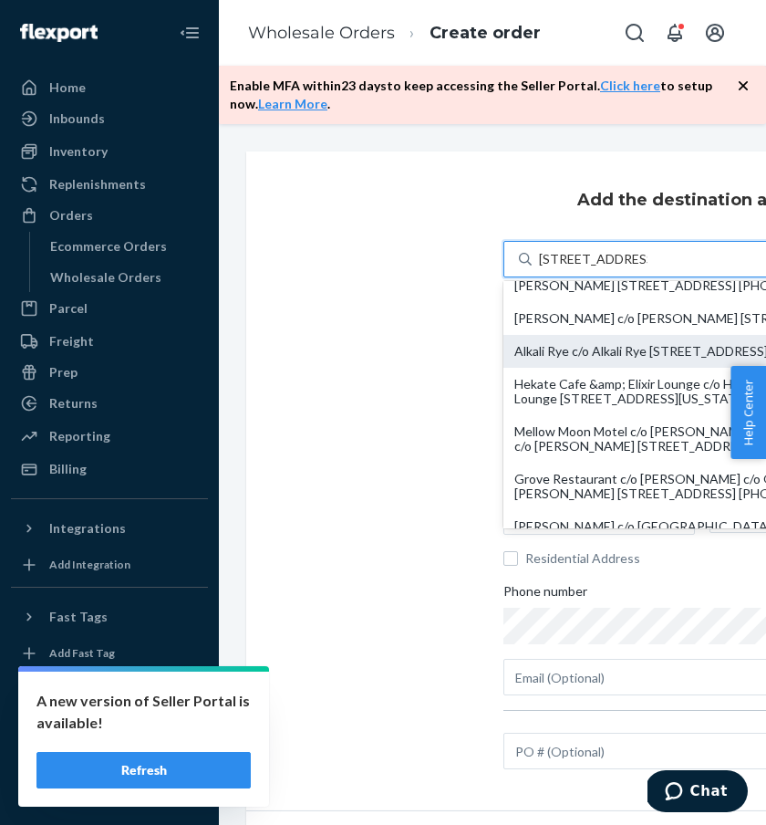
type input "CA"
type input "94610"
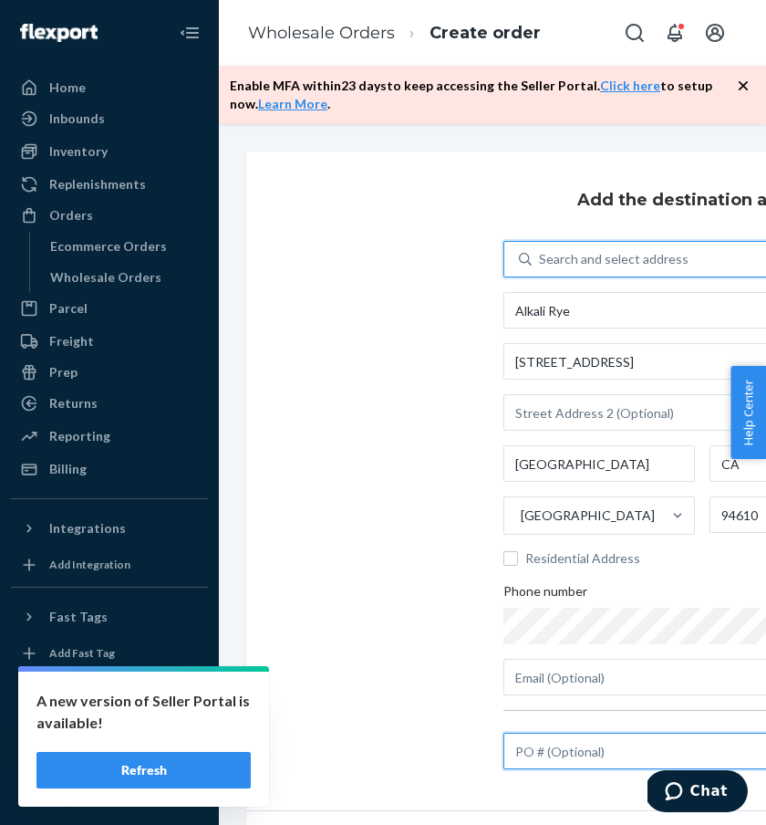
click at [591, 741] on input "text" at bounding box center [702, 750] width 398 height 36
paste input "JS7G8YERR4"
type input "JS7G8YERR4"
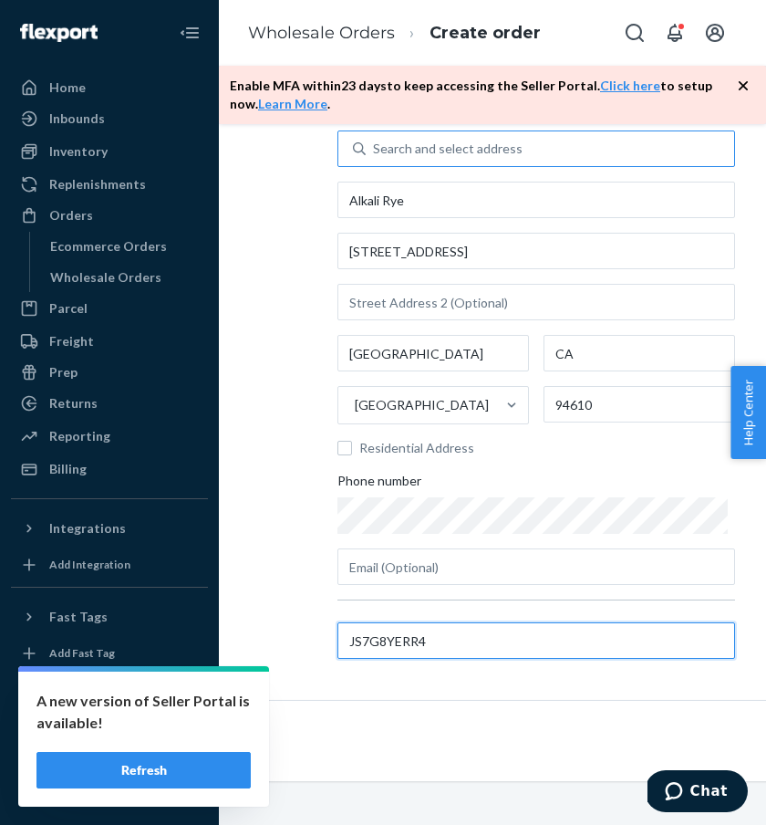
scroll to position [110, 379]
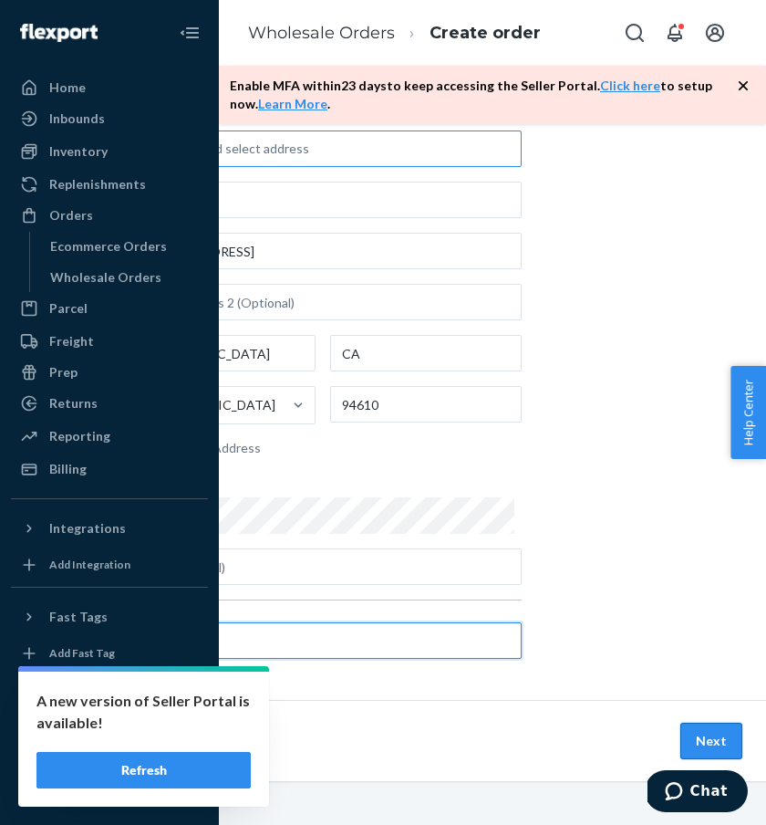
click at [704, 748] on button "Next" at bounding box center [711, 740] width 62 height 36
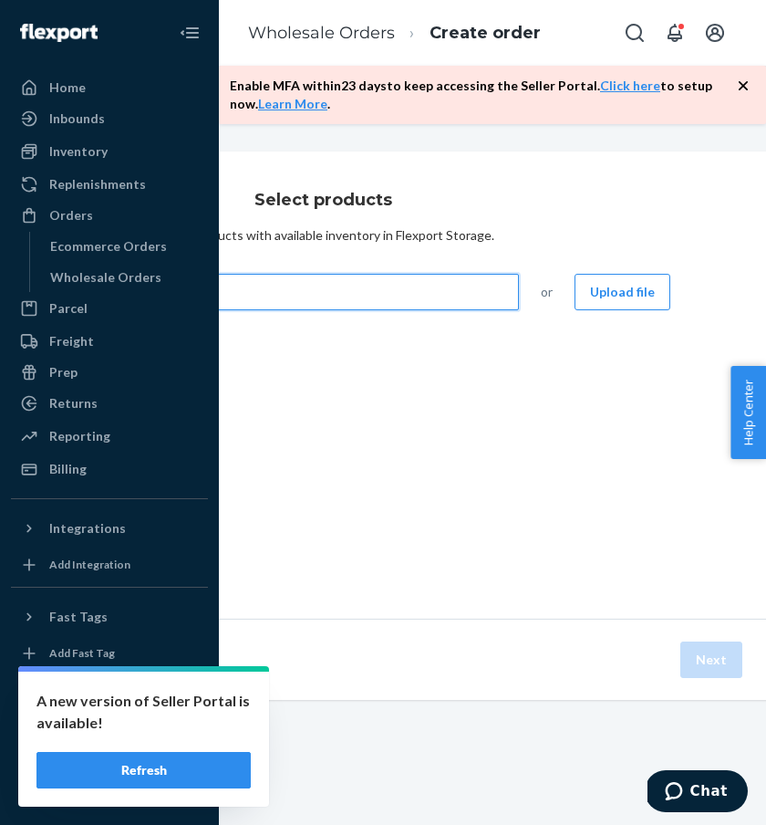
click at [430, 296] on div "Search and add products" at bounding box center [261, 291] width 514 height 33
click at [13, 296] on input "0 results available. Use Up and Down to choose options, press Enter to select t…" at bounding box center [12, 292] width 2 height 18
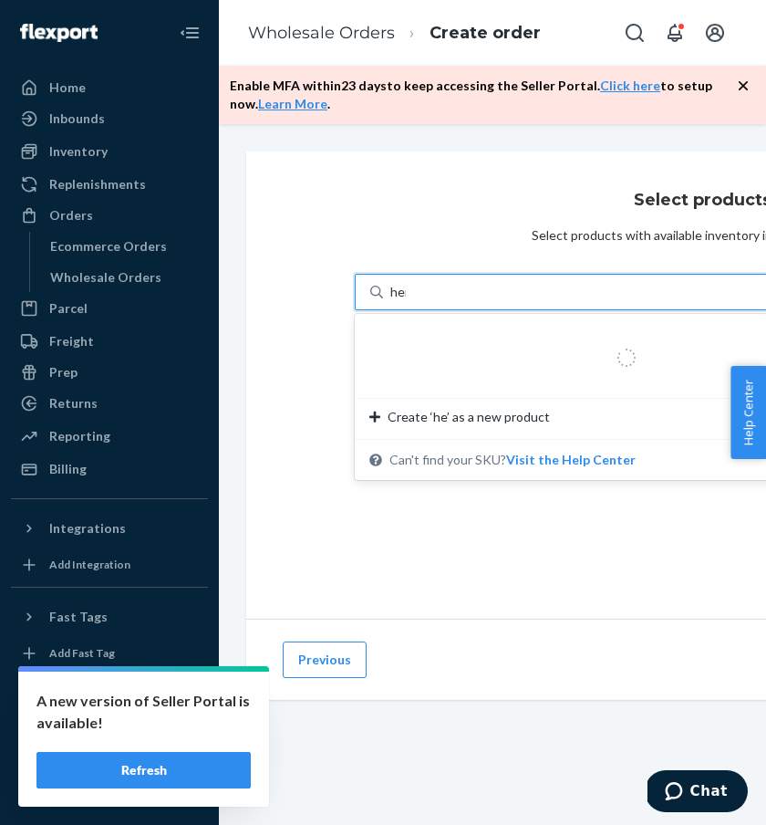
type input "hemp"
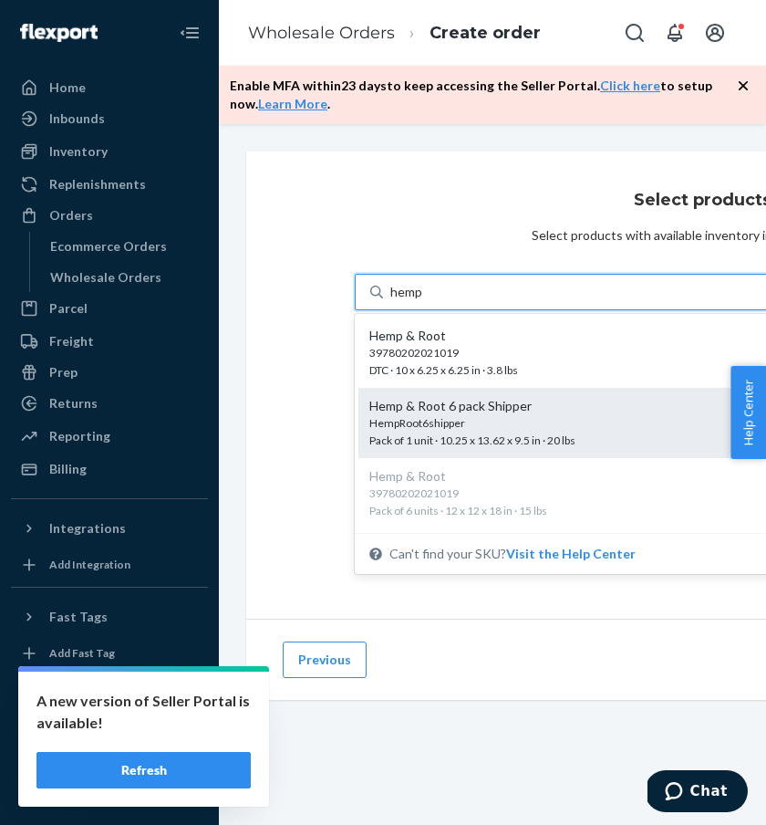
click at [460, 420] on div "HempRoot6shipper" at bounding box center [587, 423] width 437 height 16
click at [423, 301] on input "hemp" at bounding box center [406, 292] width 33 height 18
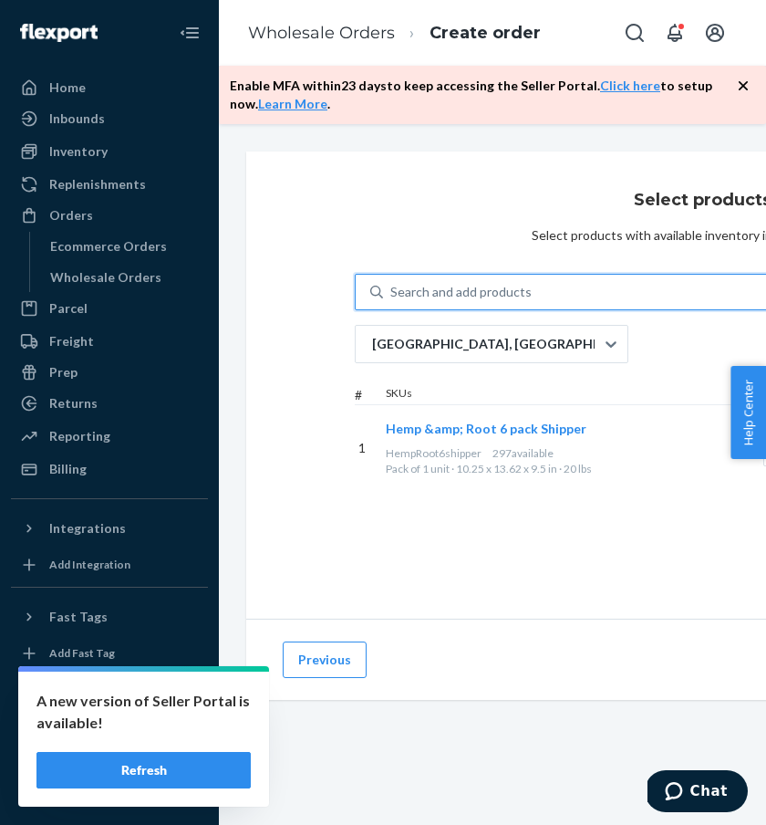
click at [451, 281] on div "Search and add products" at bounding box center [640, 291] width 514 height 33
click at [392, 283] on input "0 results available. Use Up and Down to choose options, press Enter to select t…" at bounding box center [391, 292] width 2 height 18
type input "n"
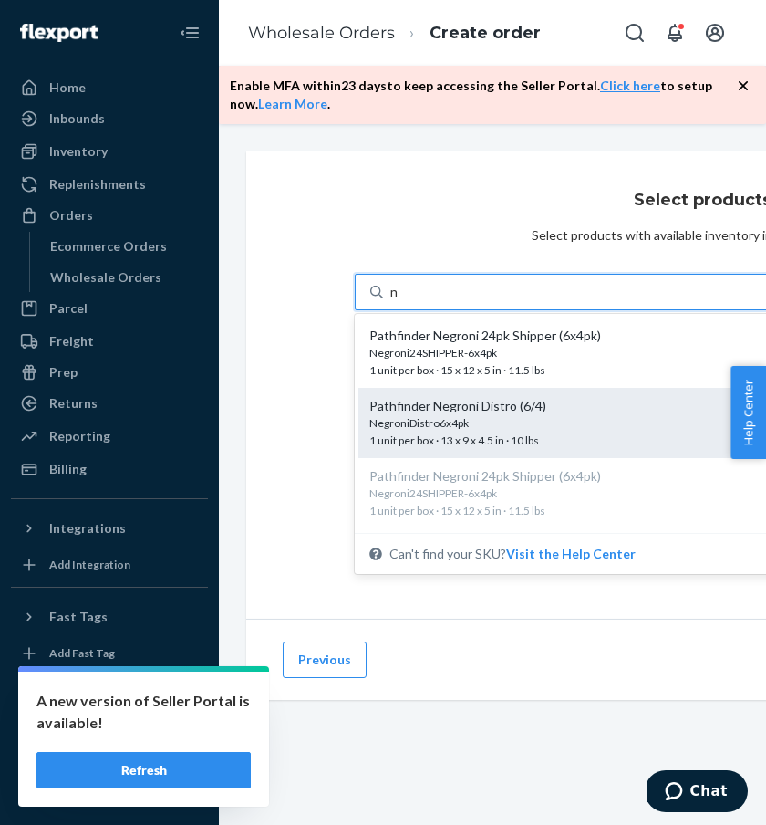
click at [494, 418] on div "NegroniDistro6x4pk" at bounding box center [594, 423] width 450 height 16
click at [400, 301] on input "n" at bounding box center [394, 292] width 9 height 18
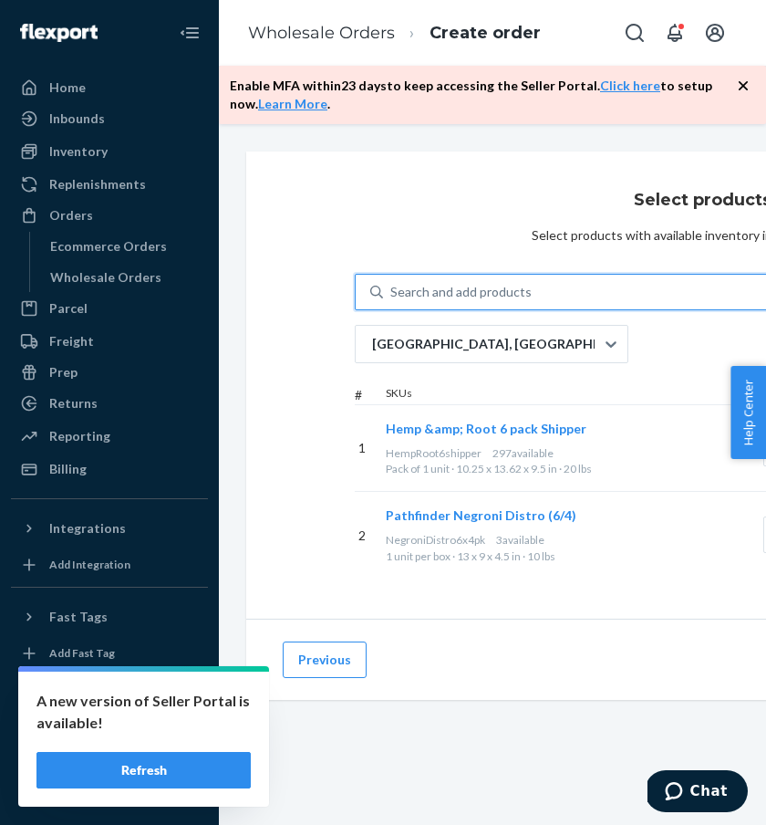
click at [458, 300] on div "Search and add products" at bounding box center [460, 292] width 141 height 18
click at [392, 300] on input "0 results available. Select is focused ,type to refine list, press Down to open…" at bounding box center [391, 292] width 2 height 18
type input "sp"
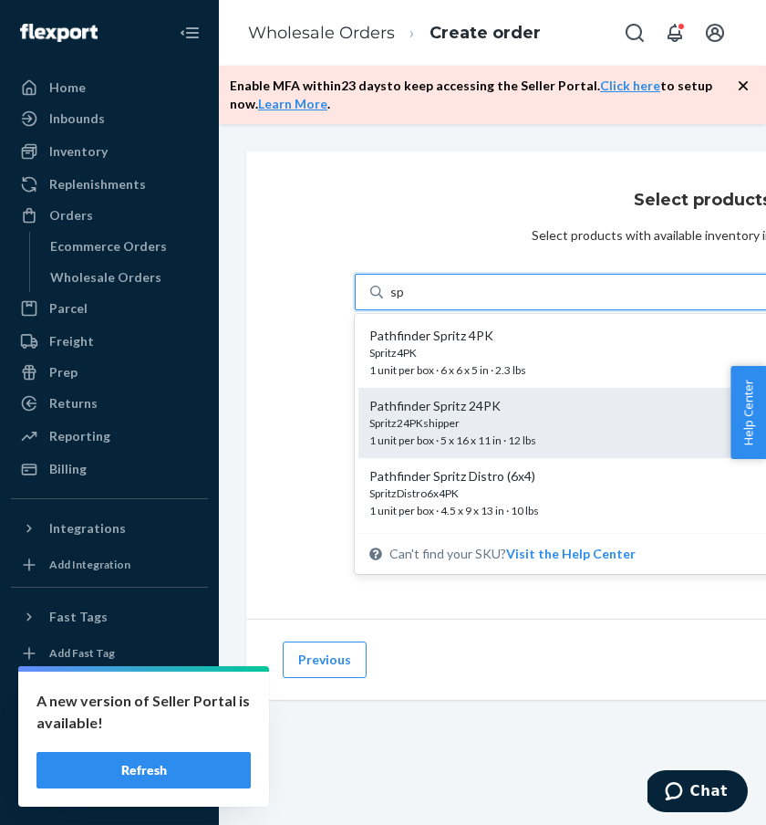
click at [456, 433] on span "Spritz24PKshipper 1 unit per box · 5 x 16 x 11 in · 12 lbs" at bounding box center [587, 431] width 437 height 32
click at [405, 301] on input "sp" at bounding box center [397, 292] width 15 height 18
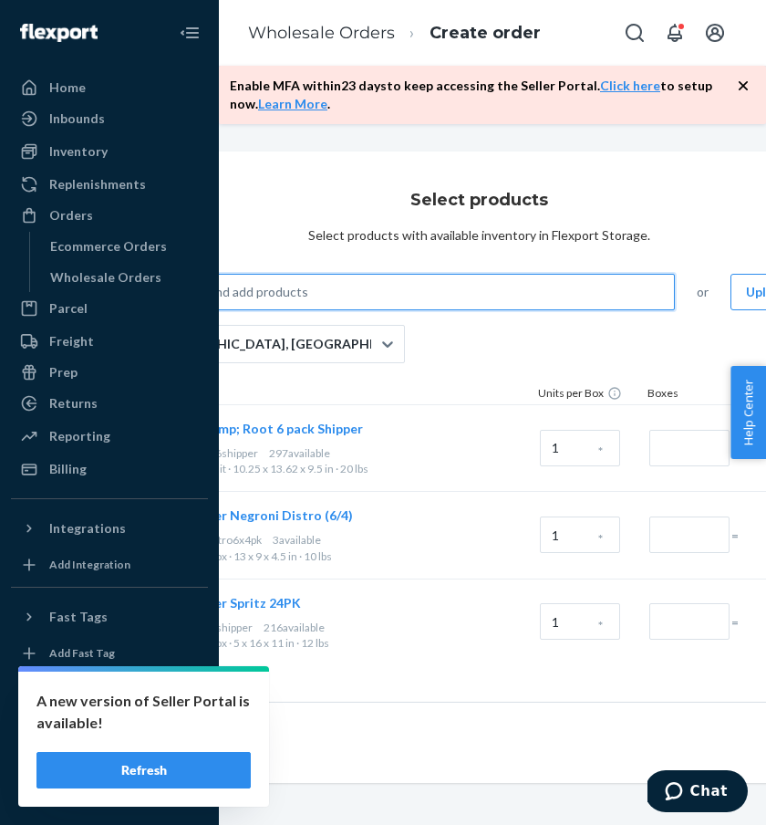
scroll to position [0, 327]
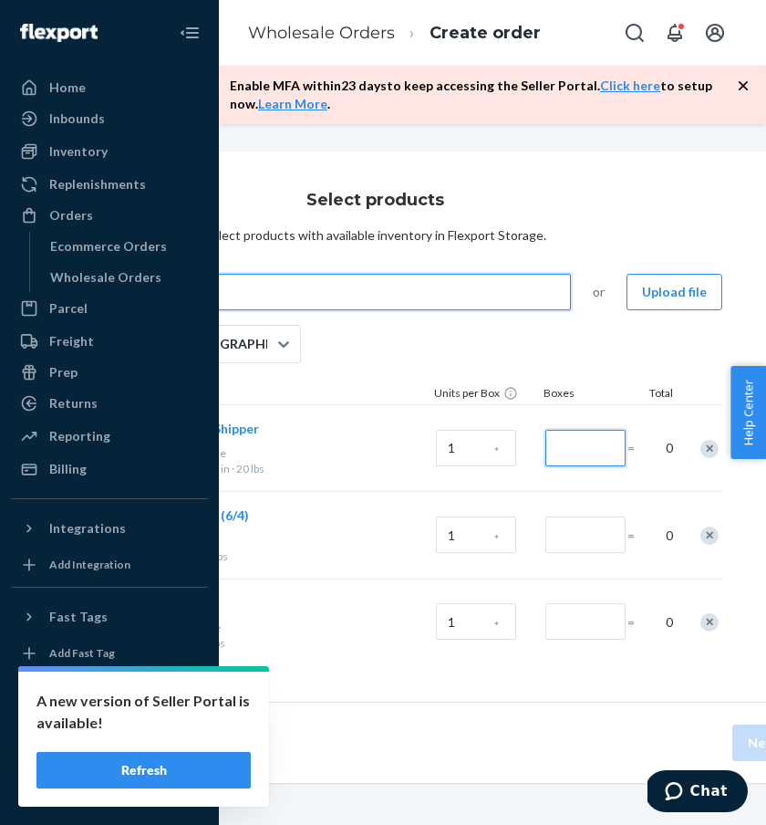
click at [578, 443] on input "Number of boxes" at bounding box center [585, 448] width 80 height 36
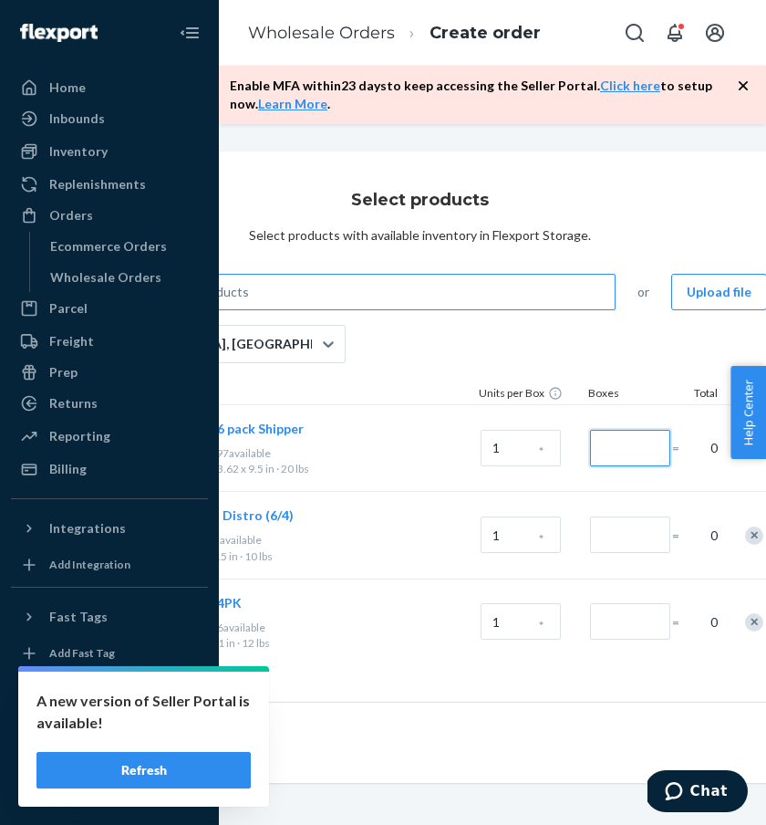
scroll to position [0, 231]
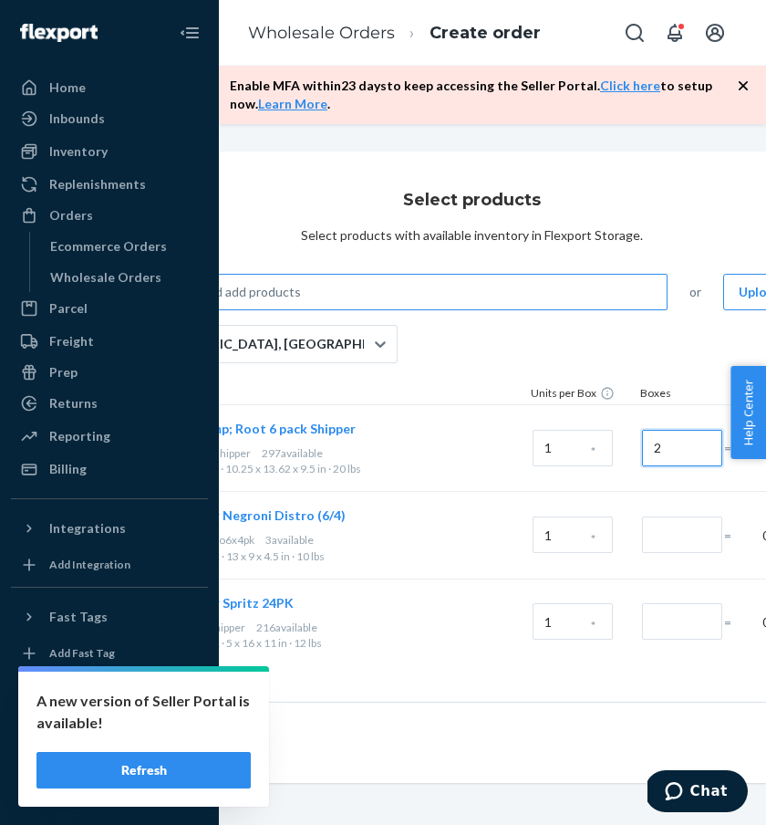
type input "2"
click at [648, 534] on input "Number of boxes" at bounding box center [682, 534] width 80 height 36
type input "1"
click at [690, 639] on div at bounding box center [679, 622] width 82 height 74
click at [683, 617] on input "Number of boxes" at bounding box center [682, 621] width 80 height 36
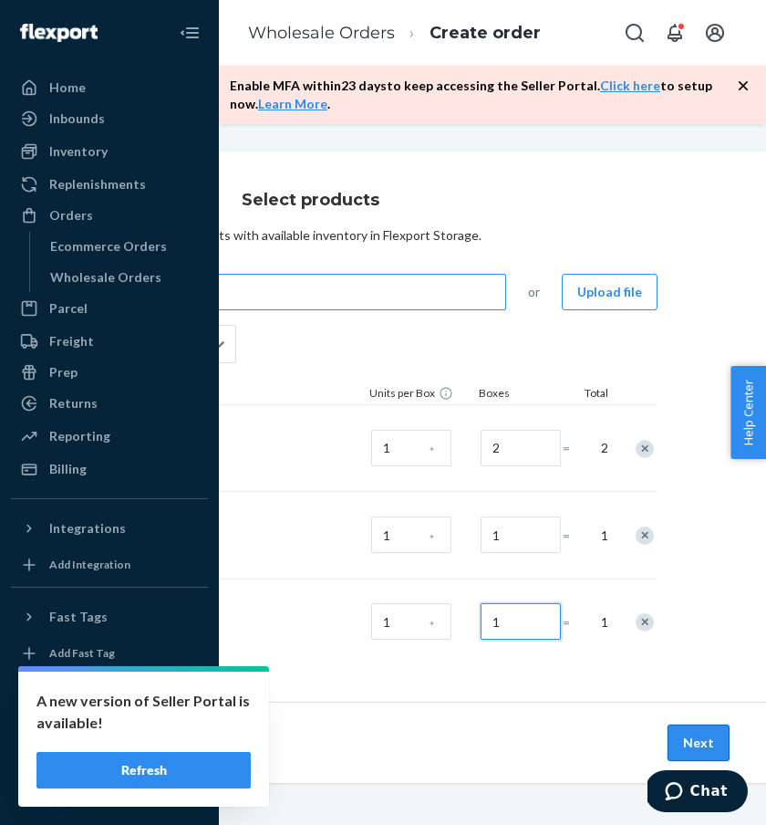
scroll to position [0, 392]
type input "1"
click at [699, 742] on button "Next" at bounding box center [699, 742] width 62 height 36
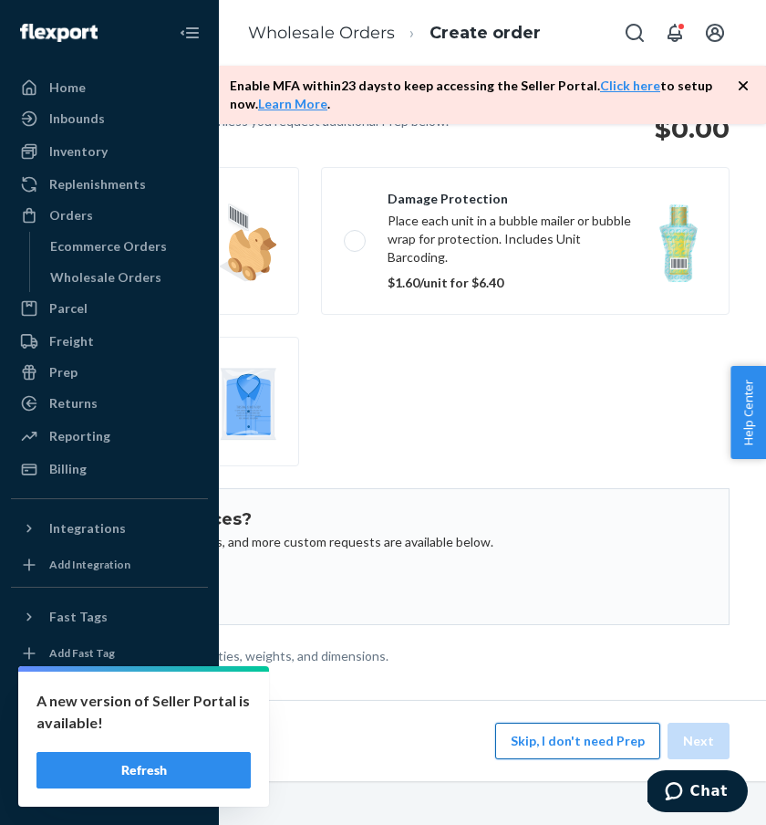
scroll to position [163, 392]
click at [572, 732] on button "Skip, I don't need Prep" at bounding box center [577, 740] width 165 height 36
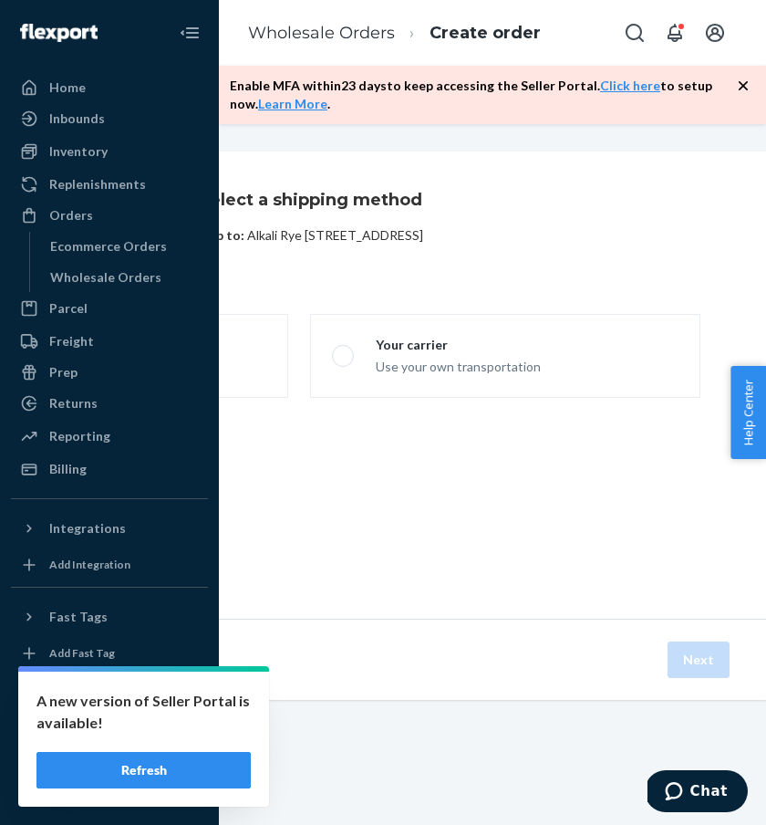
scroll to position [0, 0]
click at [265, 362] on label "Flexport Partner Hassle free, transparent transportation" at bounding box center [93, 356] width 390 height 84
radio input "true"
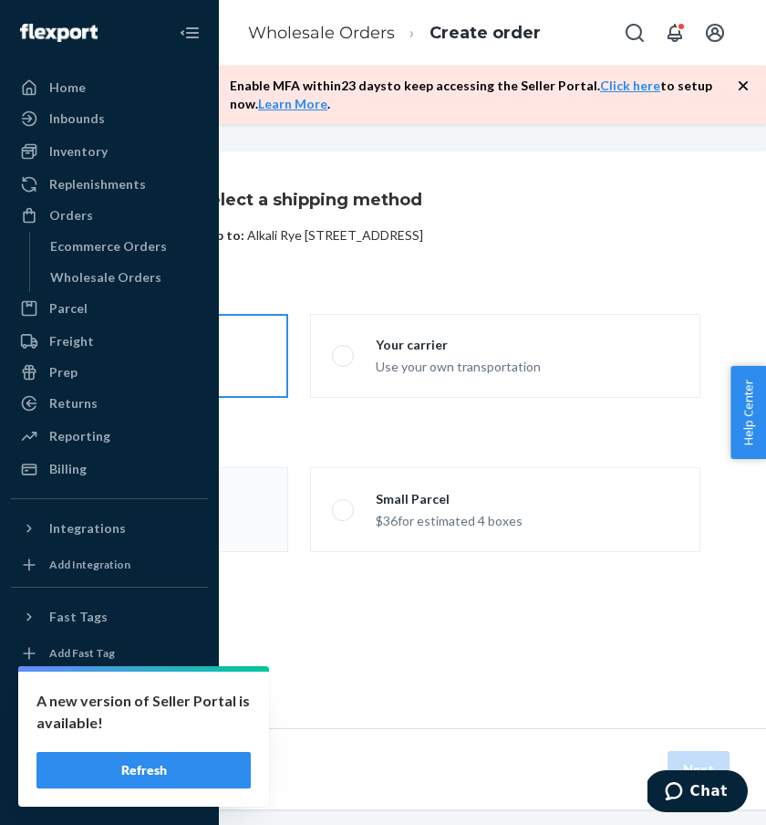
scroll to position [0, 393]
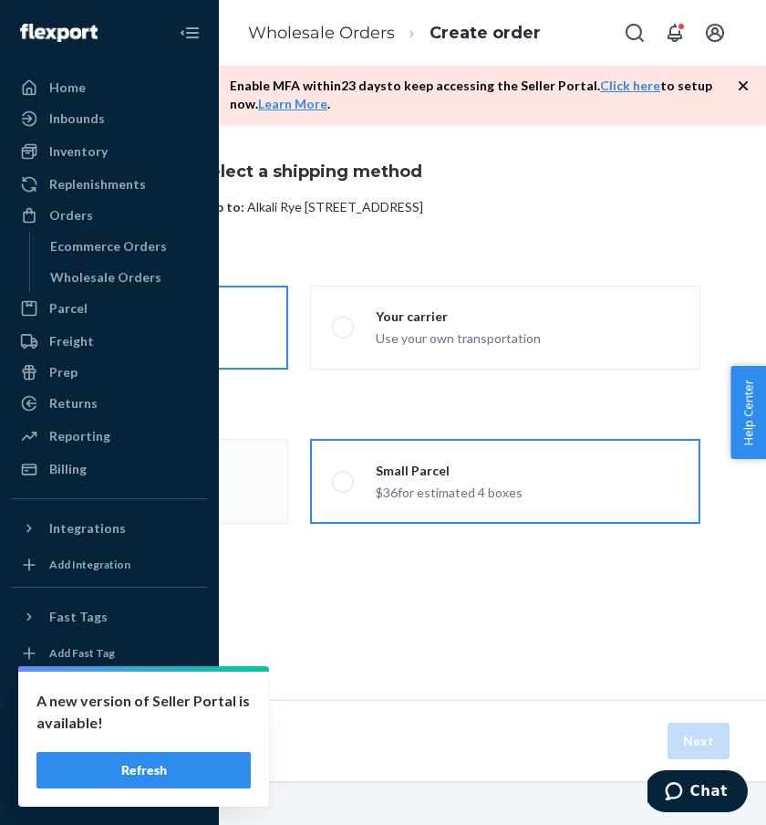
click at [574, 471] on label "Small Parcel $36 for estimated 4 boxes" at bounding box center [505, 481] width 390 height 85
click at [344, 475] on input "Small Parcel $36 for estimated 4 boxes" at bounding box center [338, 481] width 12 height 12
radio input "true"
click at [703, 741] on button "Next" at bounding box center [699, 740] width 62 height 36
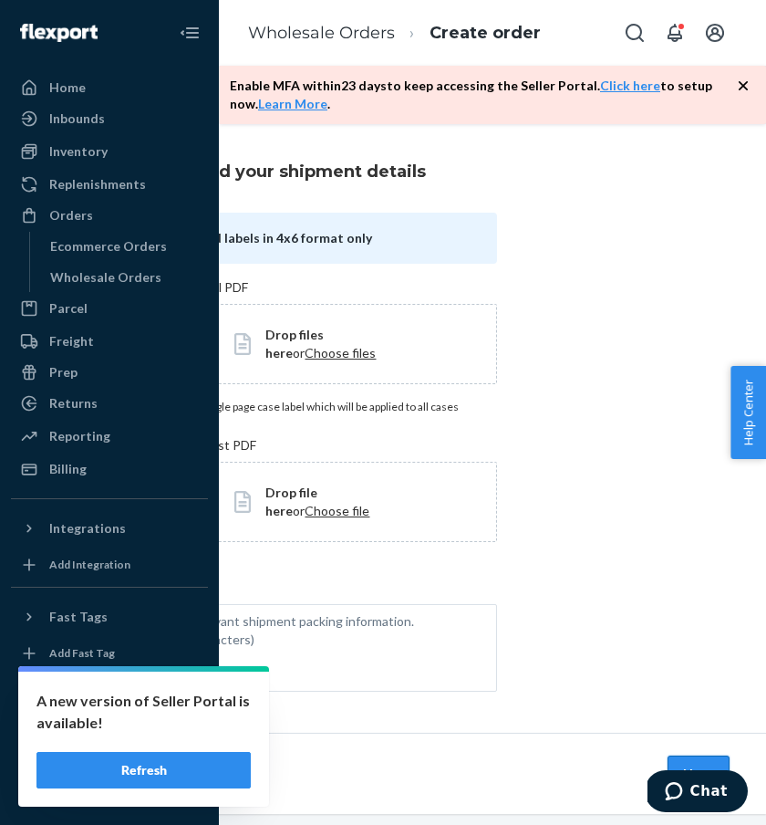
click at [699, 755] on button "Next" at bounding box center [699, 773] width 62 height 36
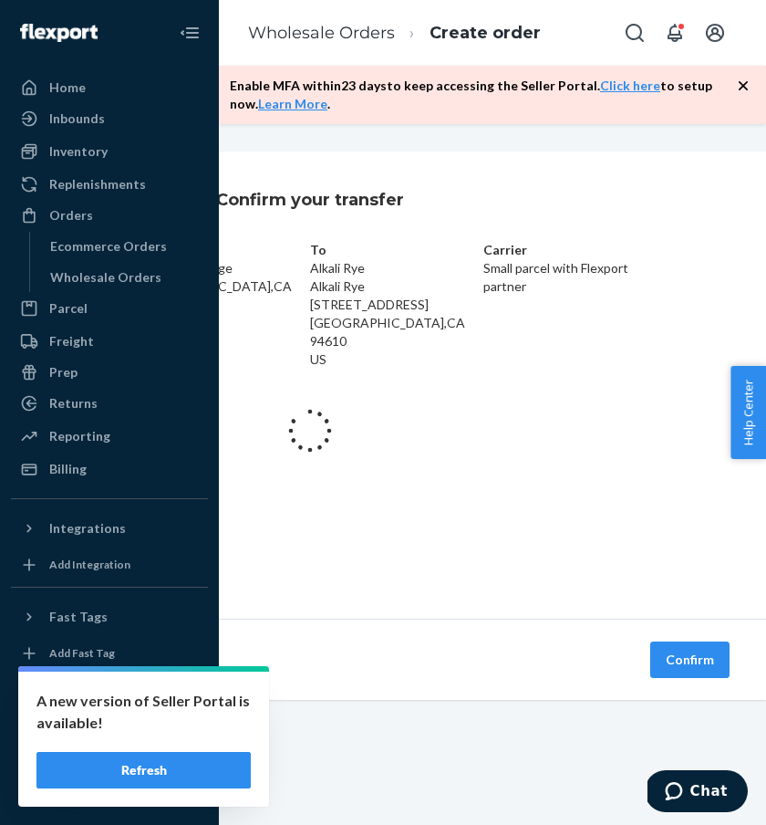
scroll to position [0, 392]
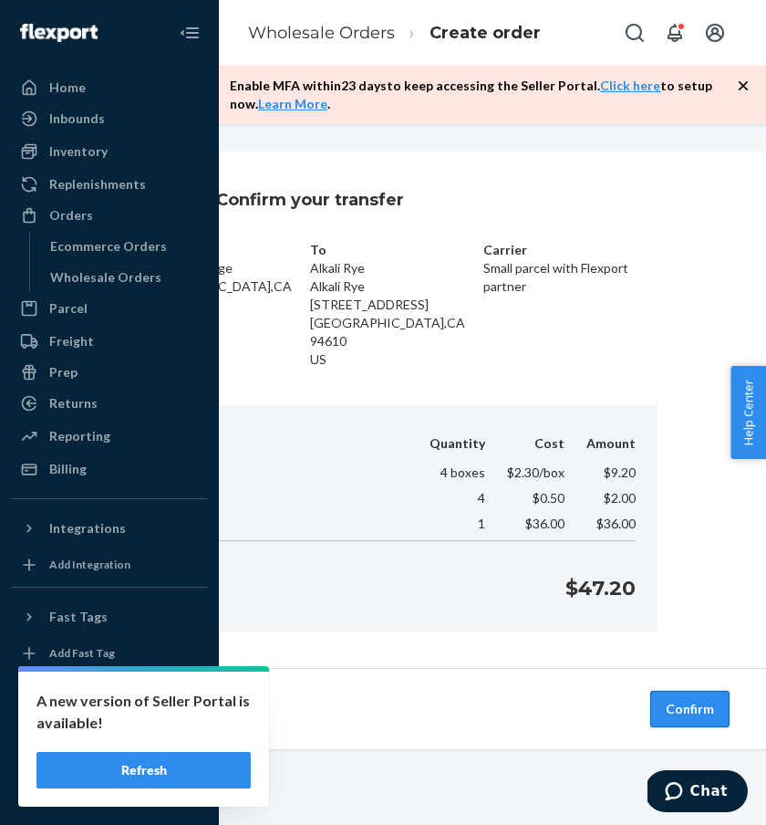
click at [688, 697] on button "Confirm" at bounding box center [689, 708] width 79 height 36
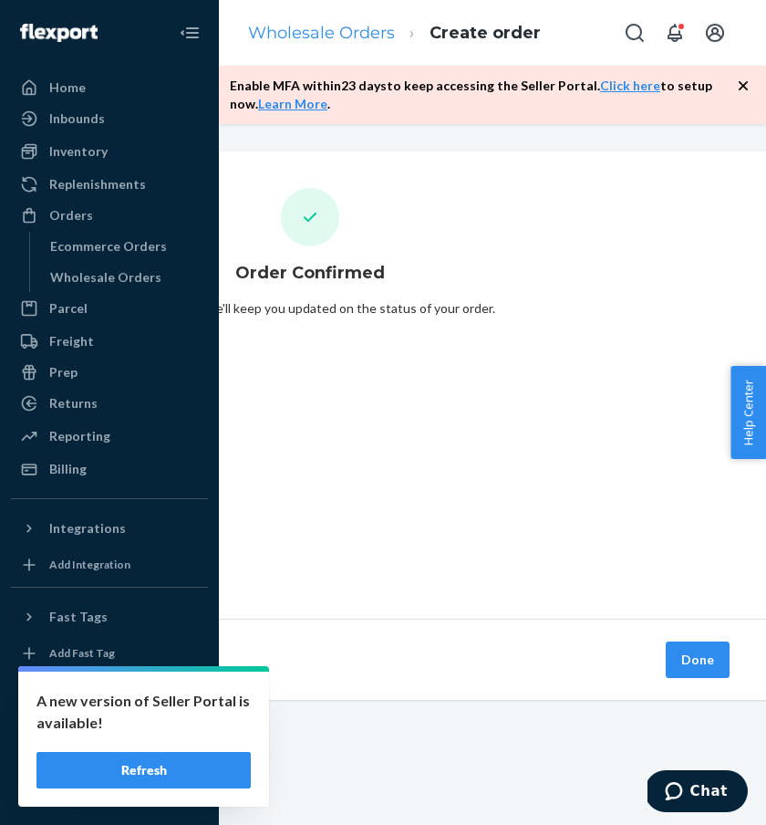
click at [370, 40] on link "Wholesale Orders" at bounding box center [321, 33] width 147 height 20
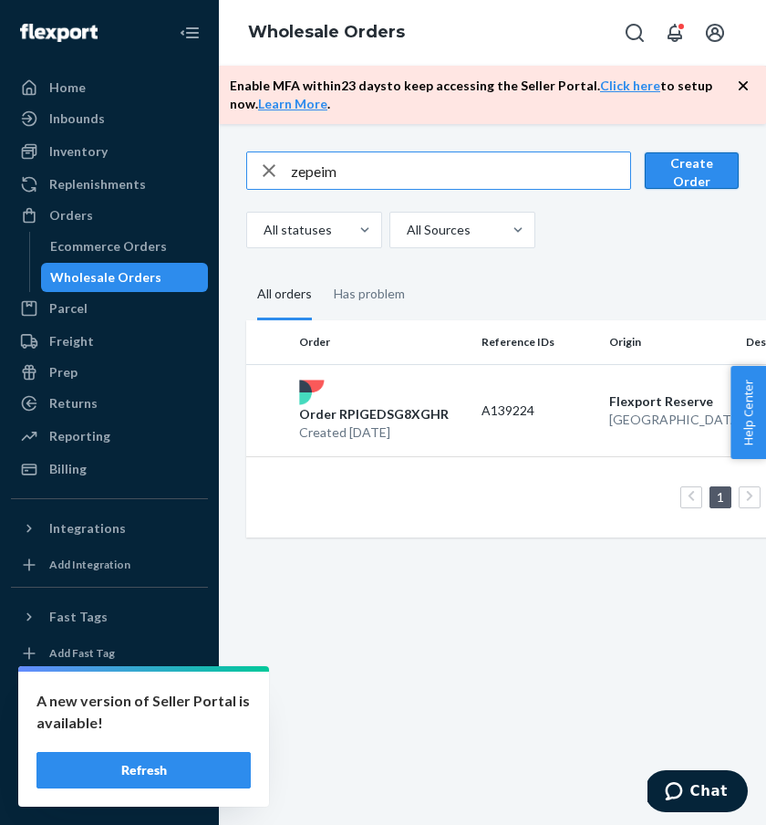
click at [689, 180] on button "Create Order" at bounding box center [692, 170] width 94 height 36
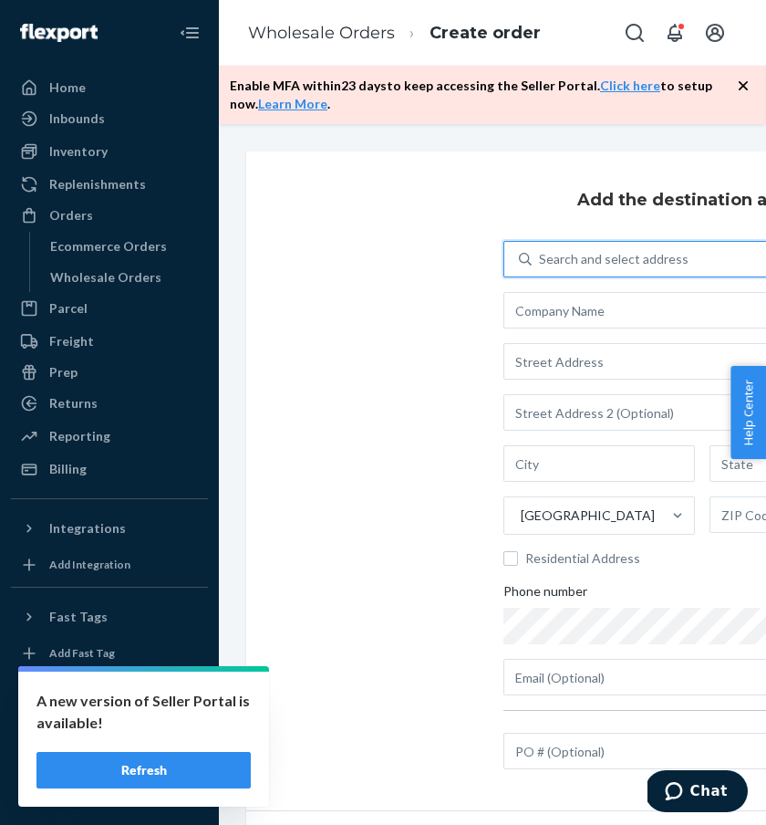
click at [634, 260] on div "Search and select address" at bounding box center [614, 259] width 150 height 18
click at [541, 260] on input "0 results available. Use Up and Down to choose options, press Enter to select t…" at bounding box center [540, 259] width 2 height 18
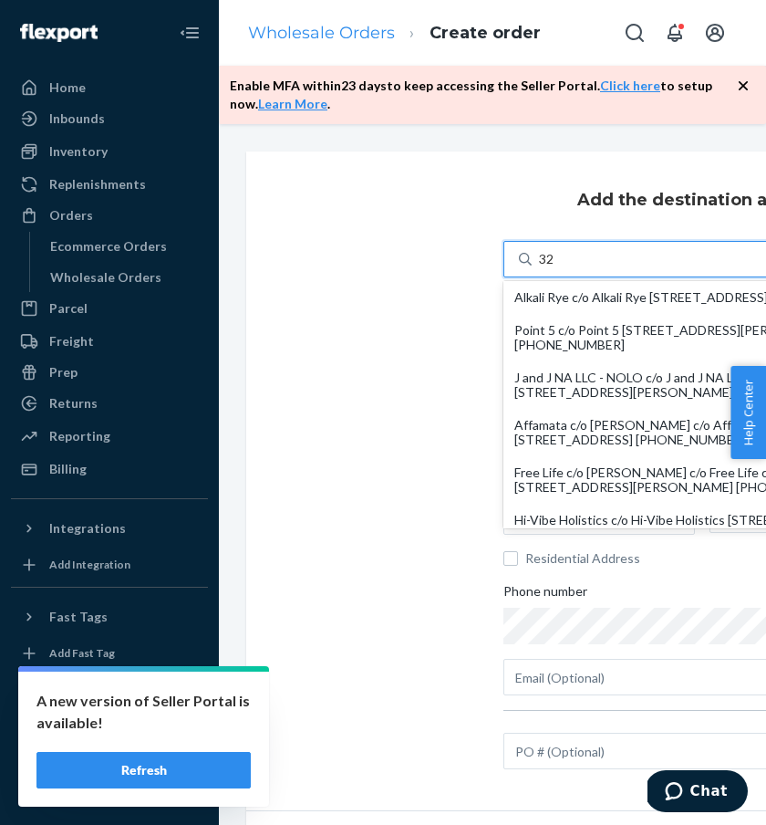
type input "32"
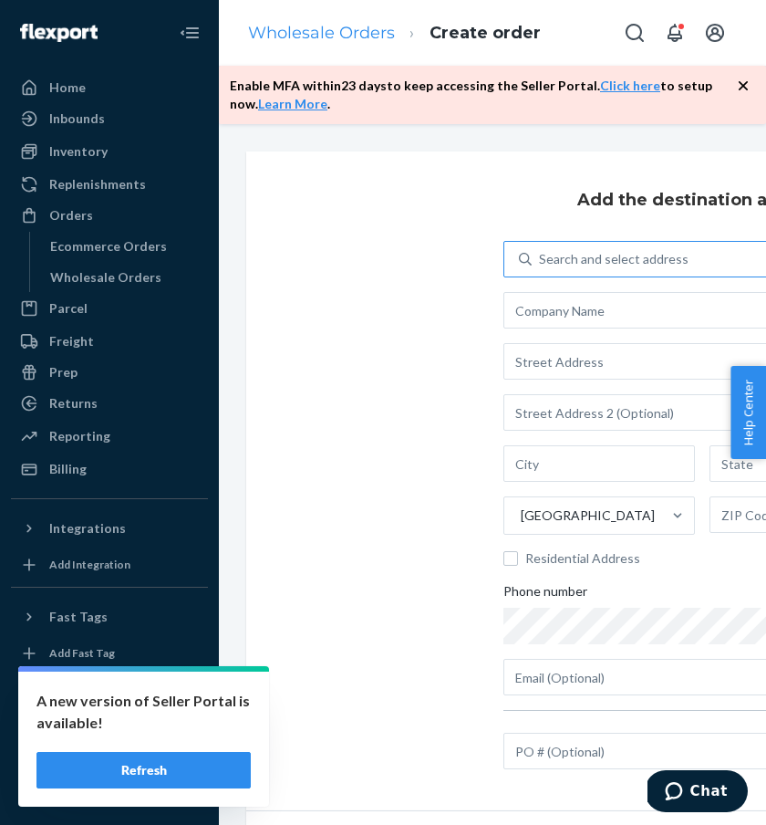
click at [311, 36] on link "Wholesale Orders" at bounding box center [321, 33] width 147 height 20
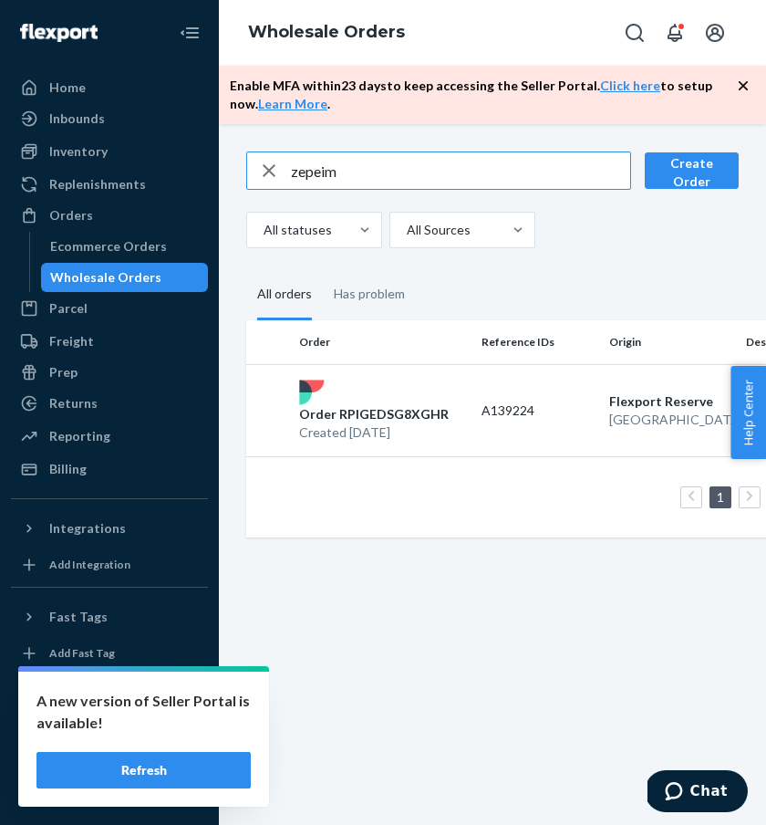
click at [379, 180] on input "zepeim" at bounding box center [460, 170] width 339 height 36
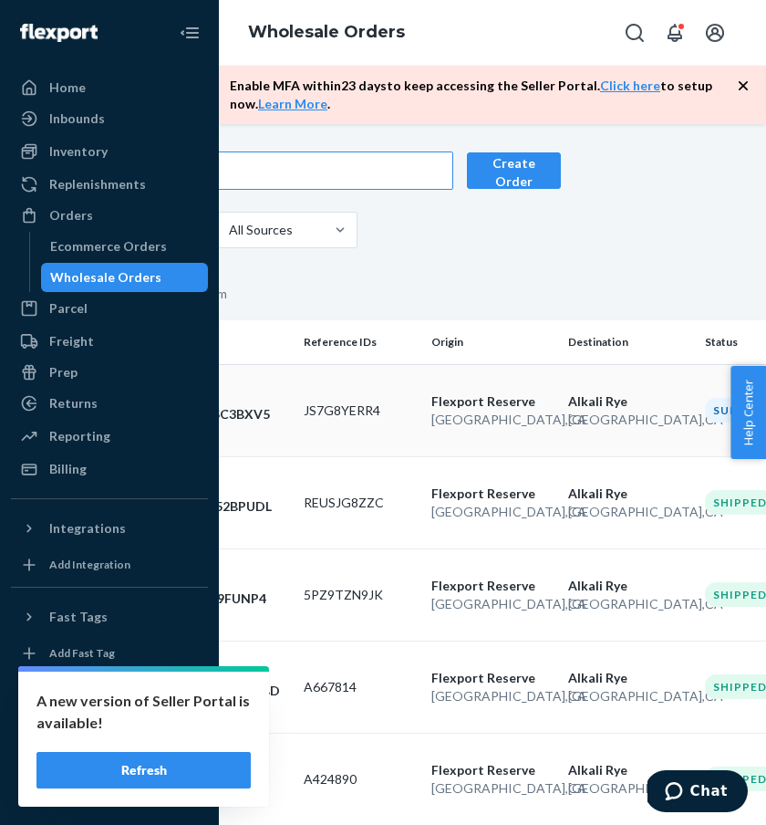
scroll to position [0, 187]
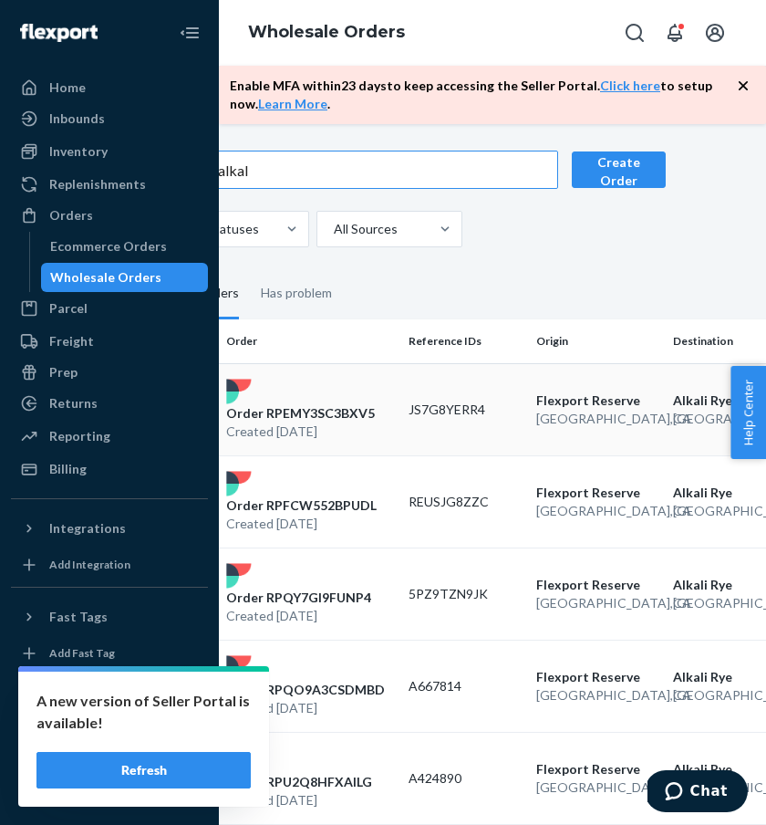
type input "alkal"
click at [367, 405] on p "Order RPEMY3SC3BXV5" at bounding box center [300, 413] width 149 height 18
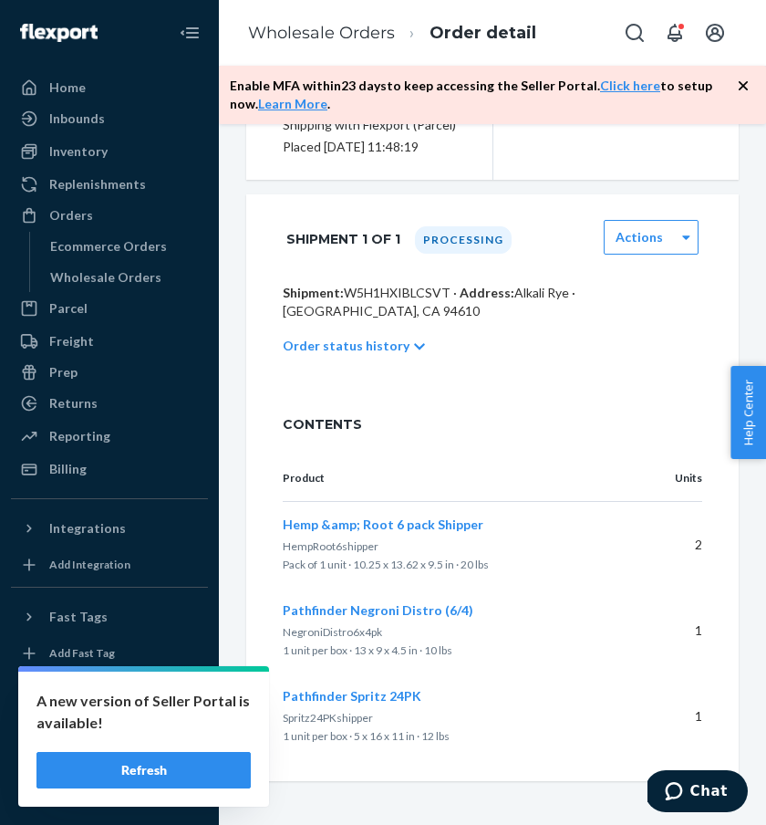
scroll to position [369, 0]
click at [347, 27] on link "Wholesale Orders" at bounding box center [321, 33] width 147 height 20
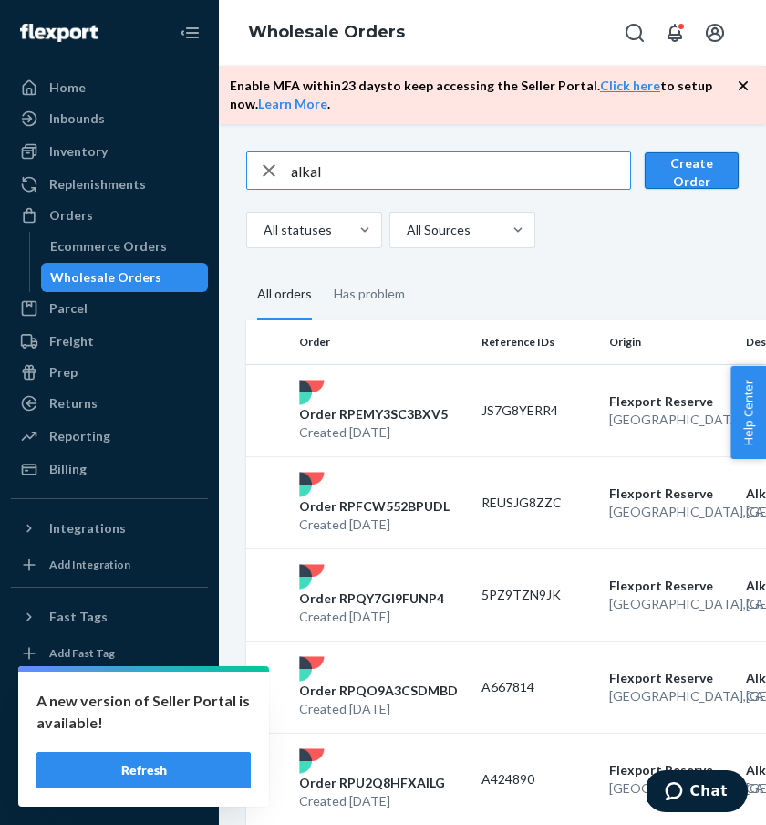
click at [702, 169] on button "Create Order" at bounding box center [692, 170] width 94 height 36
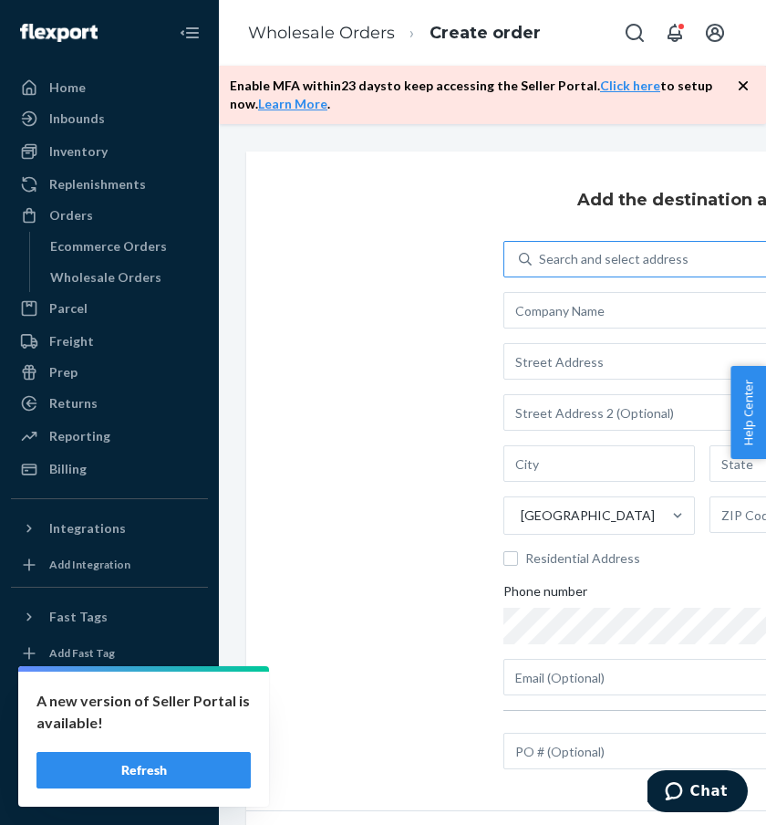
click at [611, 260] on div "Search and select address" at bounding box center [614, 259] width 150 height 18
click at [541, 260] on input "Search and select address" at bounding box center [540, 259] width 2 height 18
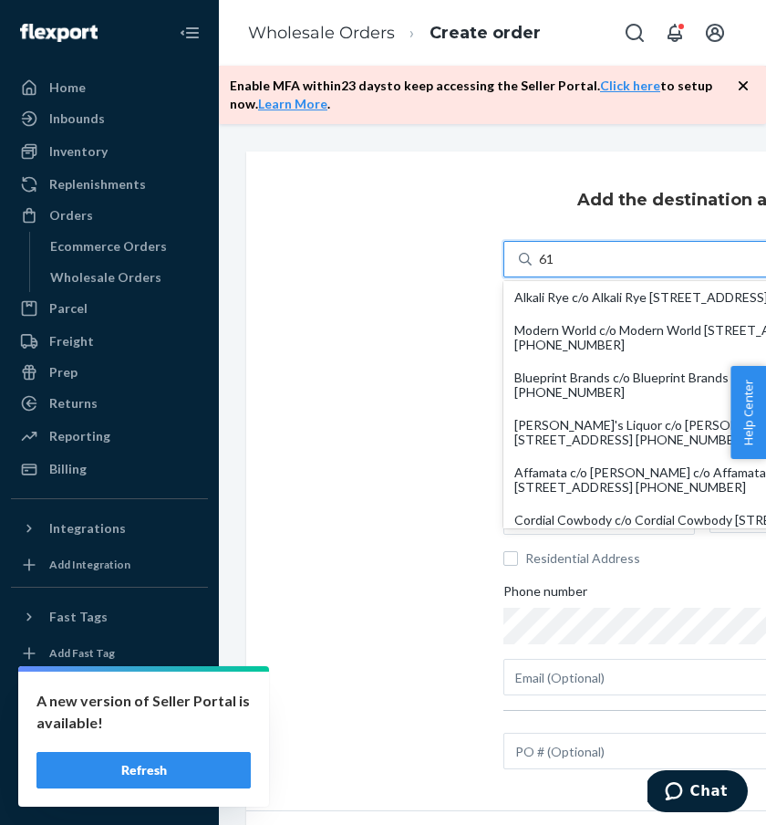
type input "61"
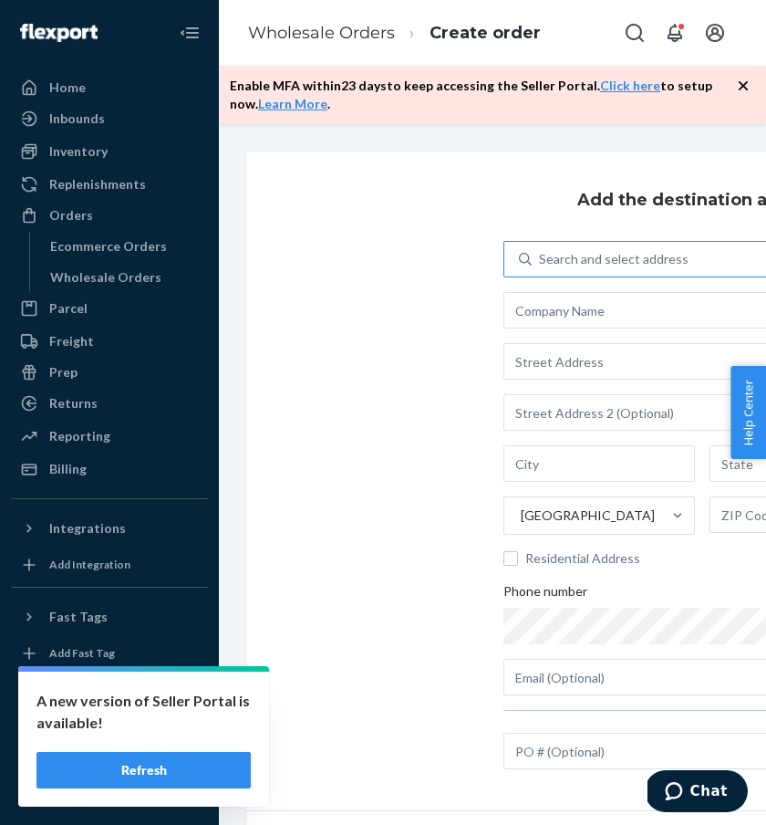
click at [341, 43] on li "Wholesale Orders" at bounding box center [321, 34] width 147 height 24
click at [342, 46] on ol "Wholesale Orders Create order" at bounding box center [394, 33] width 322 height 54
click at [350, 37] on link "Wholesale Orders" at bounding box center [321, 33] width 147 height 20
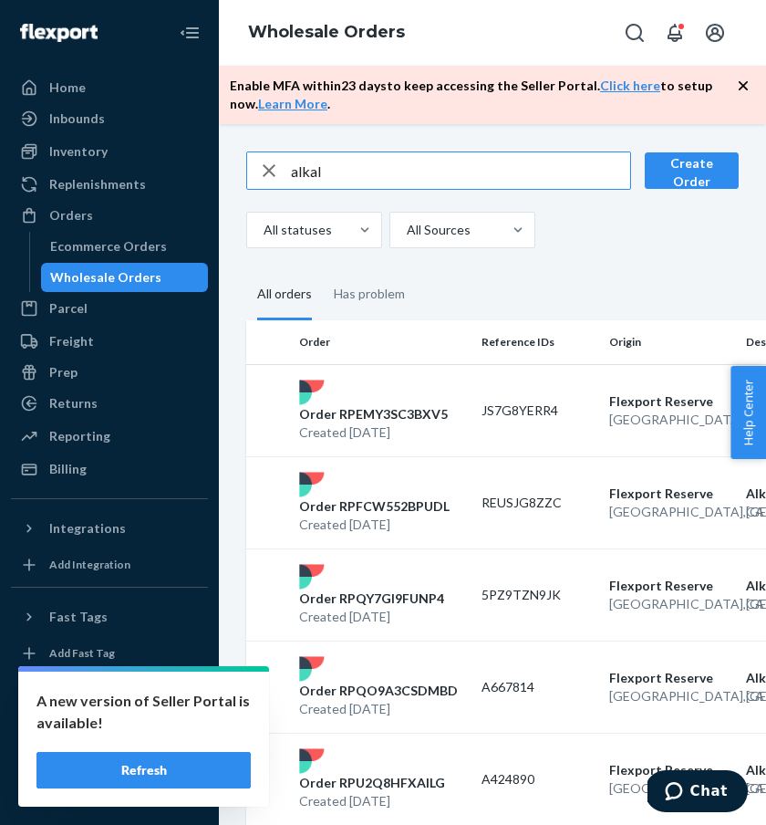
click at [425, 172] on input "alkal" at bounding box center [460, 170] width 339 height 36
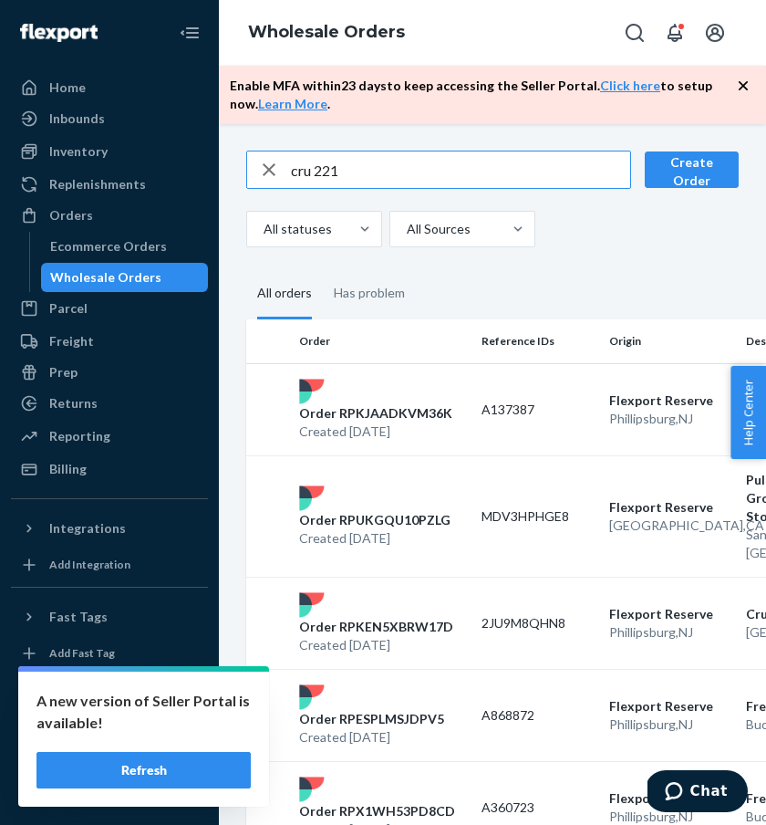
scroll to position [1, 0]
type input "cru 221"
click at [682, 170] on button "Create Order" at bounding box center [692, 169] width 94 height 36
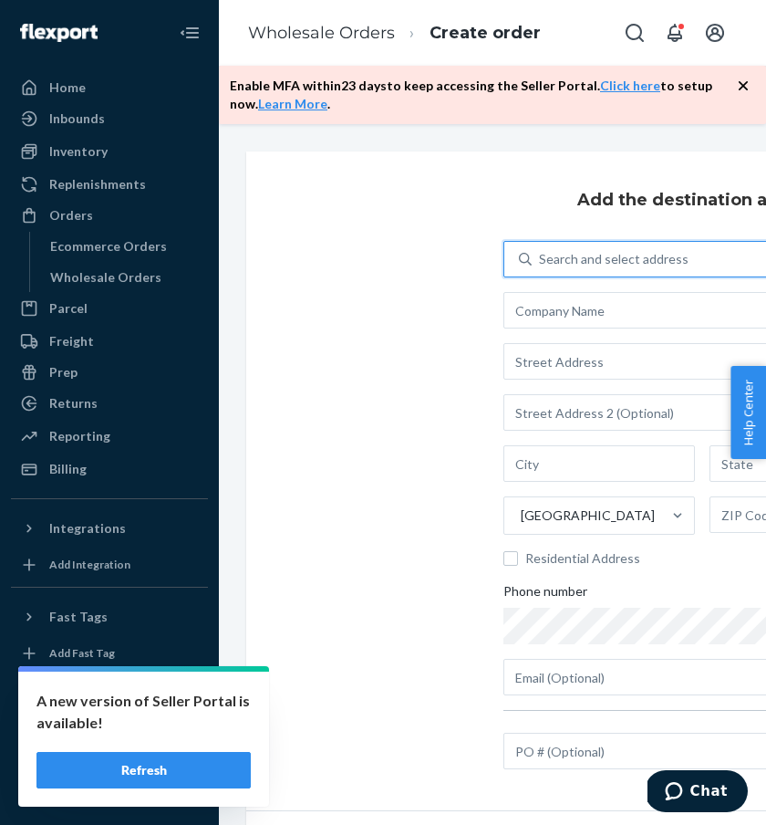
click at [594, 253] on div "Search and select address" at bounding box center [614, 259] width 150 height 18
click at [541, 253] on input "0 results available. Use Up and Down to choose options, press Enter to select t…" at bounding box center [540, 259] width 2 height 18
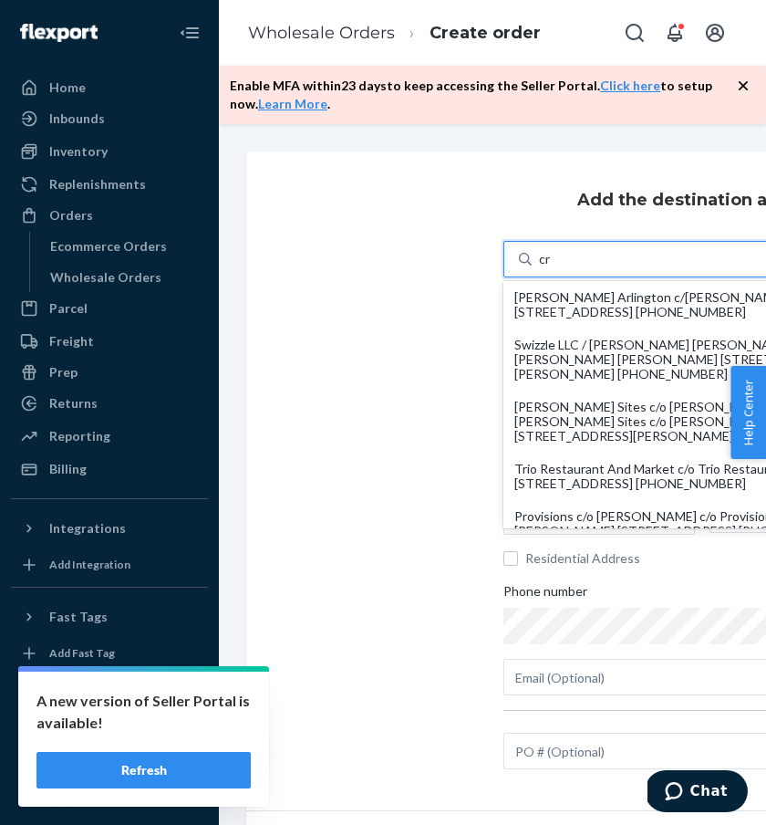
type input "cru"
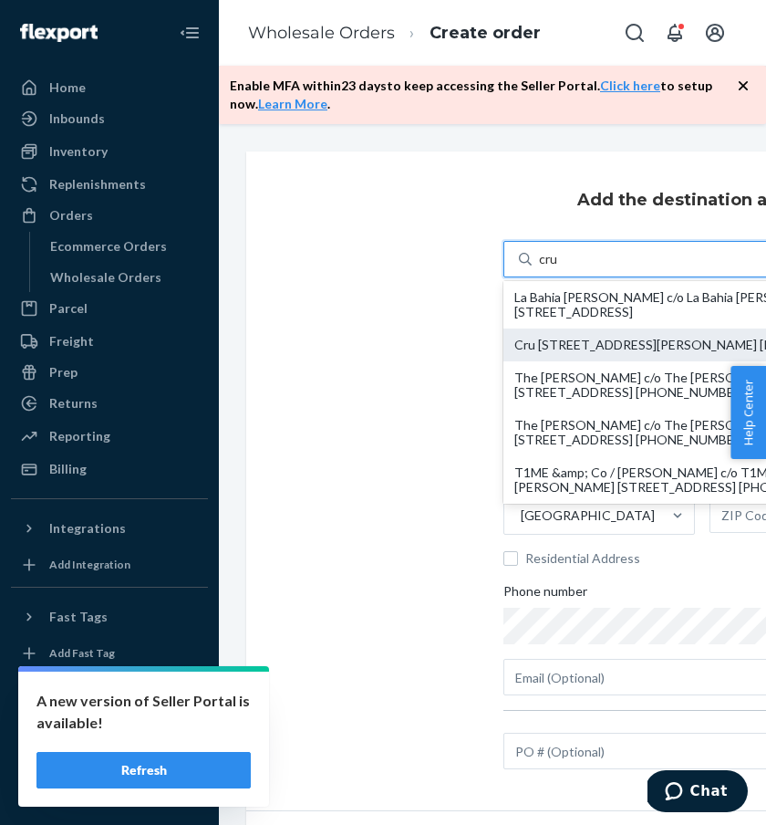
click at [606, 351] on div "Cru [STREET_ADDRESS][PERSON_NAME] [PHONE_NUMBER]" at bounding box center [702, 344] width 376 height 15
click at [559, 268] on input "cru" at bounding box center [549, 259] width 20 height 18
type input "Cru 221"
type input "[STREET_ADDRESS]"
type input "[GEOGRAPHIC_DATA]"
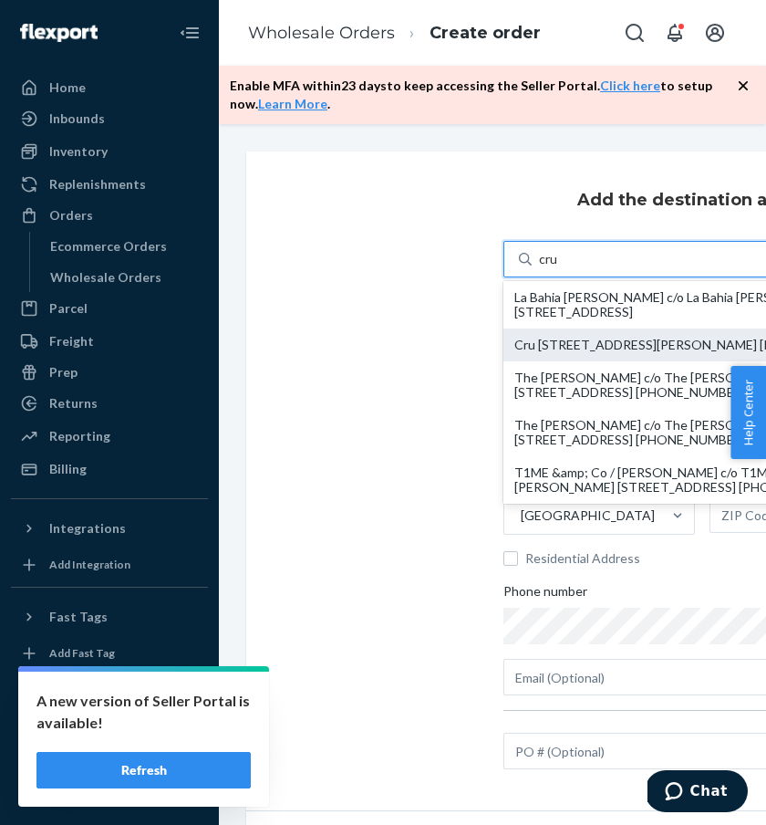
type input "IA"
type input "52722"
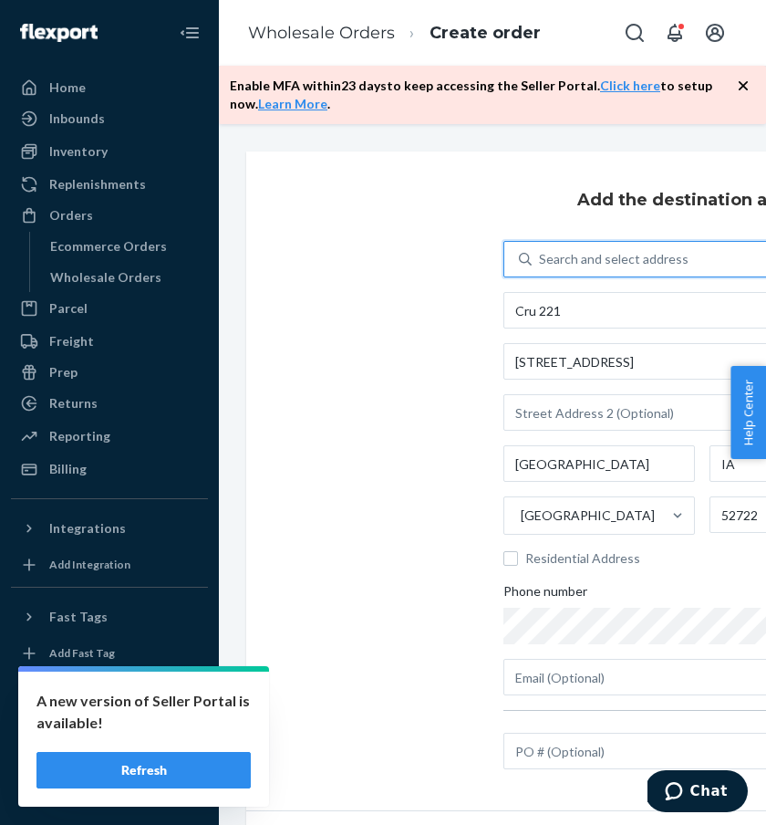
click at [576, 262] on div "Search and select address" at bounding box center [614, 259] width 150 height 18
click at [541, 262] on input "0 results available. Select is focused ,type to refine list, press Down to open…" at bounding box center [540, 259] width 2 height 18
type input "6"
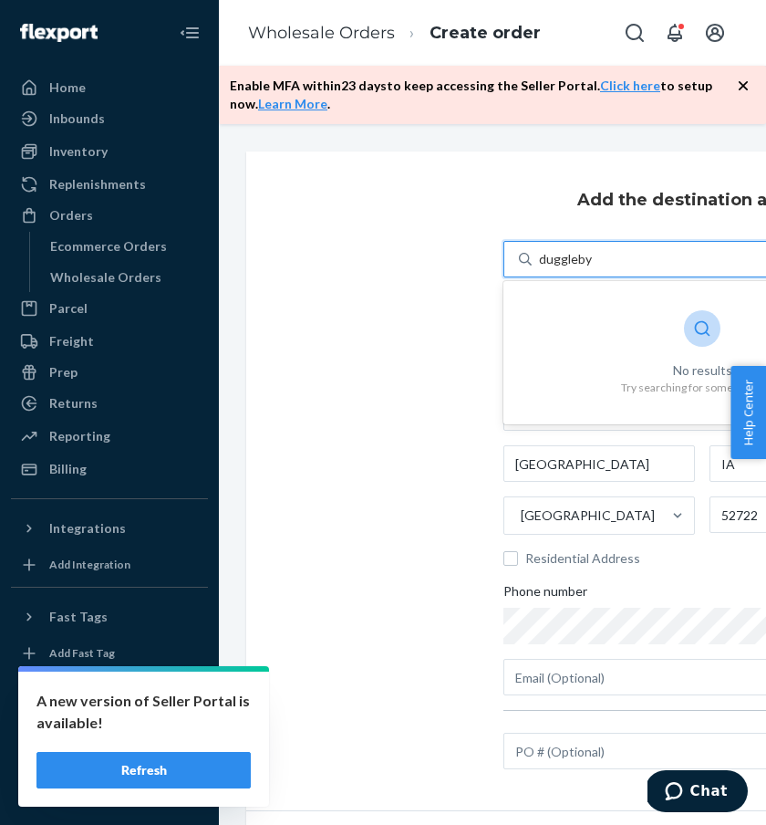
click at [567, 263] on input "duggleby" at bounding box center [565, 259] width 53 height 18
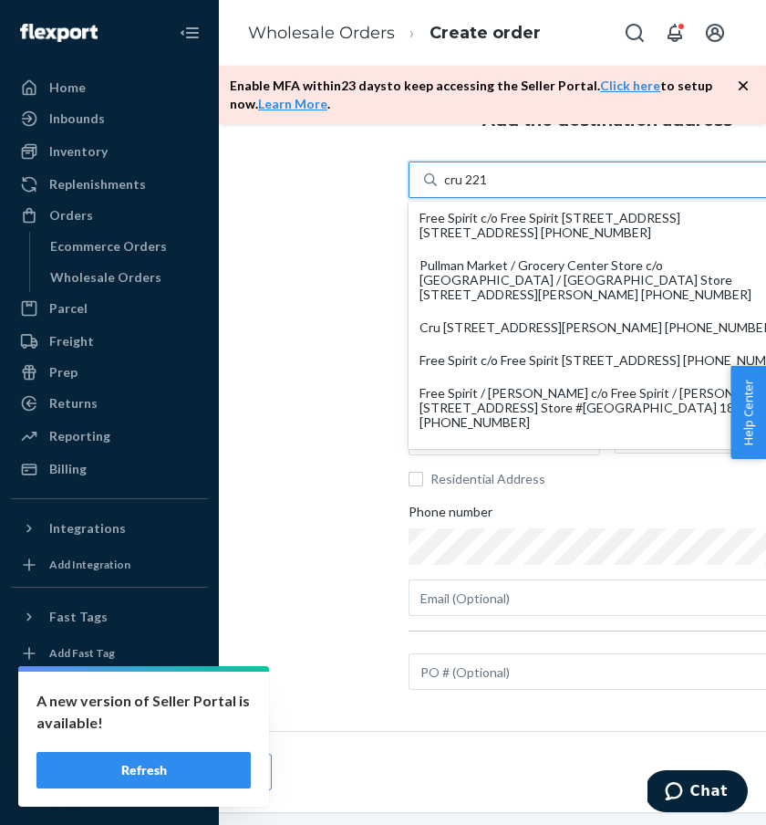
scroll to position [79, 127]
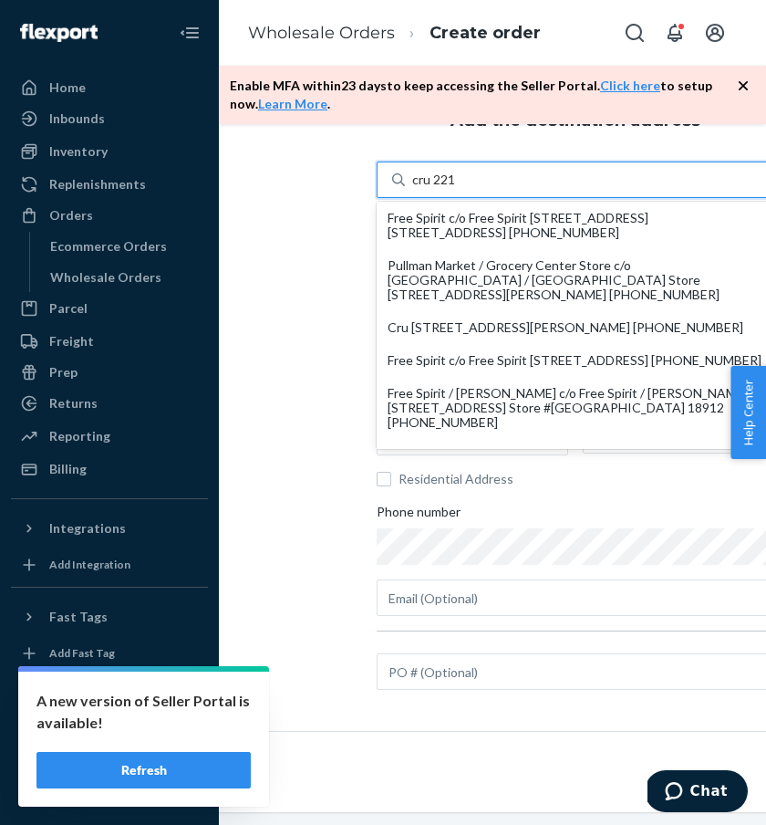
type input "cru 221"
click at [554, 486] on span "Residential Address" at bounding box center [587, 479] width 376 height 18
click at [391, 486] on input "Residential Address" at bounding box center [384, 479] width 15 height 15
checkbox input "true"
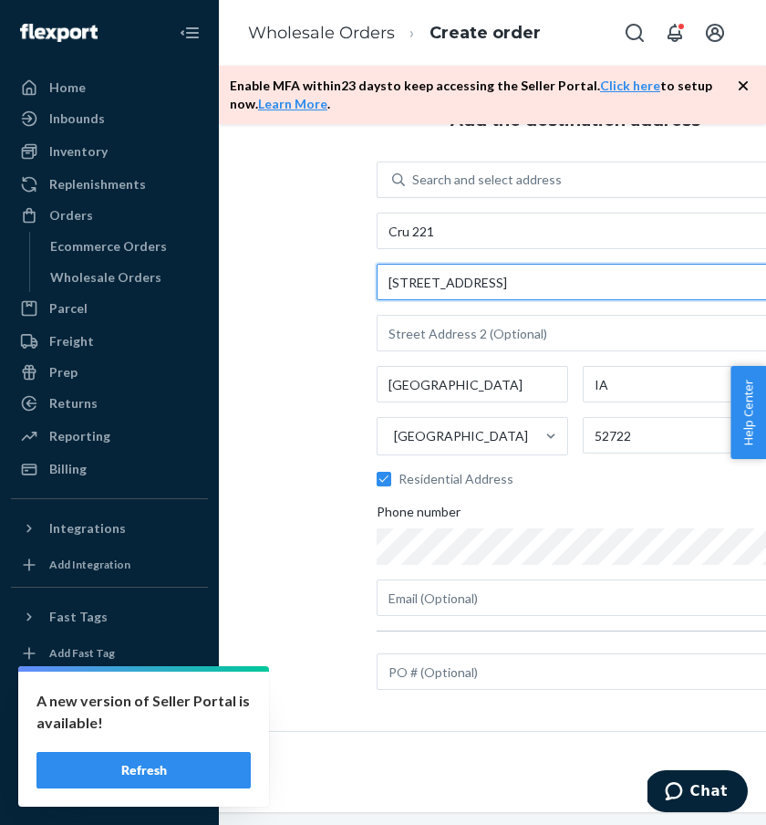
click at [489, 280] on input "[STREET_ADDRESS]" at bounding box center [576, 282] width 398 height 36
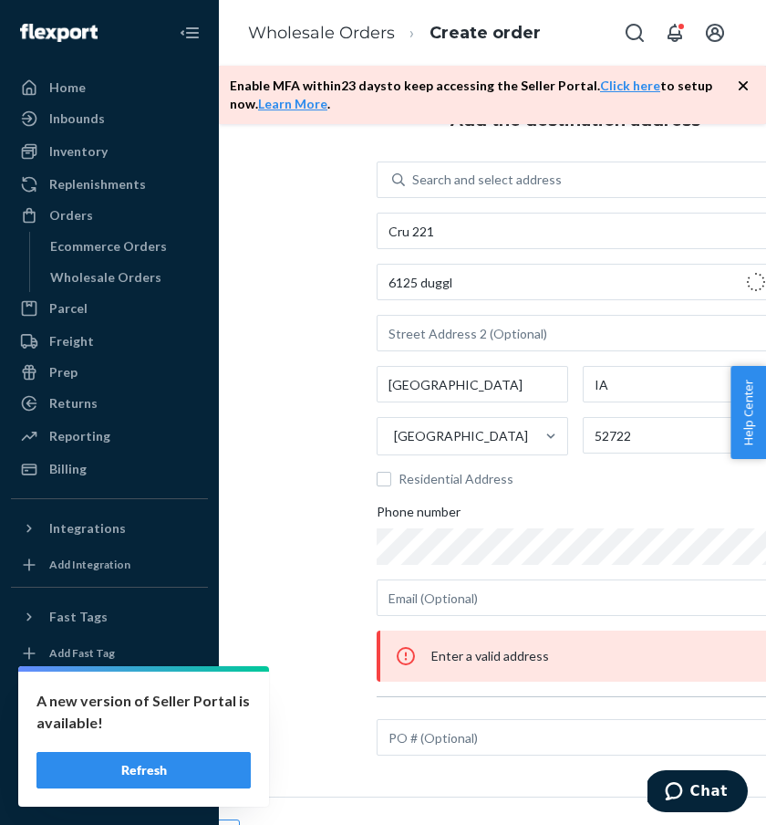
type input "[STREET_ADDRESS]"
type input "[PERSON_NAME]"
type input "52807"
checkbox input "false"
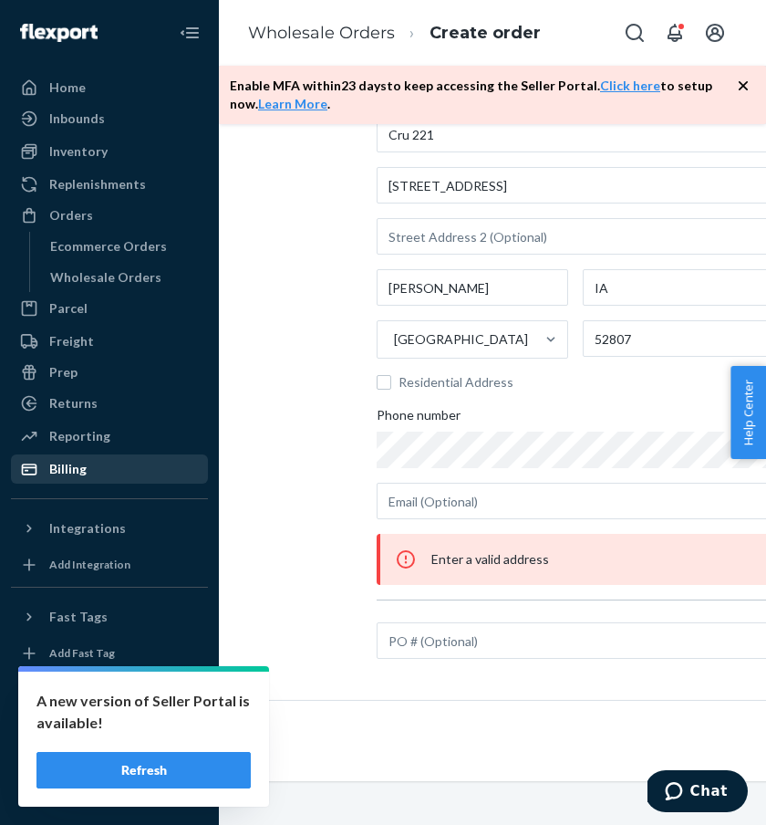
scroll to position [110, 127]
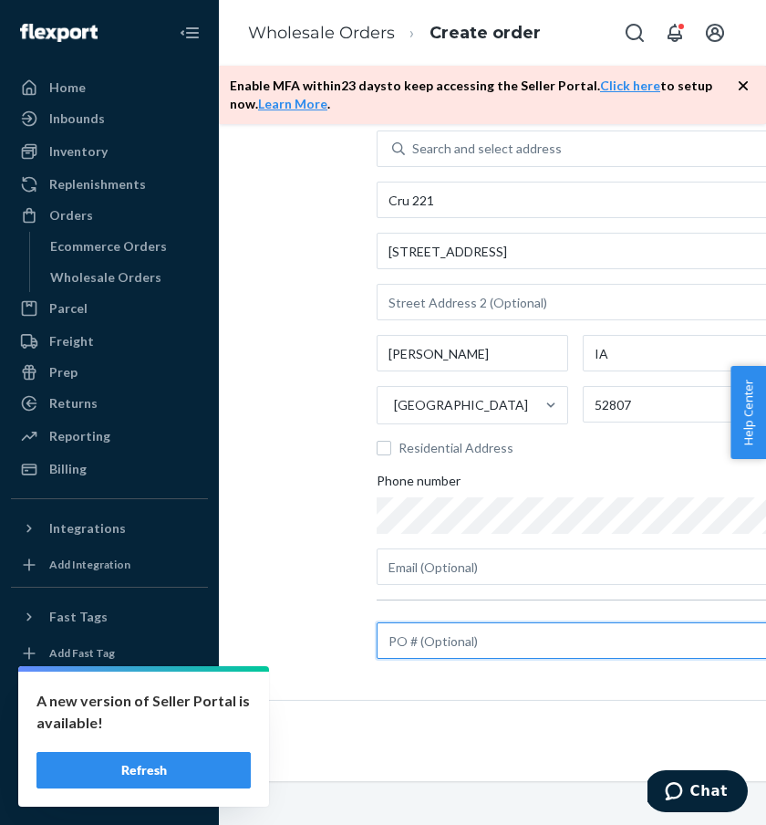
click at [436, 658] on input "text" at bounding box center [576, 640] width 398 height 36
paste input "TAP6HFRGQK"
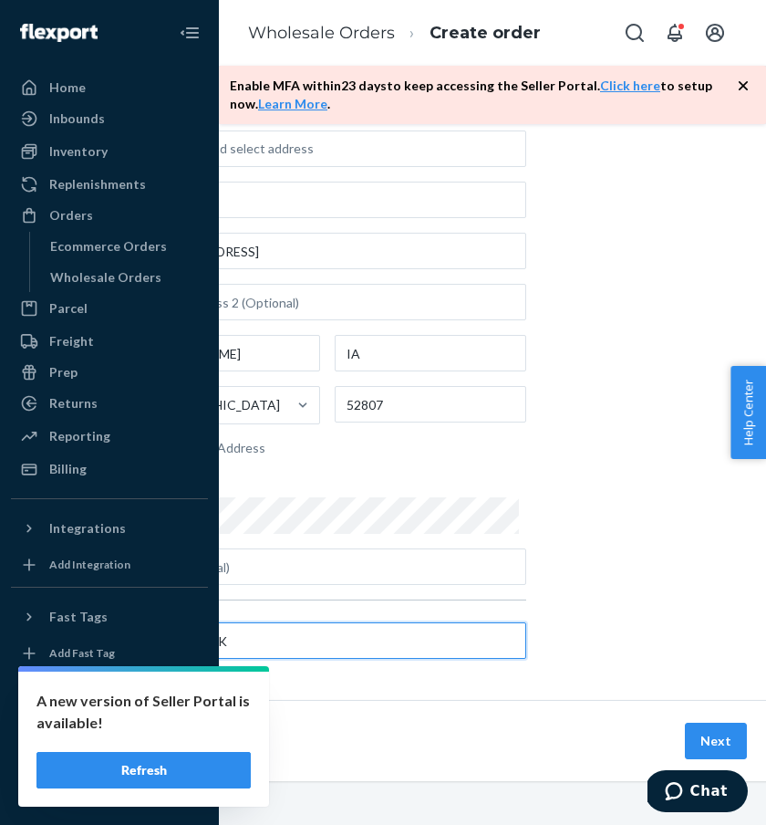
scroll to position [110, 392]
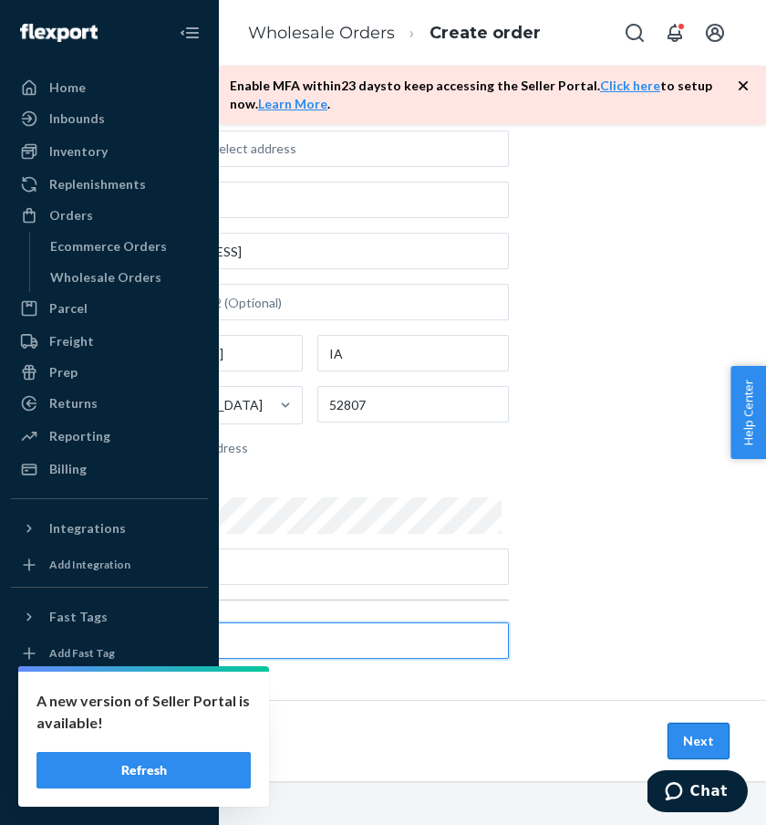
type input "TAP6HFRGQK"
click at [712, 732] on button "Next" at bounding box center [699, 740] width 62 height 36
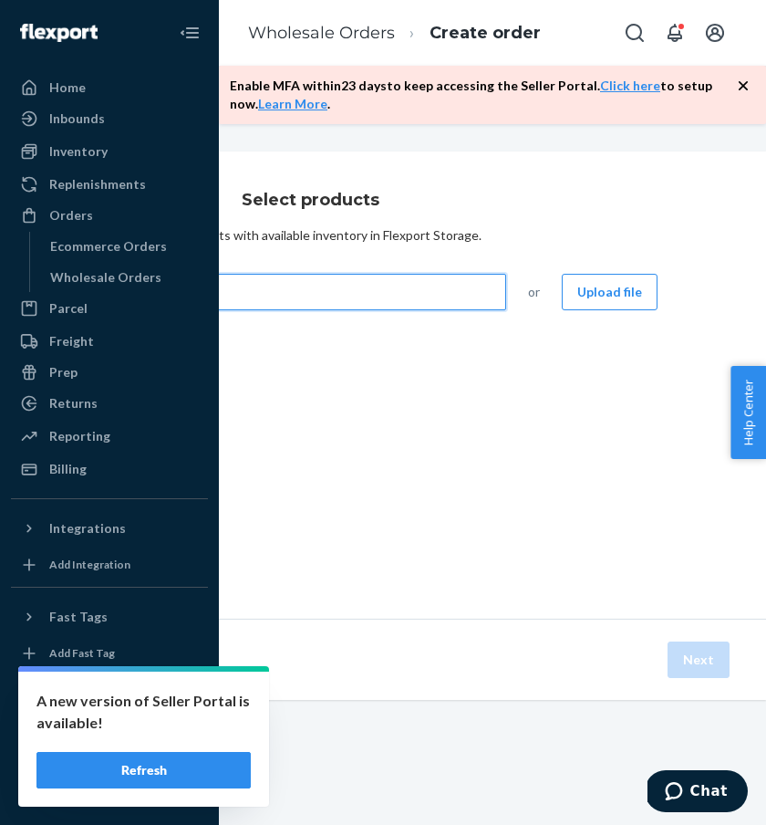
scroll to position [0, 0]
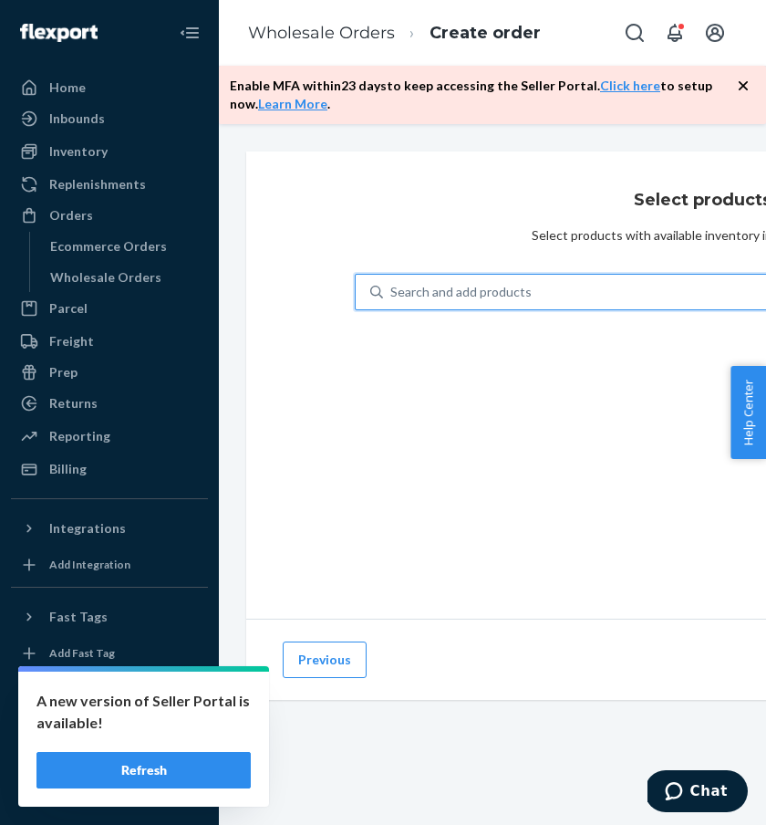
click at [382, 294] on div "Search and add products" at bounding box center [627, 292] width 544 height 36
click at [390, 294] on input "0 results available. Use Up and Down to choose options, press Enter to select t…" at bounding box center [391, 292] width 2 height 18
type input "n"
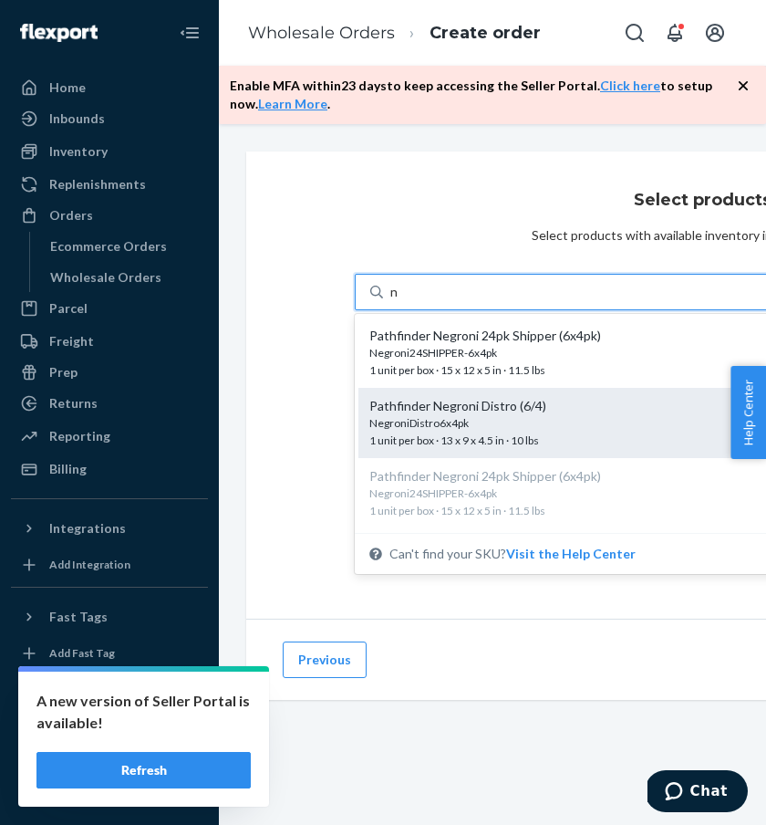
click at [491, 414] on div "Pathfinder Negroni Distro (6/4)" at bounding box center [594, 406] width 450 height 18
click at [400, 301] on input "n" at bounding box center [394, 292] width 9 height 18
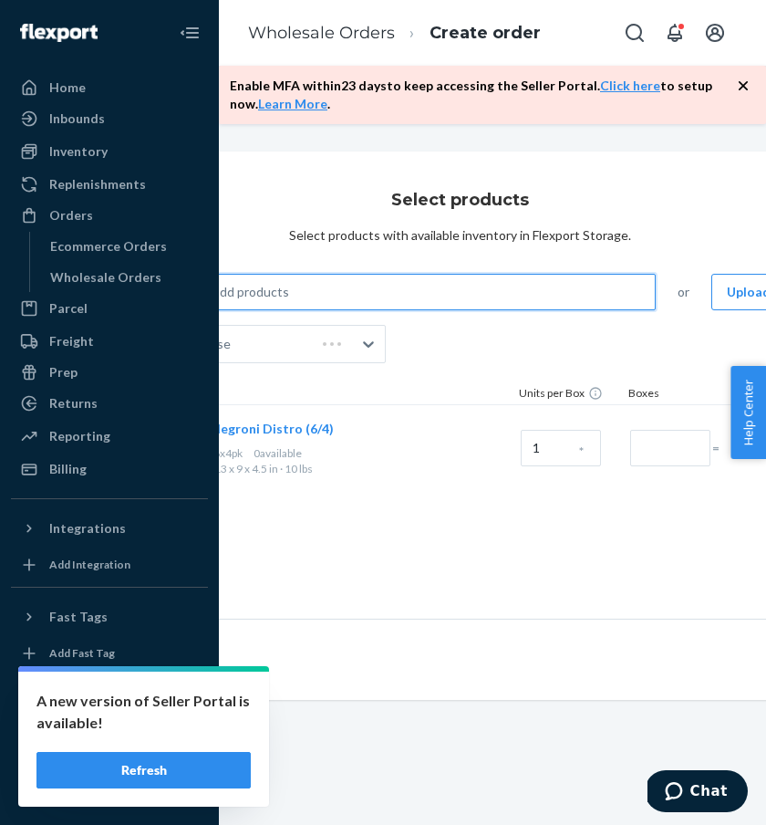
scroll to position [0, 291]
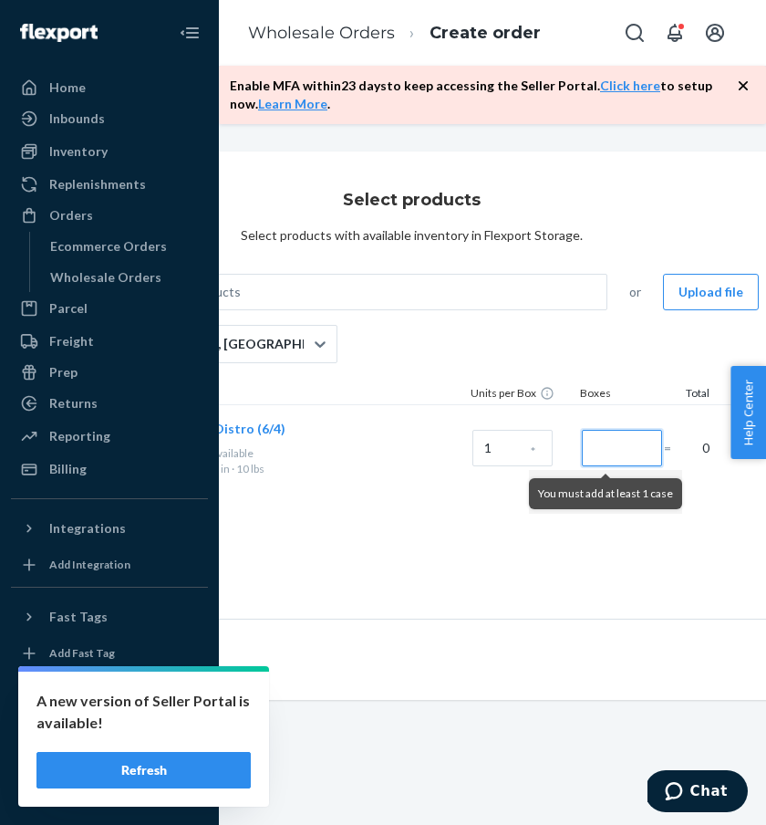
click at [618, 447] on input "Number of boxes" at bounding box center [622, 448] width 80 height 36
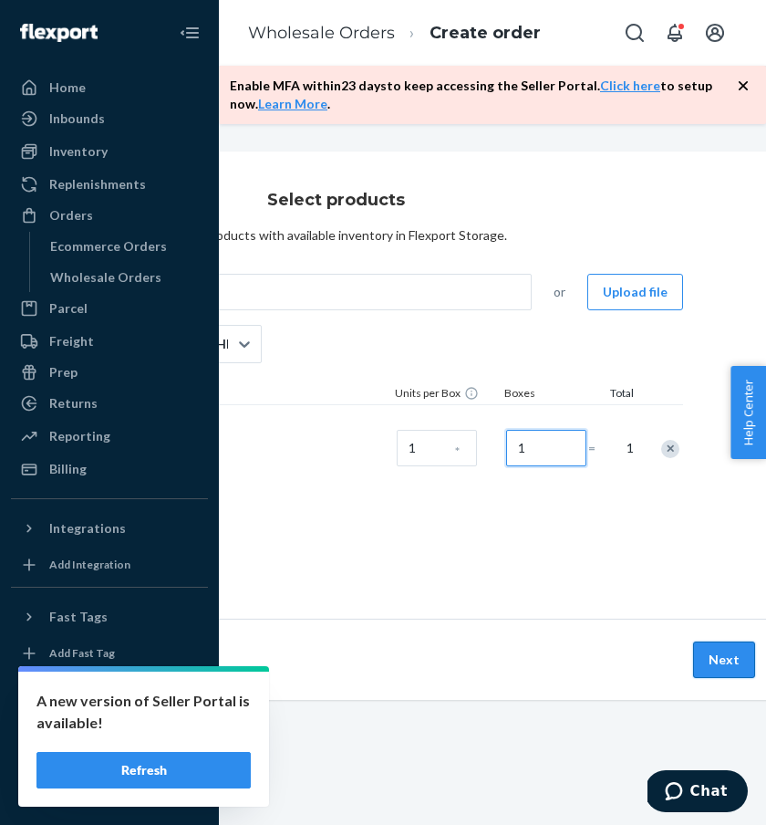
scroll to position [0, 379]
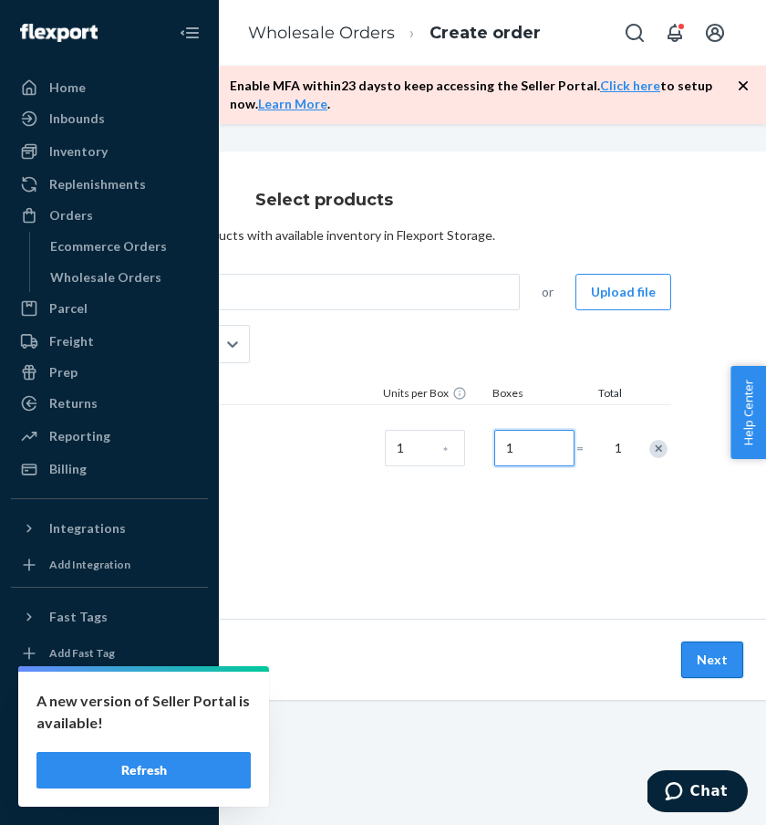
type input "1"
click at [722, 677] on button "Next" at bounding box center [712, 659] width 62 height 36
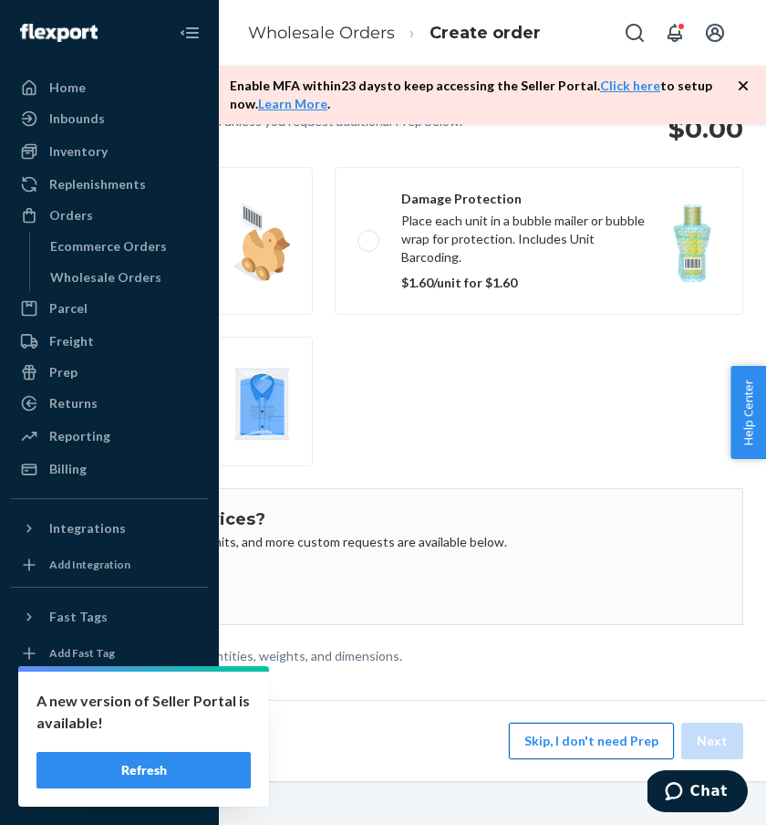
scroll to position [163, 379]
click at [569, 738] on button "Skip, I don't need Prep" at bounding box center [591, 740] width 165 height 36
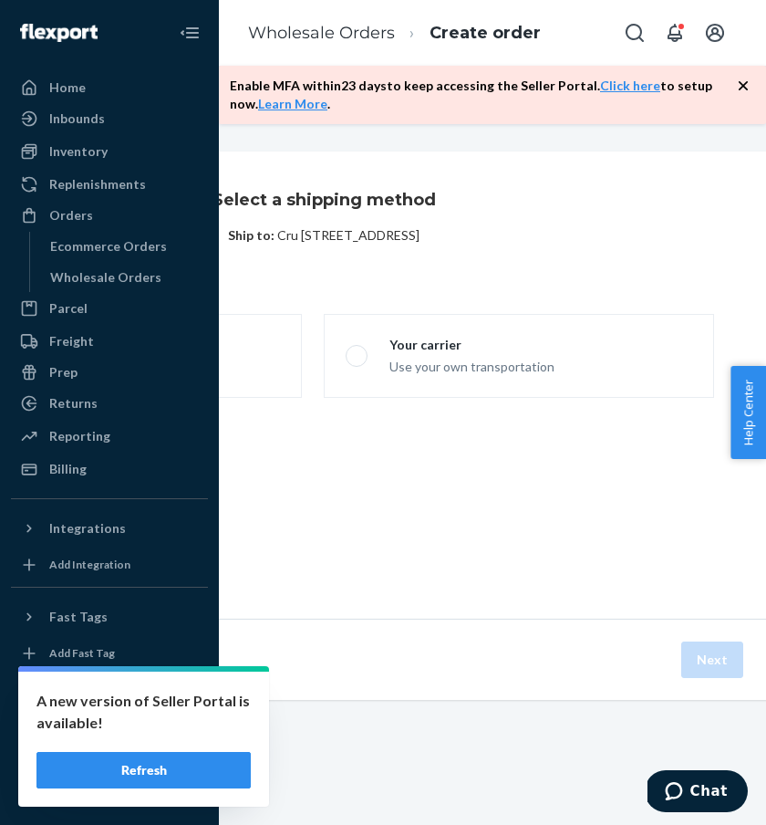
scroll to position [0, 379]
click at [275, 331] on label "Flexport Partner Hassle free, transparent transportation" at bounding box center [107, 356] width 390 height 84
radio input "true"
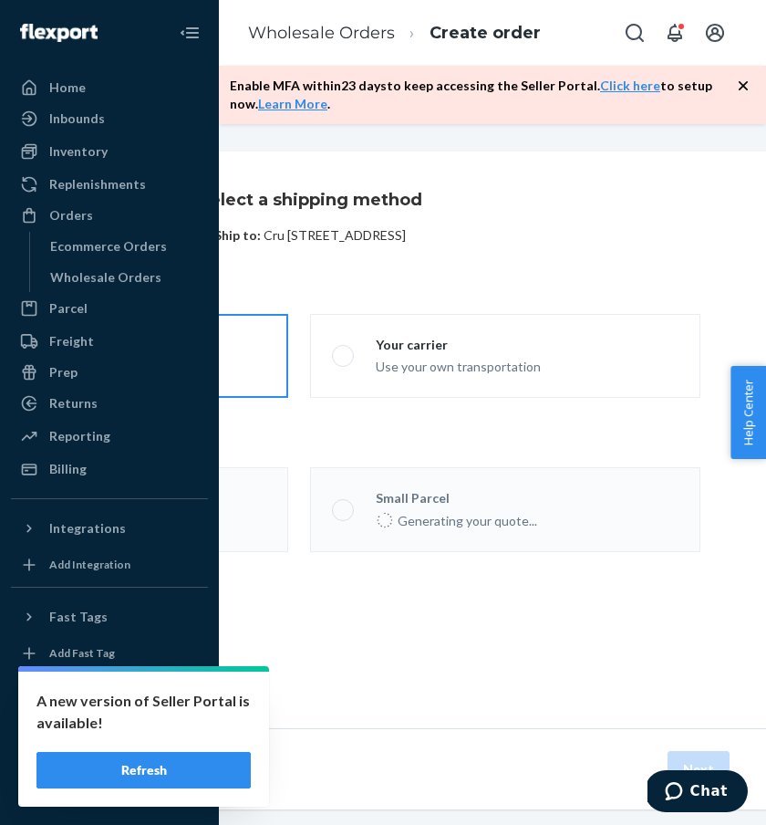
scroll to position [0, 392]
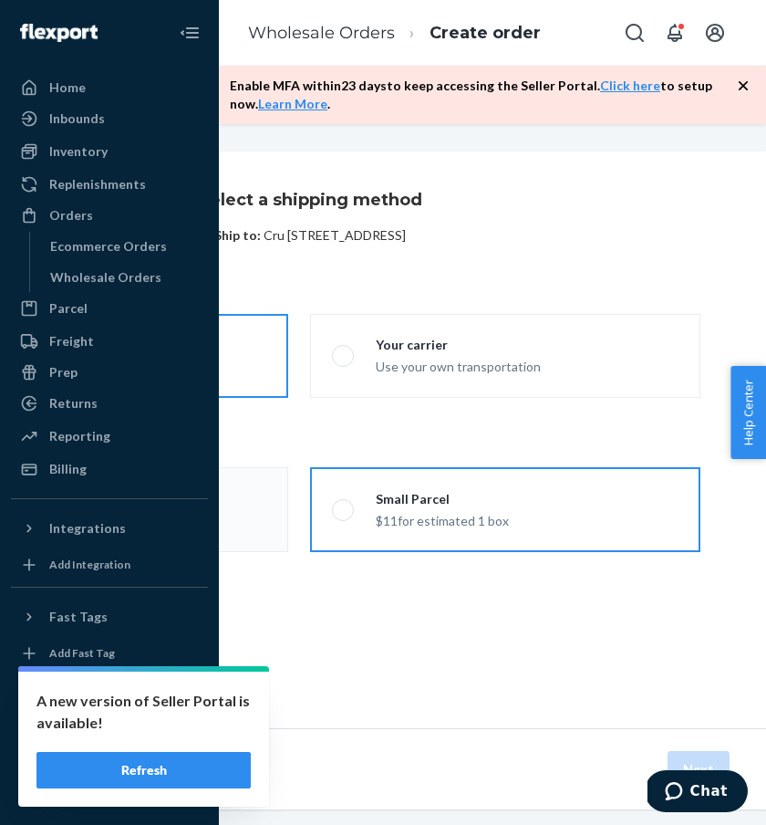
click at [489, 528] on div "$11 for estimated 1 box" at bounding box center [442, 519] width 133 height 22
click at [344, 515] on input "Small Parcel $11 for estimated 1 box" at bounding box center [338, 509] width 12 height 12
radio input "true"
click at [705, 750] on div "Previous Next" at bounding box center [310, 768] width 912 height 81
click at [701, 756] on button "Next" at bounding box center [699, 769] width 62 height 36
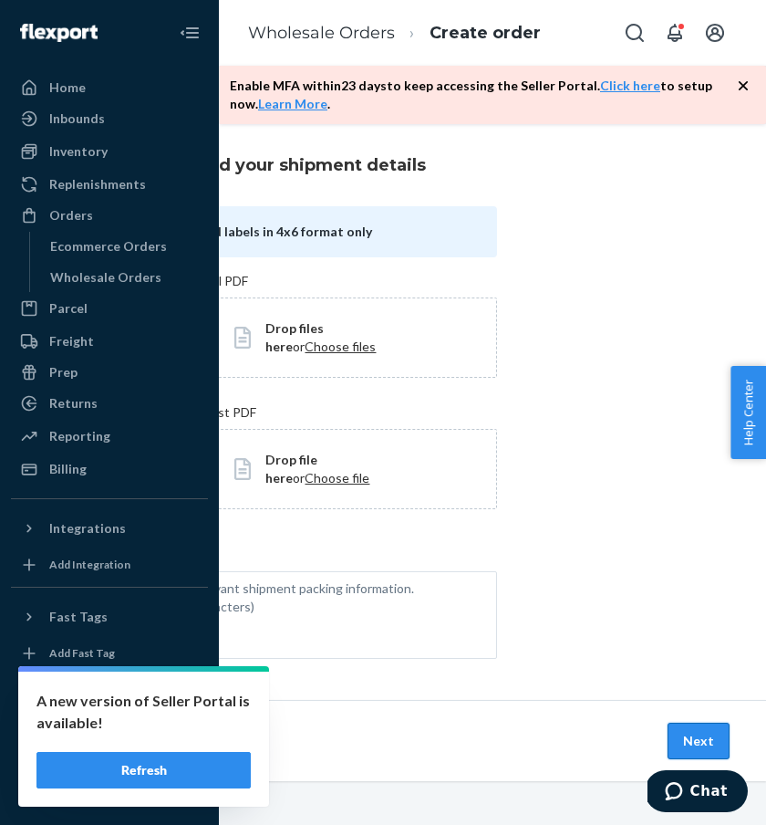
scroll to position [35, 392]
click at [690, 737] on button "Next" at bounding box center [699, 740] width 62 height 36
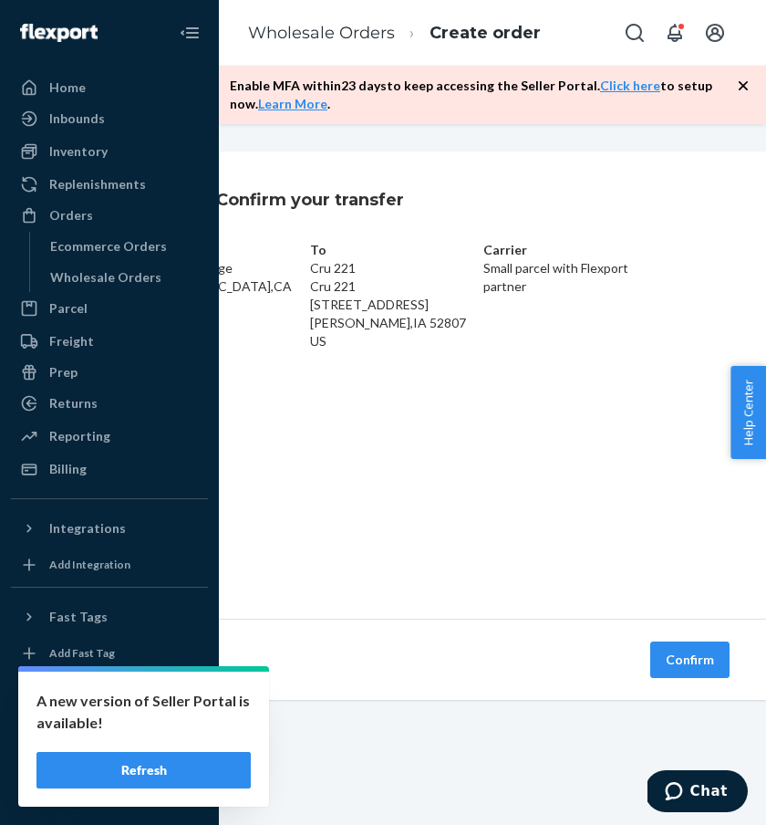
scroll to position [0, 392]
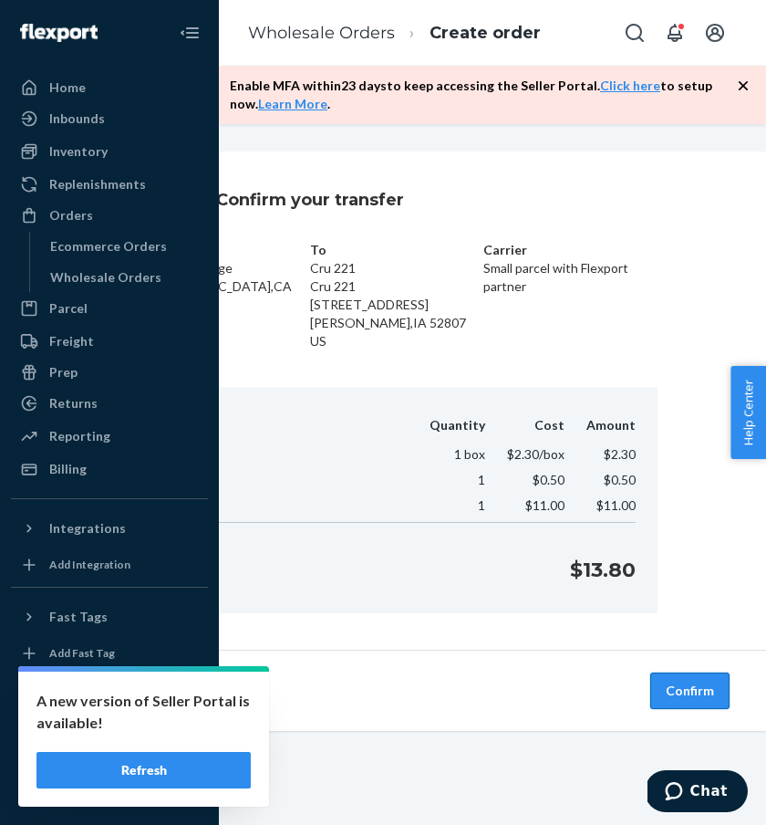
click at [676, 689] on button "Confirm" at bounding box center [689, 690] width 79 height 36
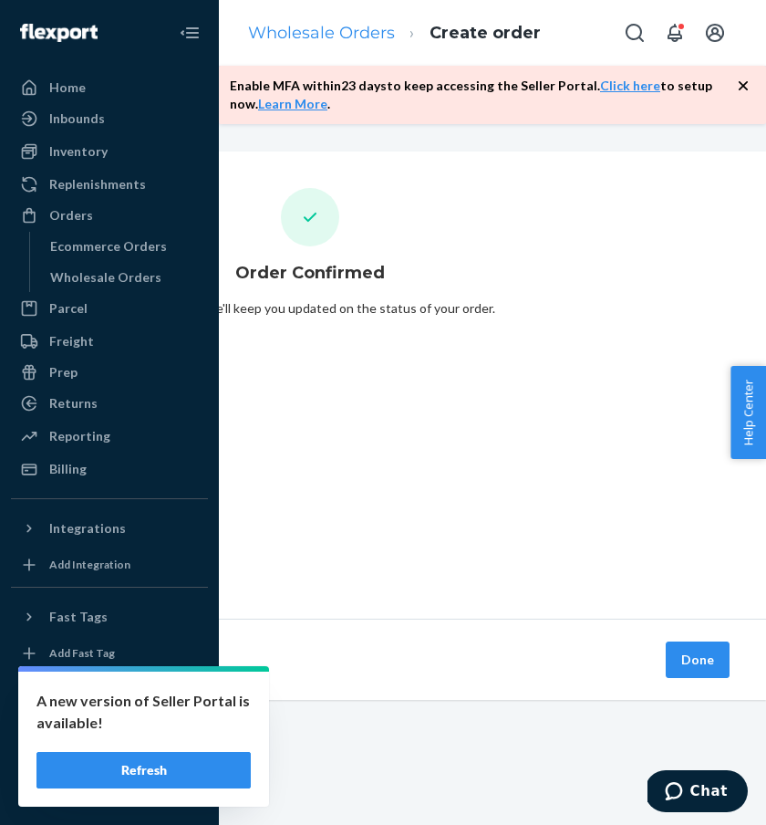
click at [345, 31] on link "Wholesale Orders" at bounding box center [321, 33] width 147 height 20
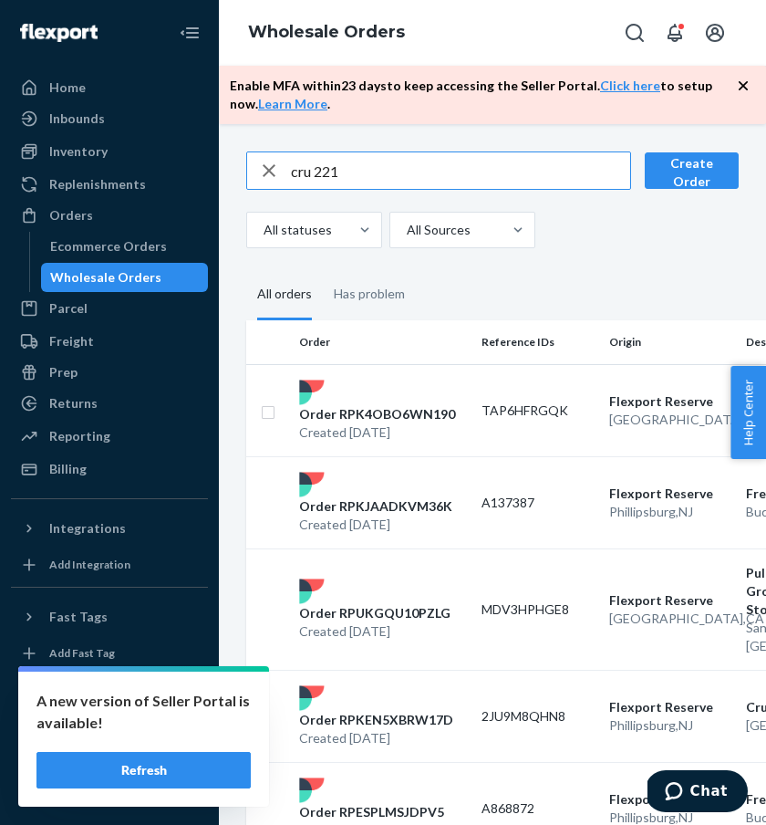
click at [317, 174] on input "cru 221" at bounding box center [460, 170] width 339 height 36
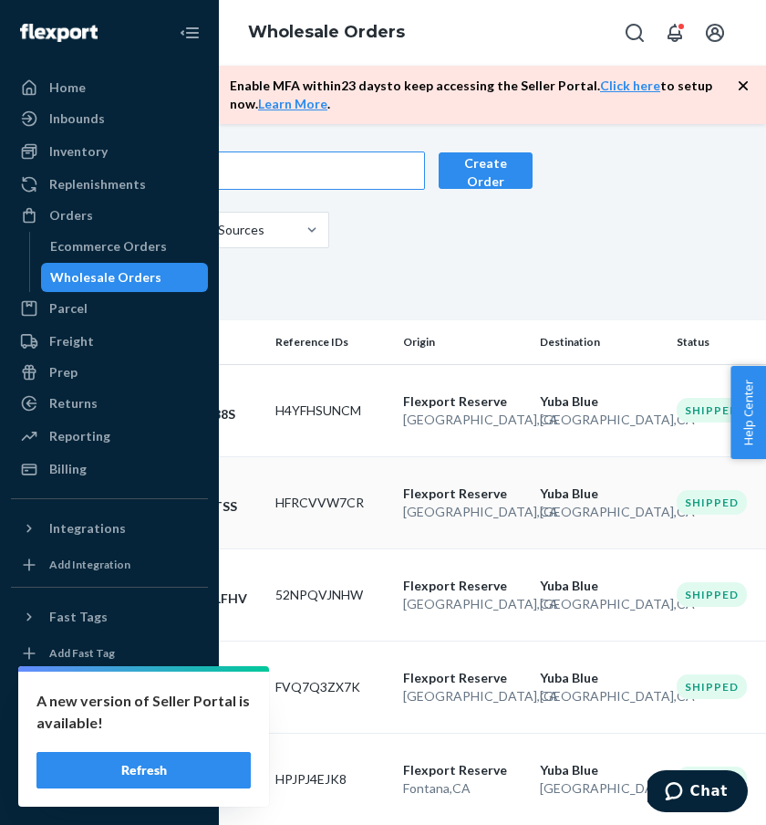
scroll to position [0, 42]
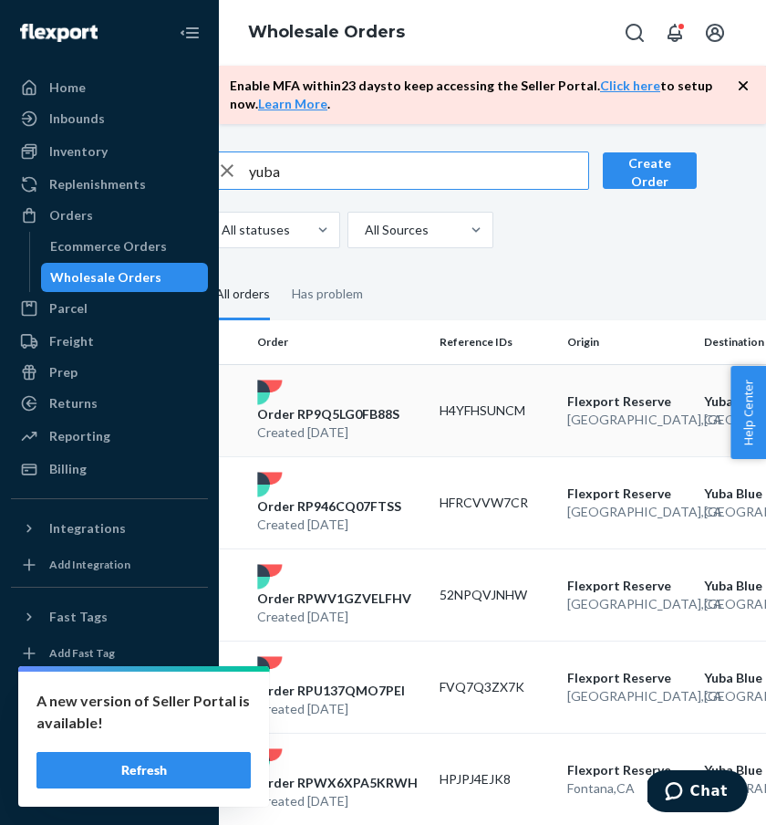
type input "yuba"
click at [317, 413] on p "Order RP9Q5LG0FB88S" at bounding box center [328, 414] width 142 height 18
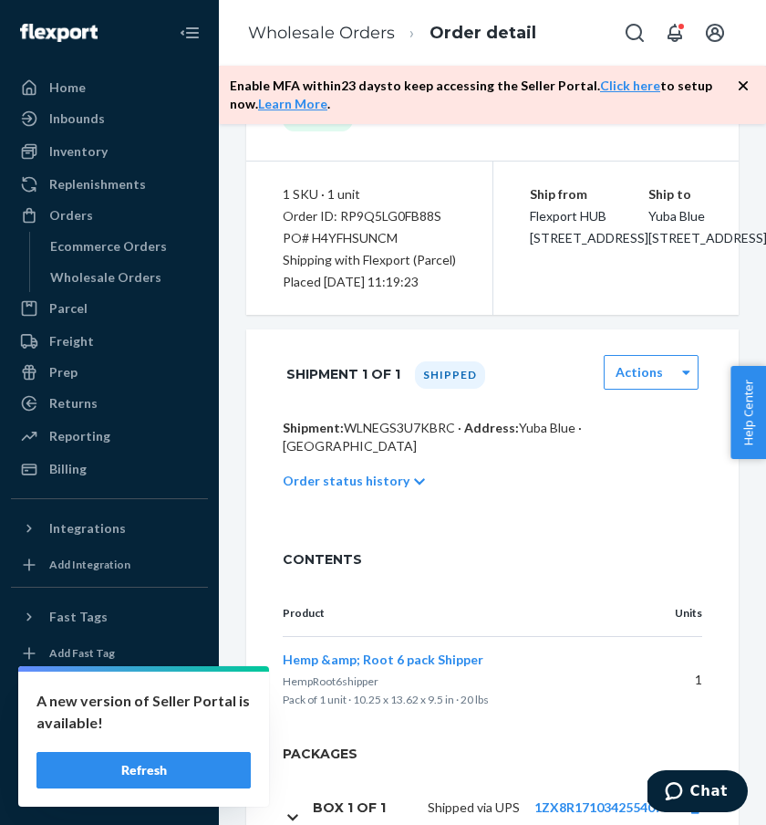
scroll to position [359, 0]
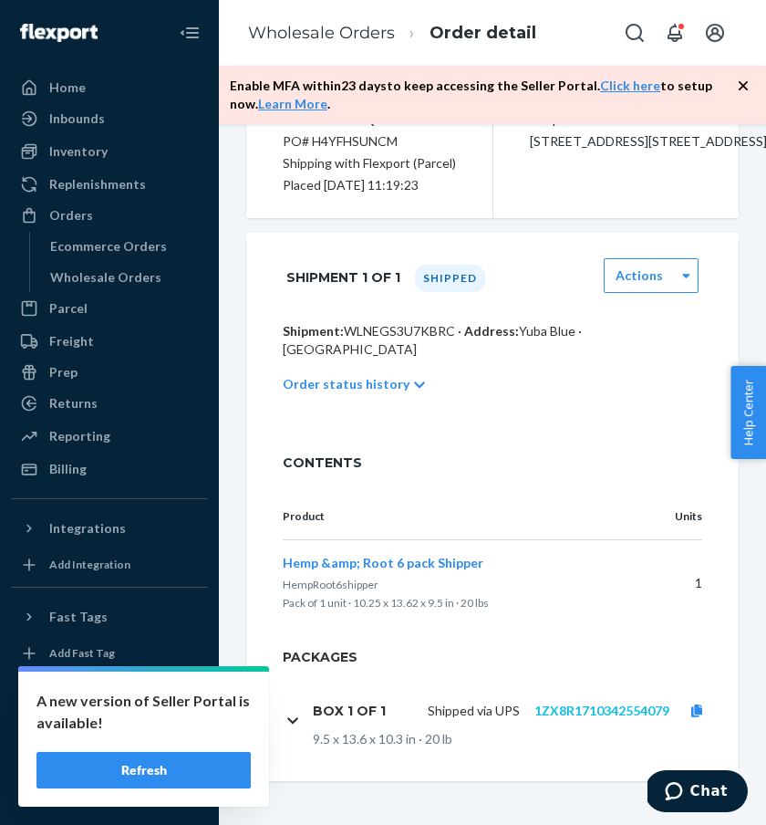
click at [572, 718] on link "1ZX8R1710342554079" at bounding box center [601, 710] width 135 height 16
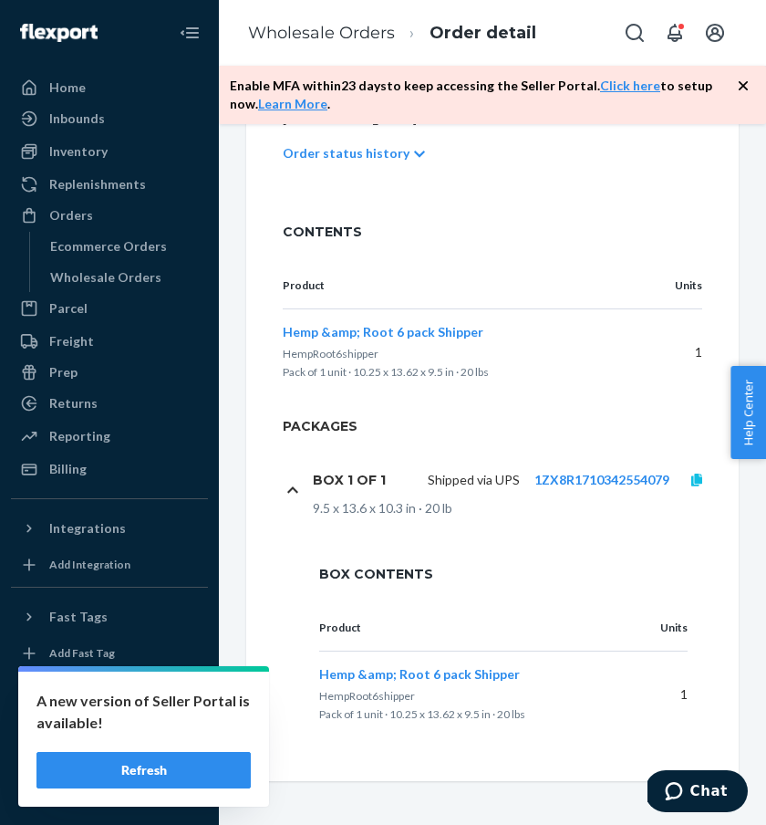
click at [694, 479] on icon at bounding box center [696, 479] width 11 height 13
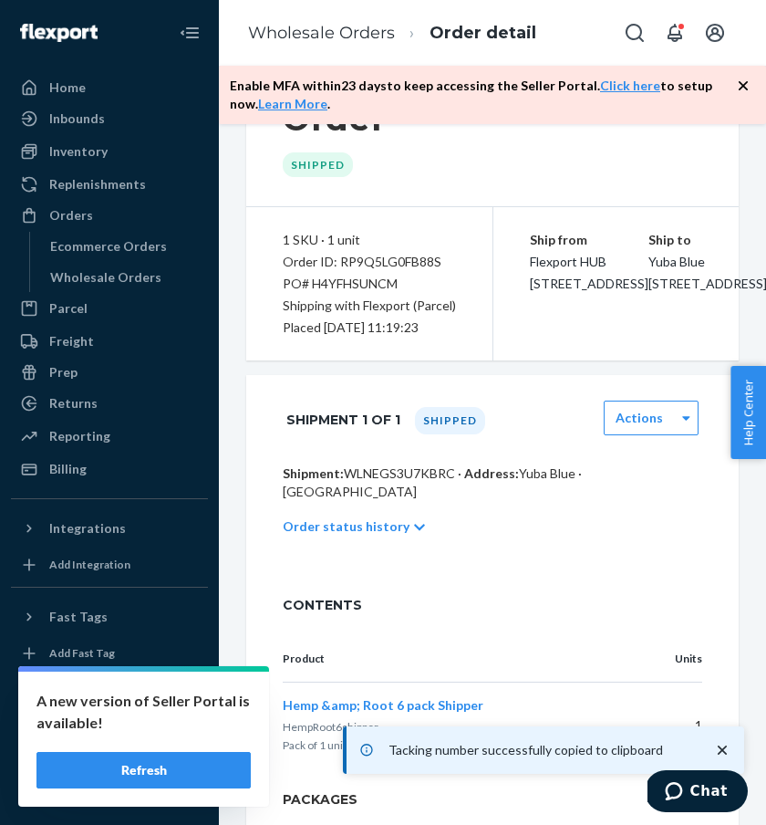
scroll to position [85, 0]
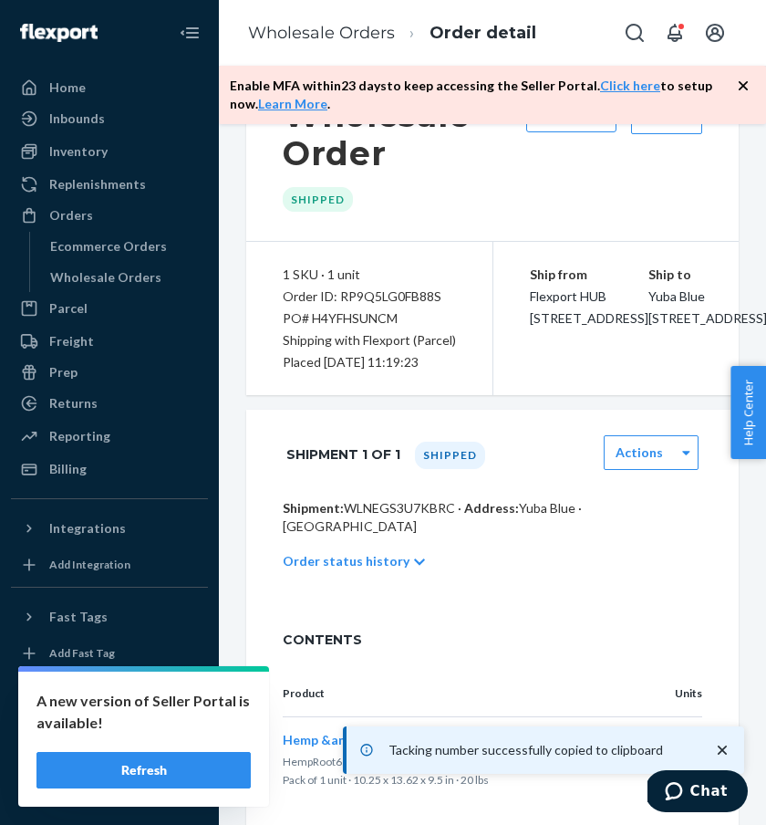
click at [282, 43] on li "Wholesale Orders" at bounding box center [321, 34] width 147 height 24
click at [290, 36] on link "Wholesale Orders" at bounding box center [321, 33] width 147 height 20
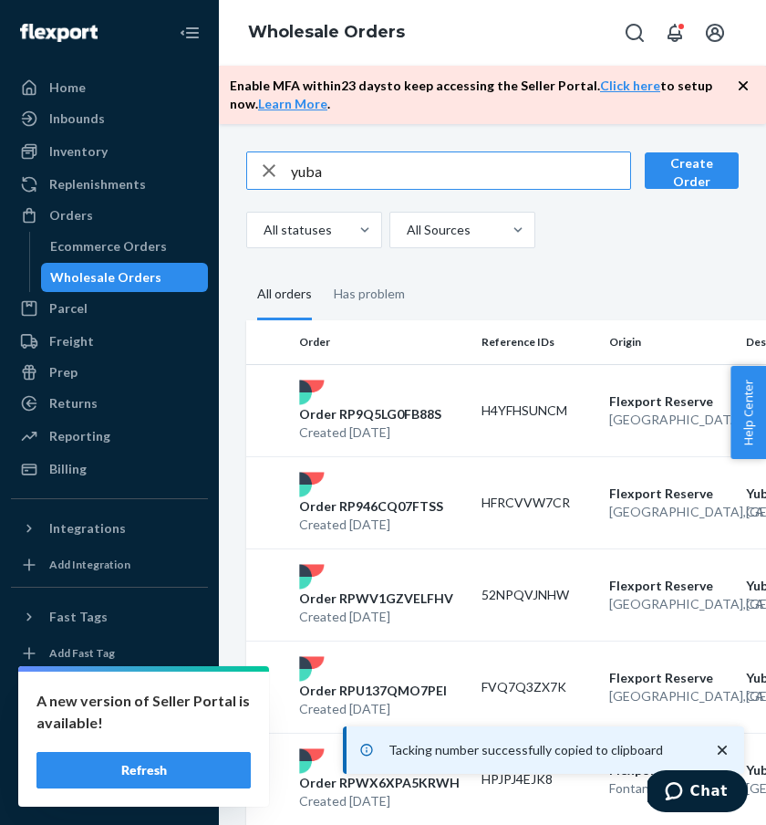
click at [323, 170] on input "yuba" at bounding box center [460, 170] width 339 height 36
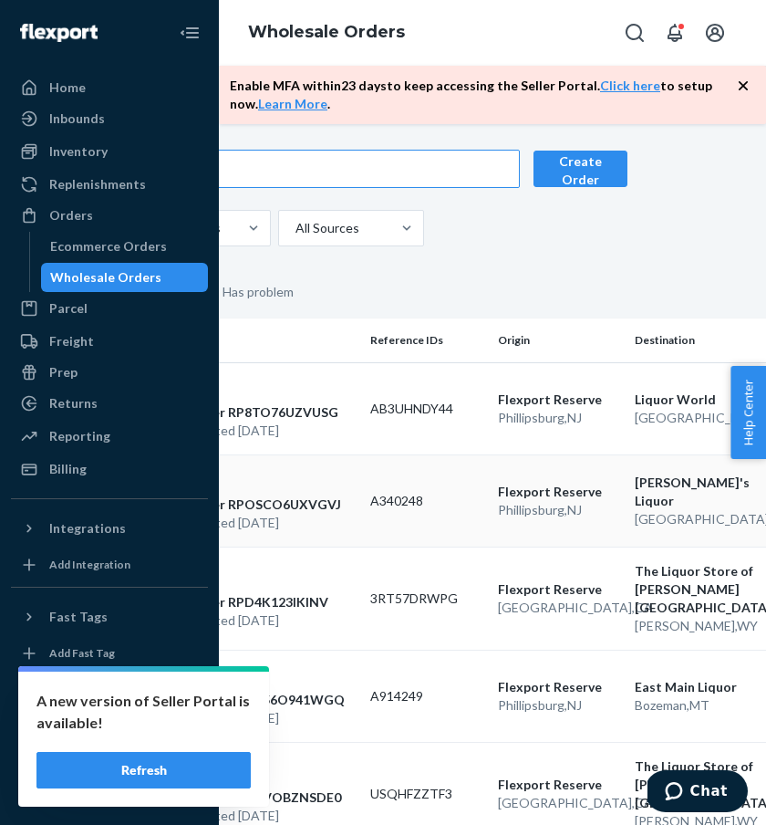
scroll to position [2, 0]
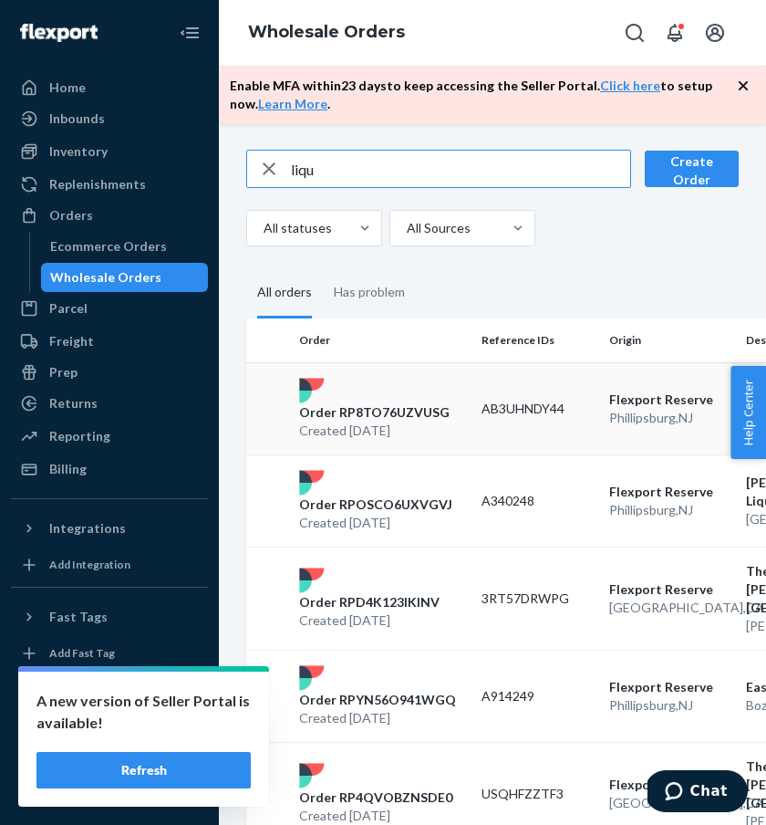
type input "liqu"
click at [382, 399] on div "Order RP8TO76UZVUSG Created [DATE]" at bounding box center [383, 409] width 182 height 62
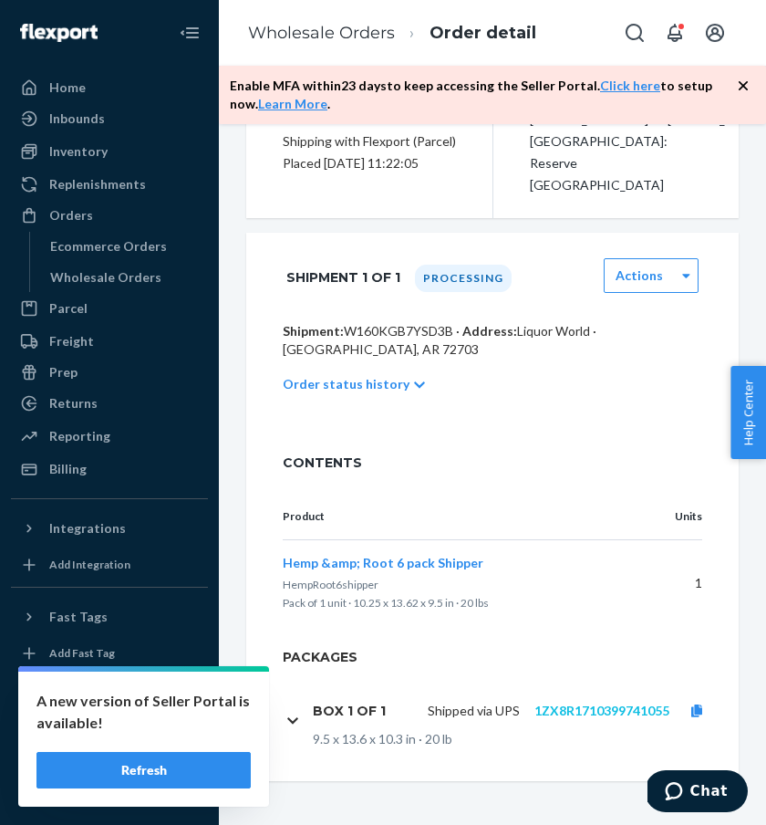
scroll to position [371, 0]
click at [626, 715] on link "1ZX8R1710399741055" at bounding box center [601, 710] width 135 height 16
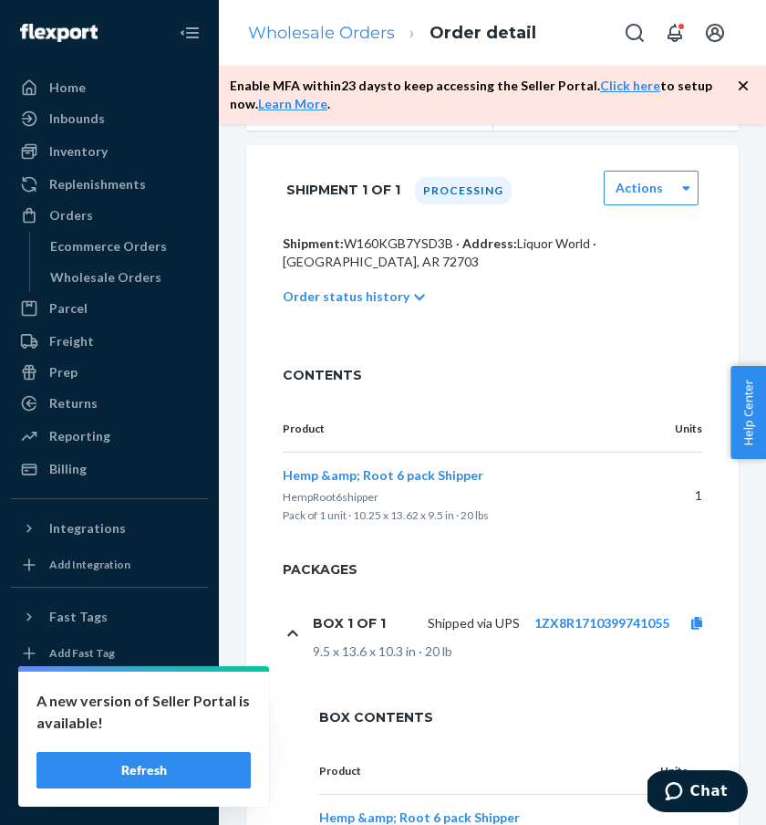
click at [302, 31] on link "Wholesale Orders" at bounding box center [321, 33] width 147 height 20
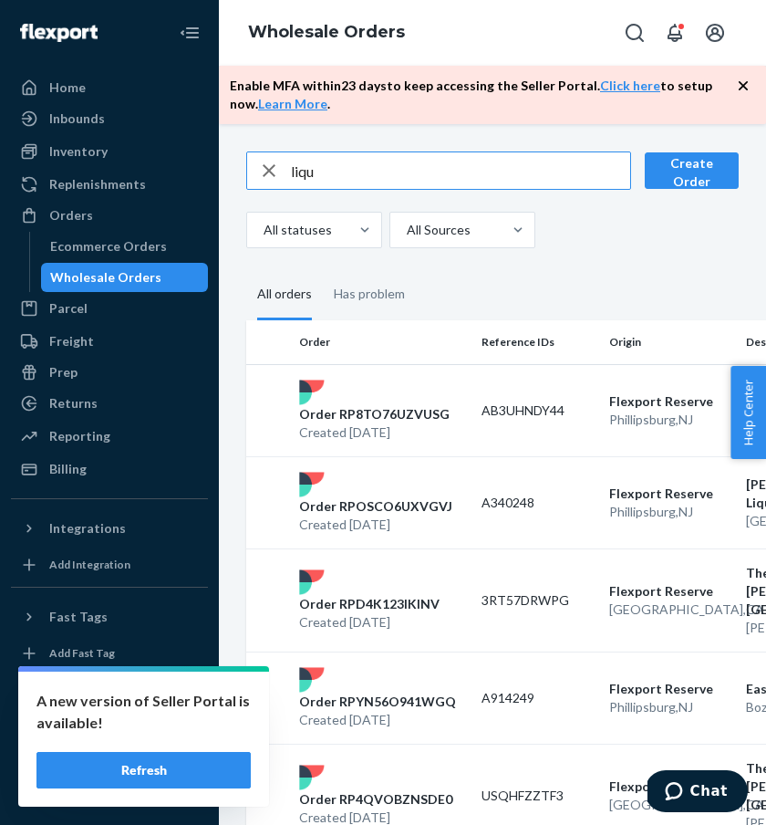
click at [300, 171] on input "liqu" at bounding box center [460, 170] width 339 height 36
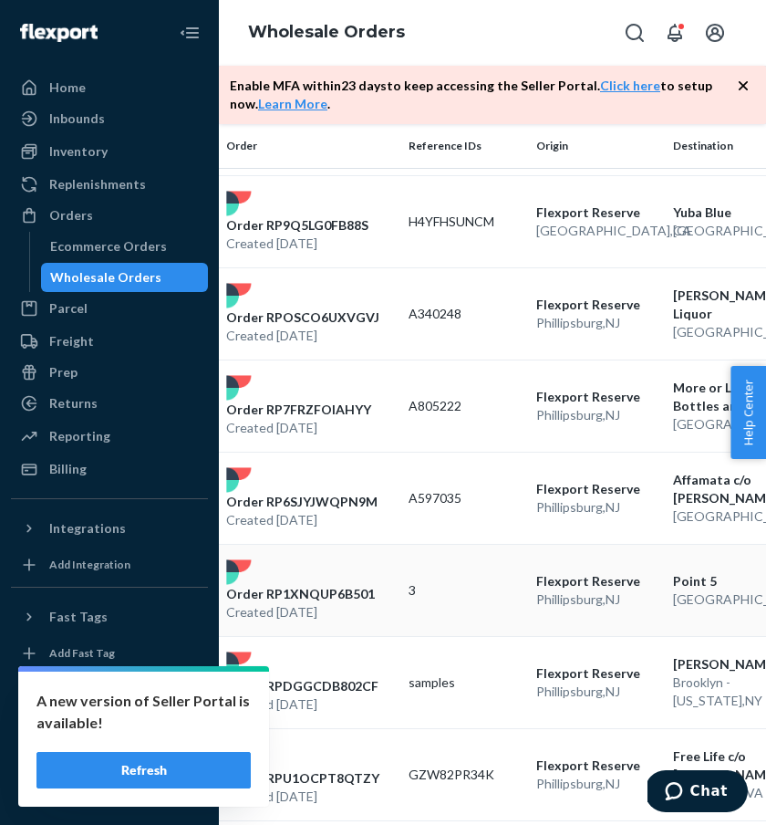
scroll to position [742, 62]
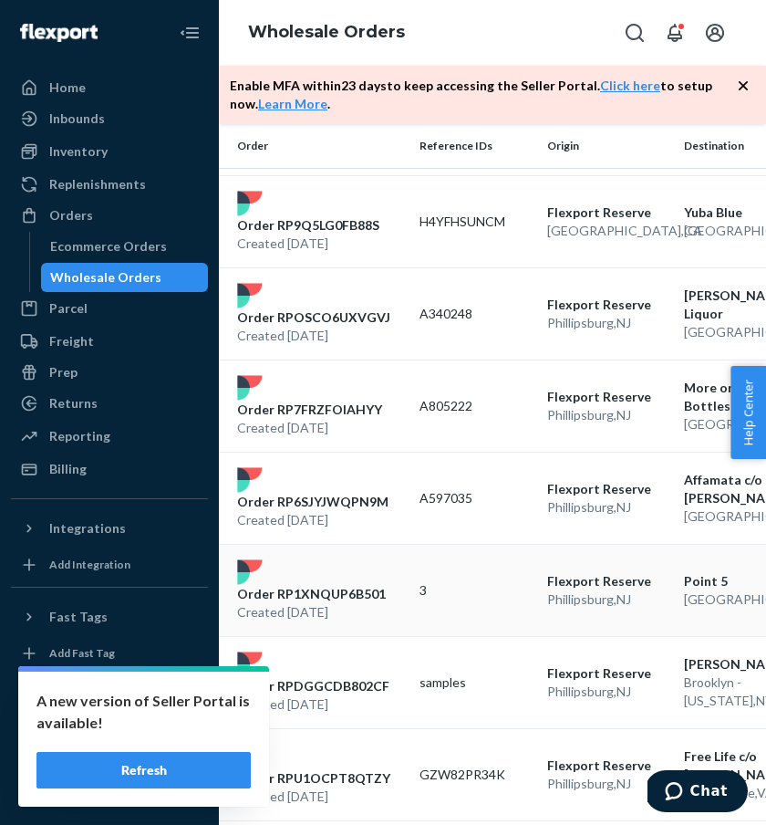
type input "point 5"
click at [341, 590] on p "Order RP1XNQUP6B501" at bounding box center [311, 594] width 149 height 18
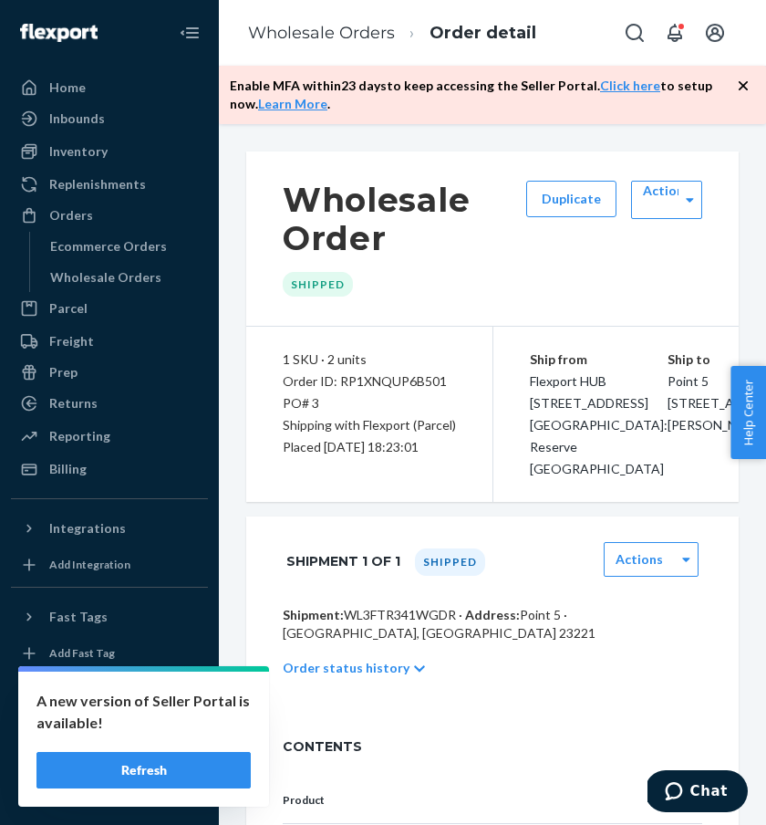
scroll to position [327, 0]
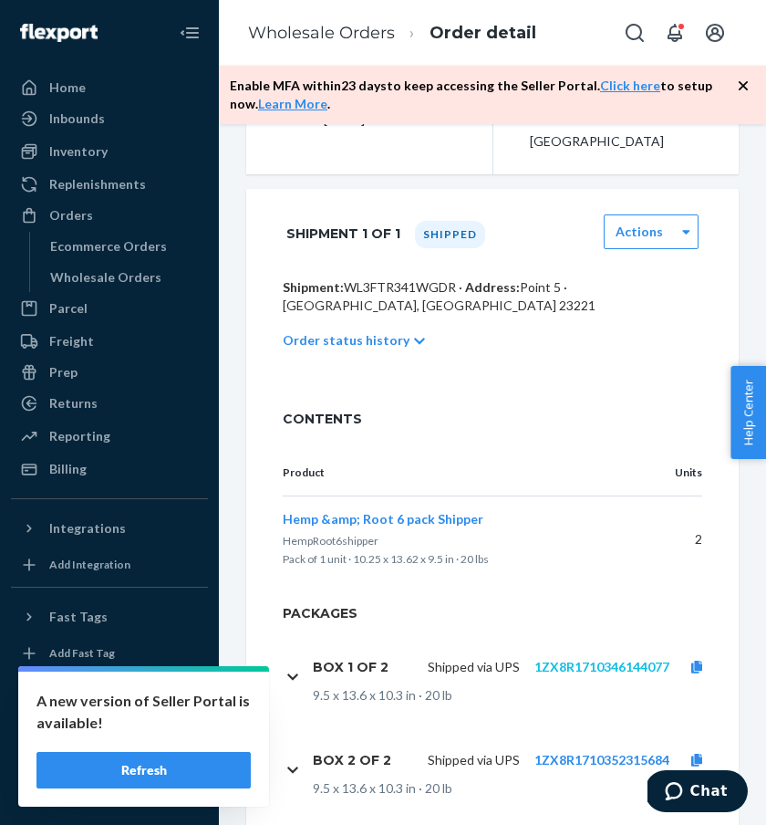
click at [592, 674] on link "1ZX8R1710346144077" at bounding box center [601, 667] width 135 height 16
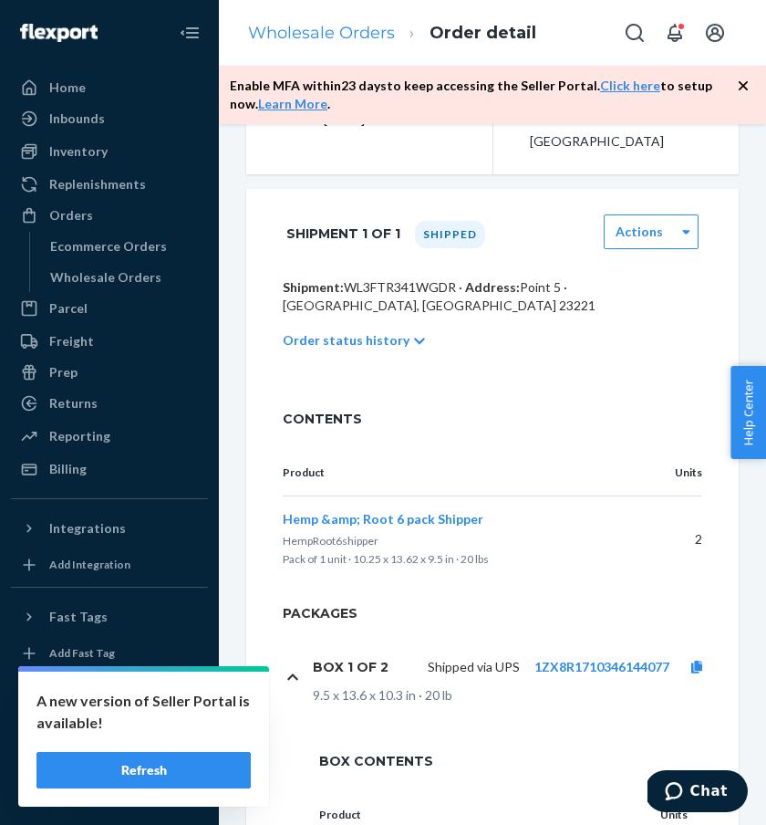
click at [310, 39] on link "Wholesale Orders" at bounding box center [321, 33] width 147 height 20
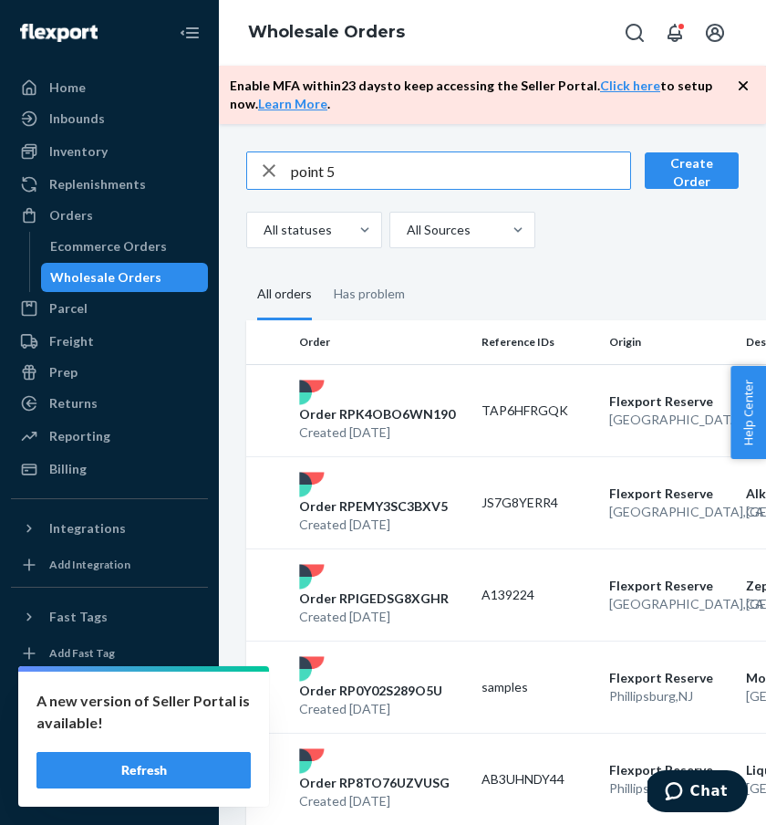
click at [329, 172] on input "point 5" at bounding box center [460, 170] width 339 height 36
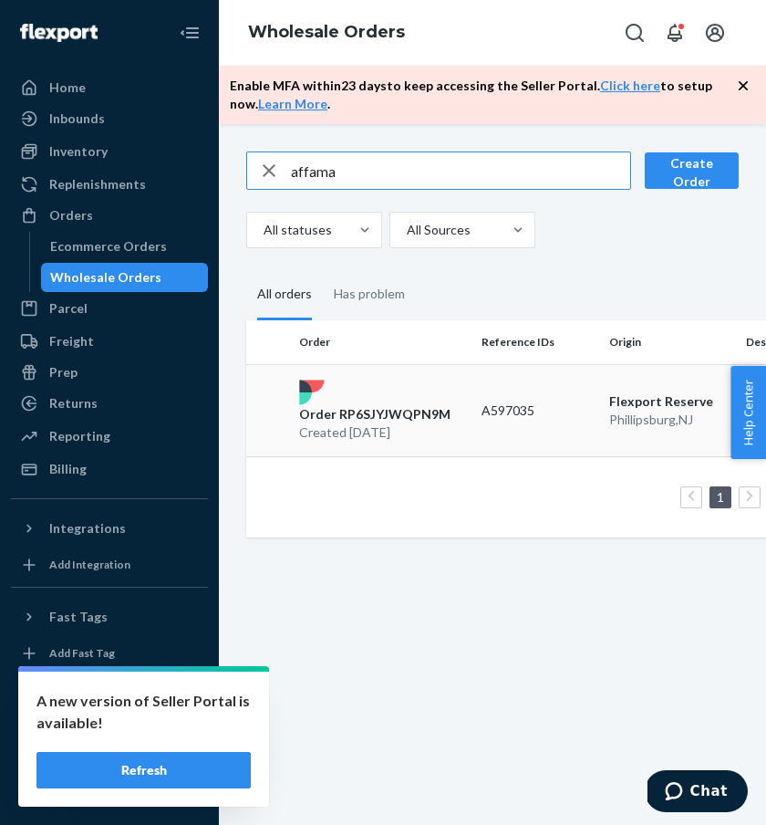
type input "affama"
click at [381, 408] on p "Order RP6SJYJWQPN9M" at bounding box center [374, 414] width 151 height 18
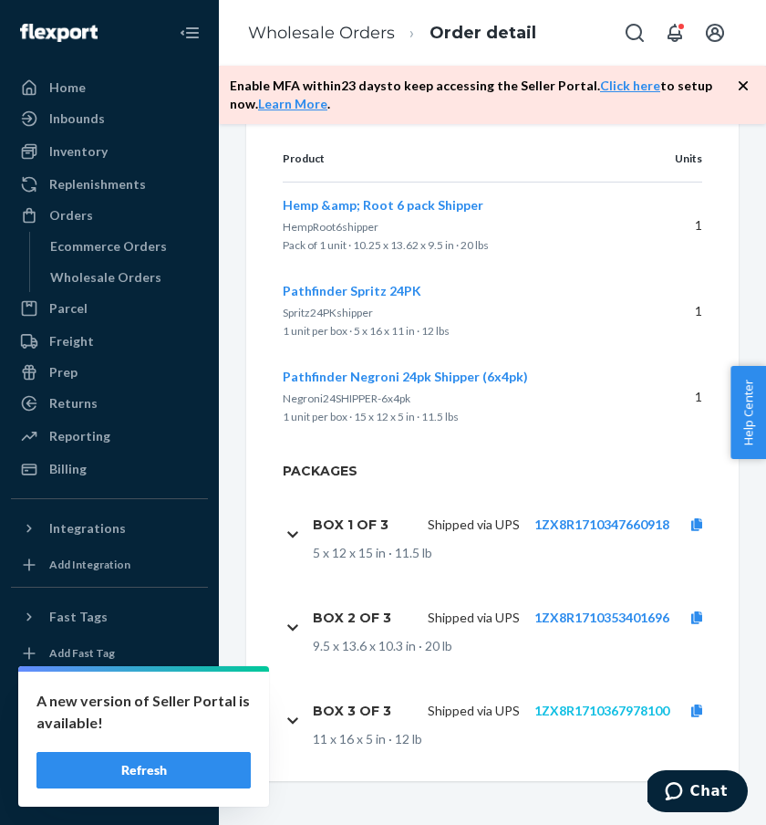
click at [618, 705] on link "1ZX8R1710367978100" at bounding box center [601, 710] width 135 height 16
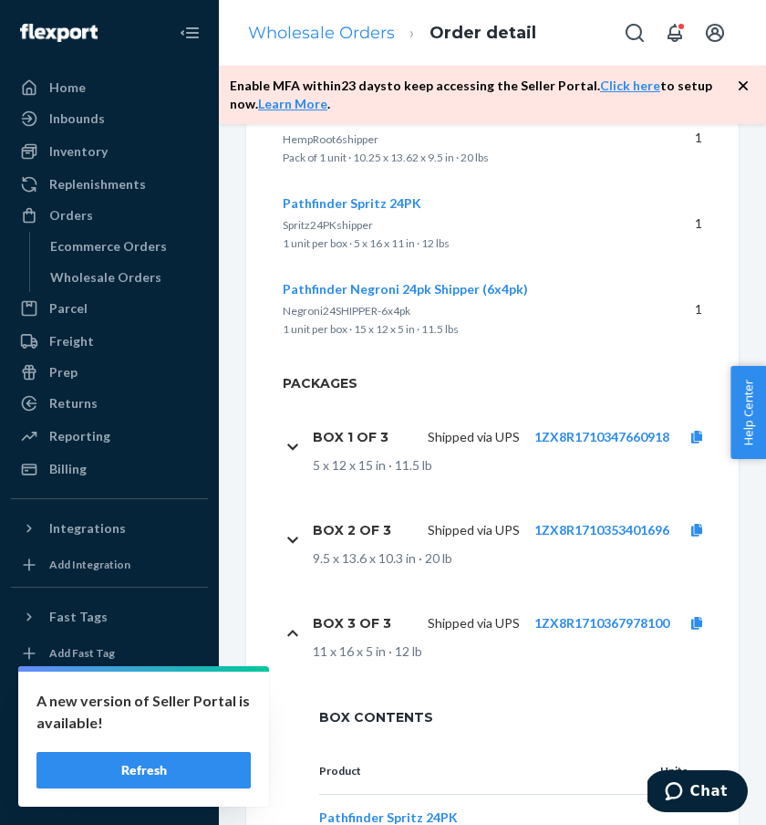
click at [368, 35] on link "Wholesale Orders" at bounding box center [321, 33] width 147 height 20
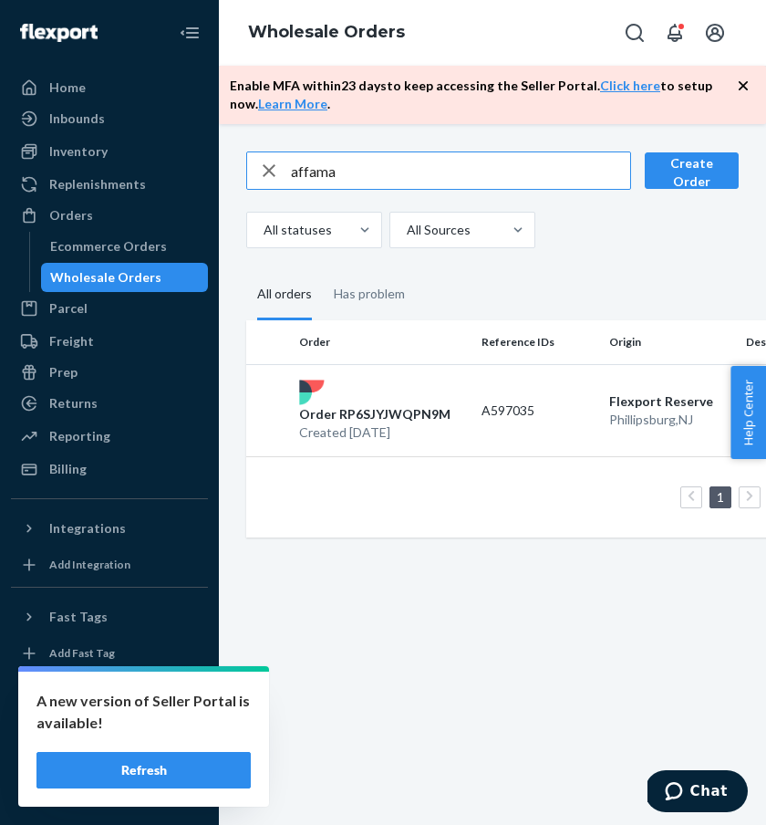
click at [322, 169] on input "affama" at bounding box center [460, 170] width 339 height 36
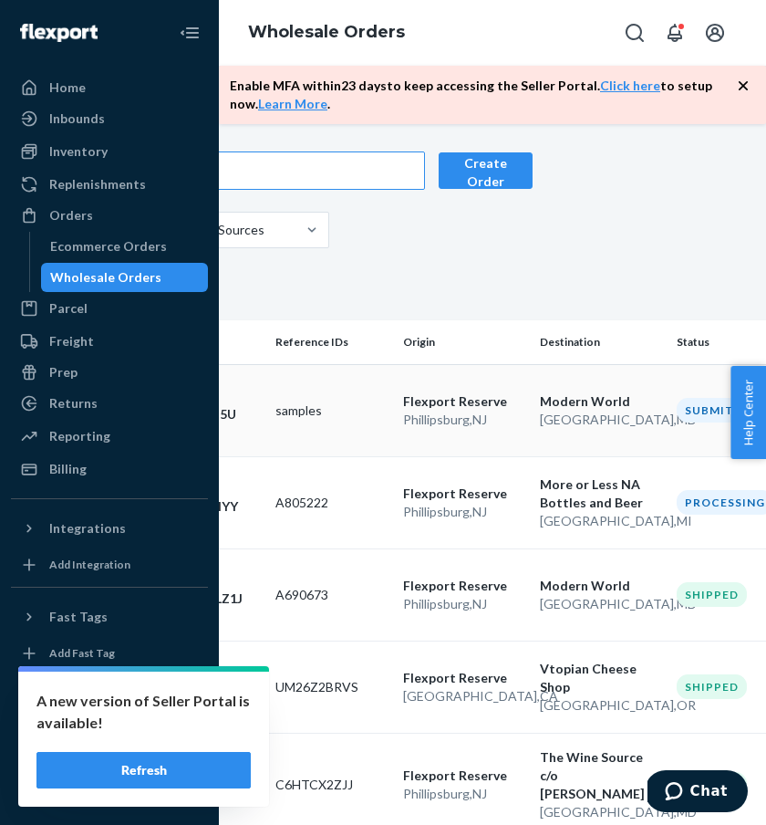
scroll to position [0, 281]
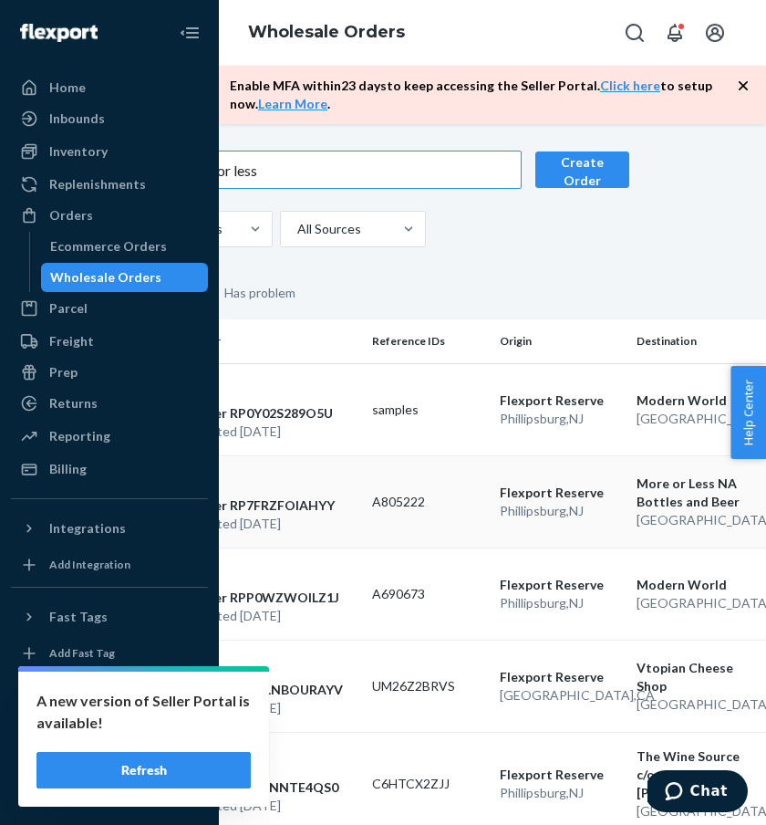
type input "more or less"
click at [302, 509] on p "Order RP7FRZFOIAHYY" at bounding box center [262, 505] width 145 height 18
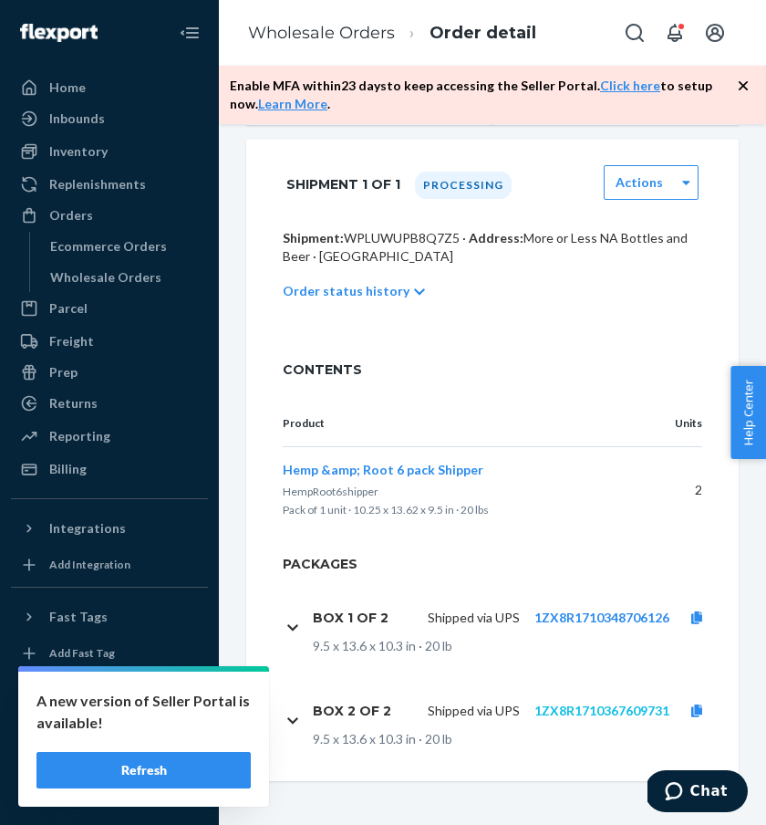
click at [610, 714] on link "1ZX8R1710367609731" at bounding box center [601, 710] width 135 height 16
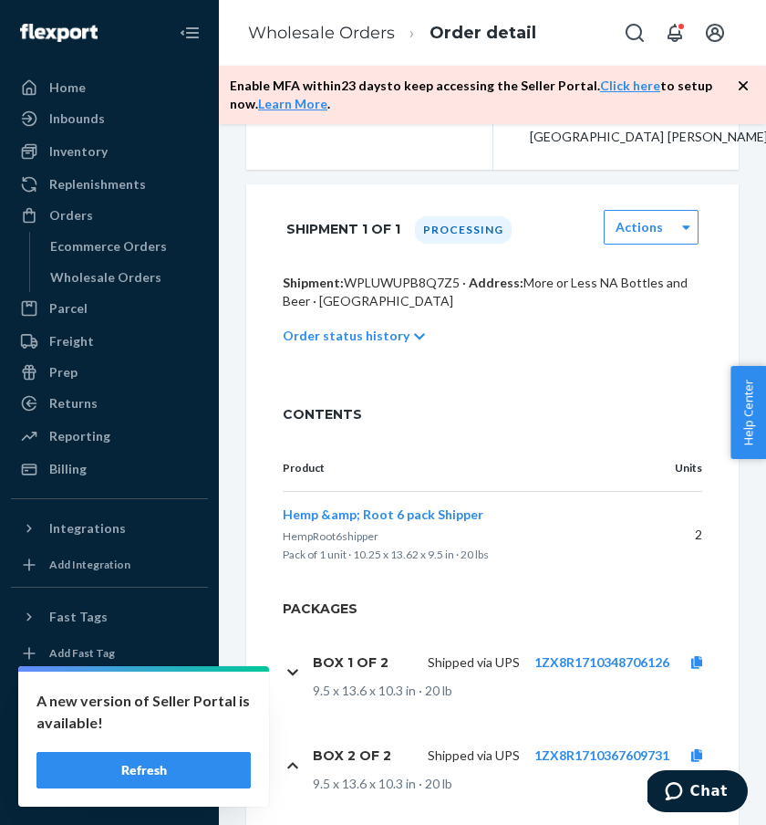
scroll to position [286, 0]
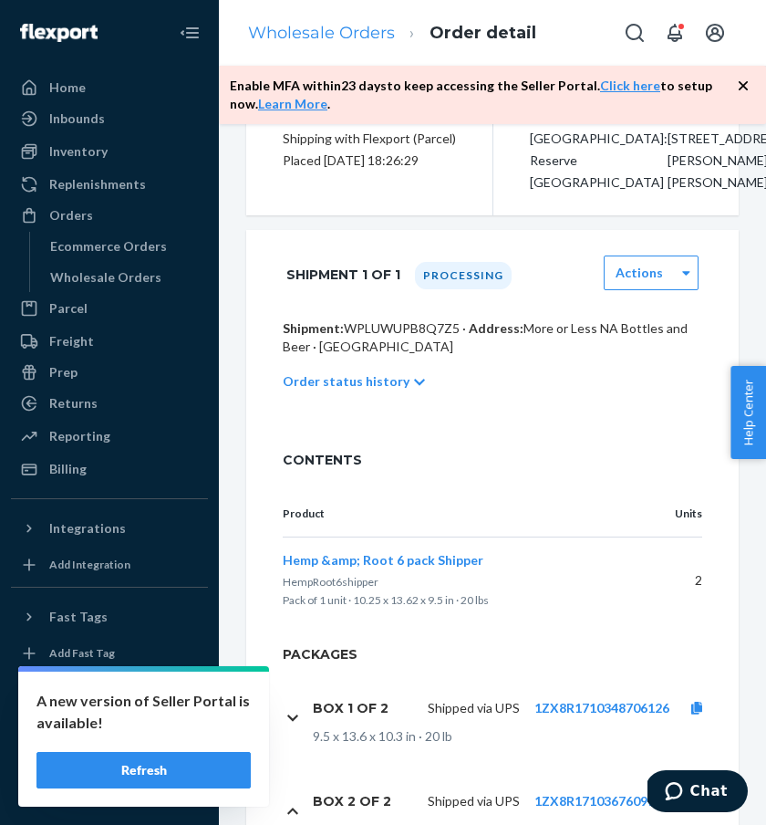
click at [310, 37] on link "Wholesale Orders" at bounding box center [321, 33] width 147 height 20
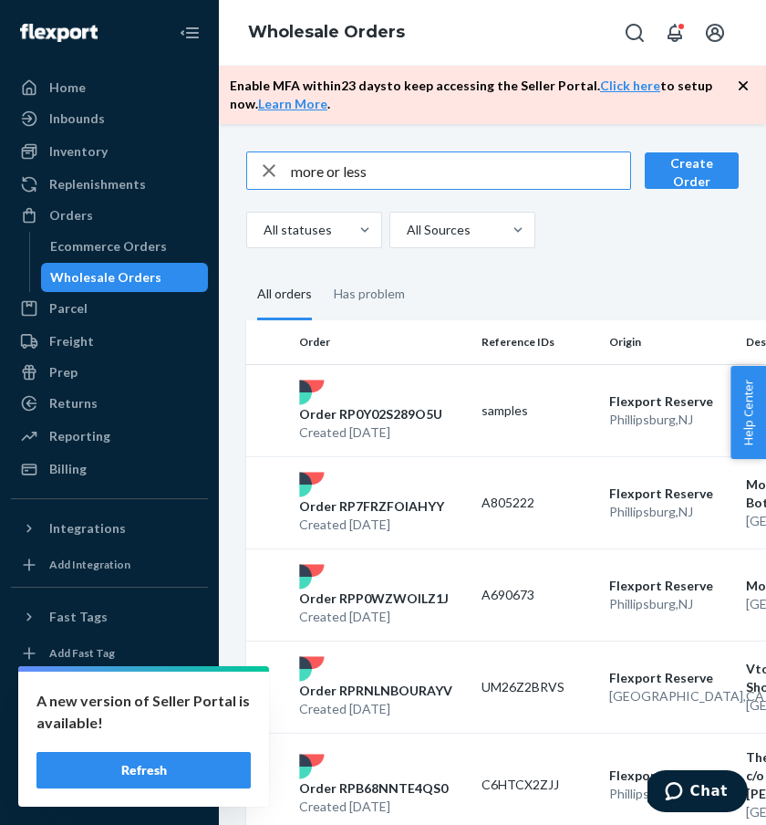
click at [307, 170] on input "more or less" at bounding box center [460, 170] width 339 height 36
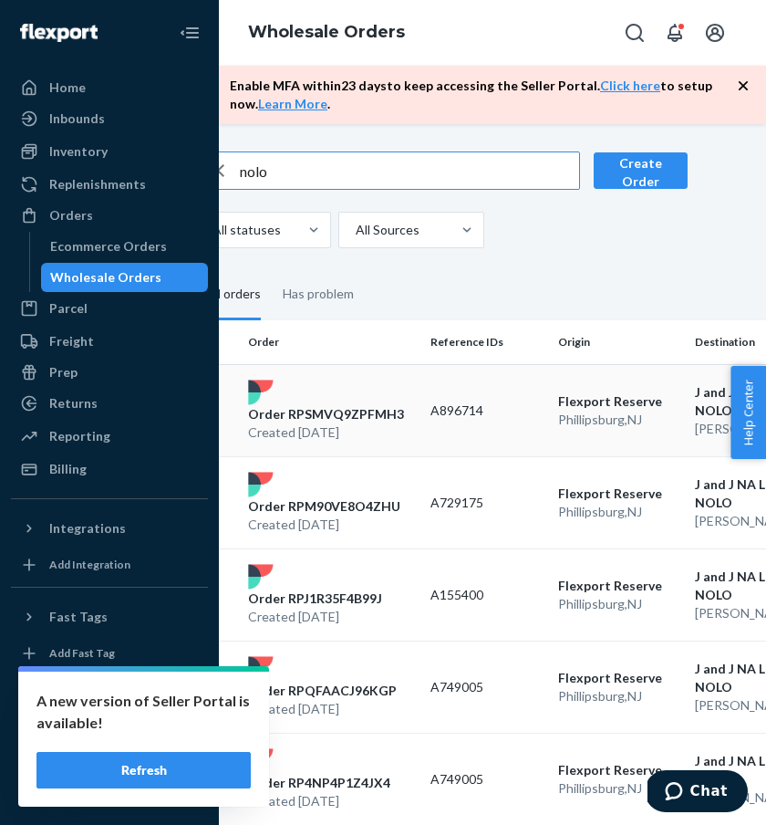
scroll to position [0, 38]
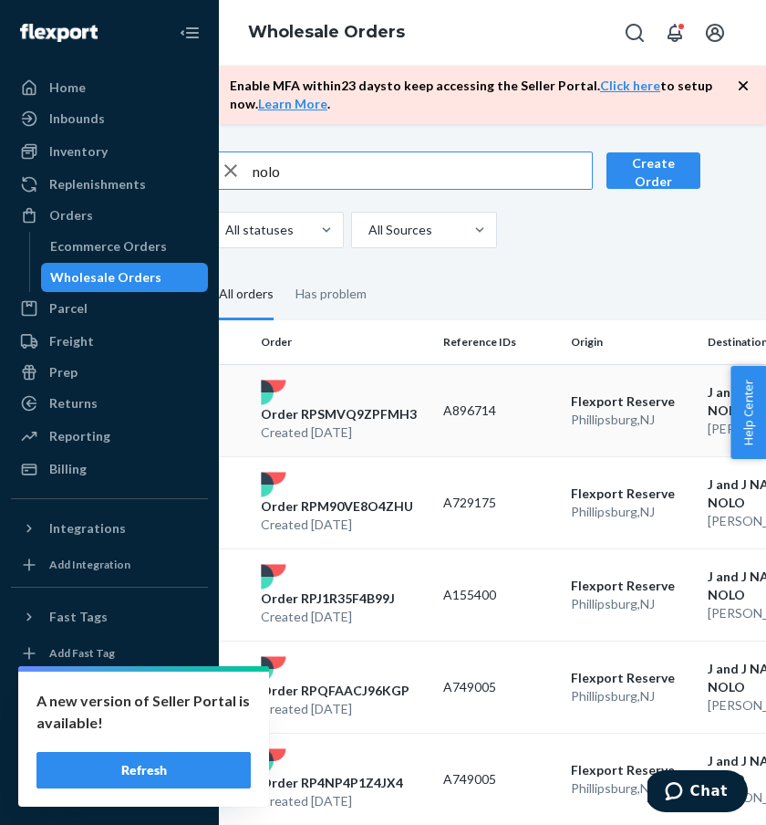
type input "nolo"
click at [362, 419] on p "Order RPSMVQ9ZPFMH3" at bounding box center [339, 414] width 156 height 18
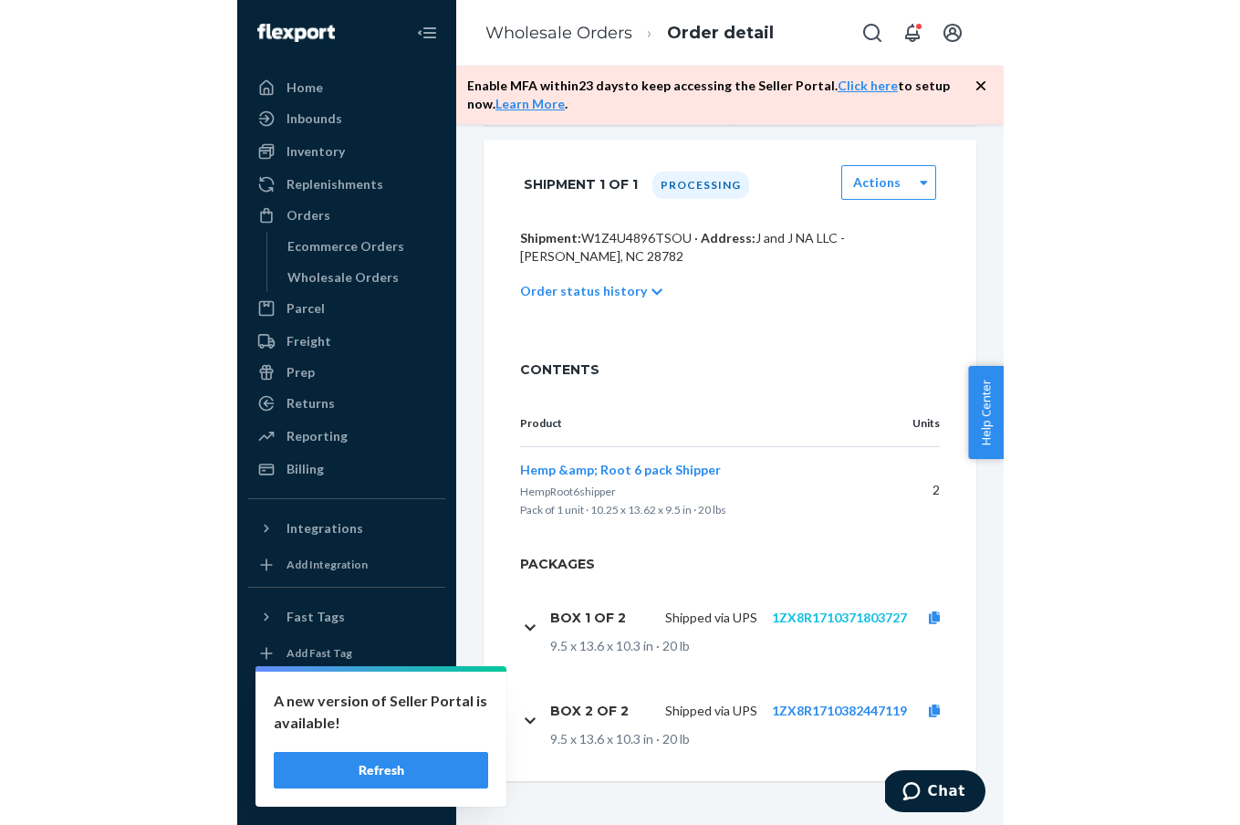
scroll to position [464, 0]
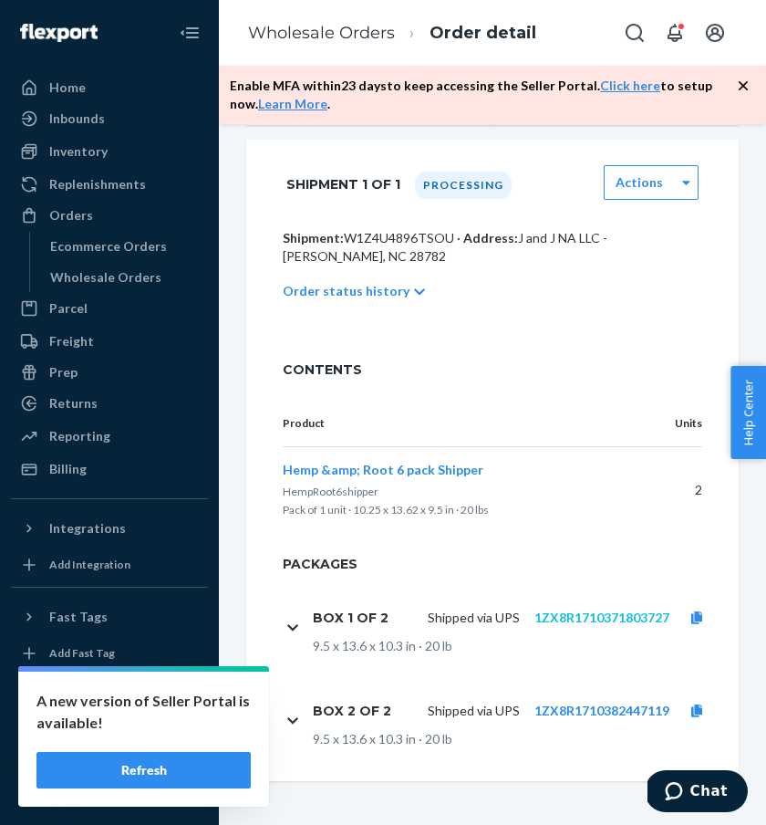
click at [618, 616] on link "1ZX8R1710371803727" at bounding box center [601, 617] width 135 height 16
